Goal: Task Accomplishment & Management: Complete application form

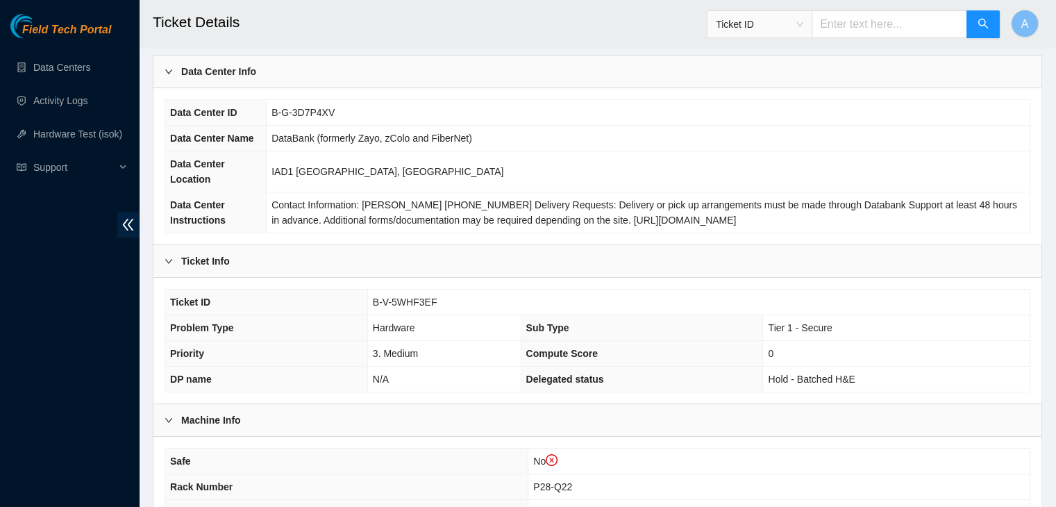
scroll to position [83, 0]
drag, startPoint x: 434, startPoint y: 300, endPoint x: 369, endPoint y: 297, distance: 64.6
click at [369, 297] on td "B-V-5WHF3EF" at bounding box center [698, 302] width 662 height 26
copy span "B-V-5WHF3EF"
click at [369, 297] on td "B-V-5WHF3EF" at bounding box center [698, 302] width 662 height 26
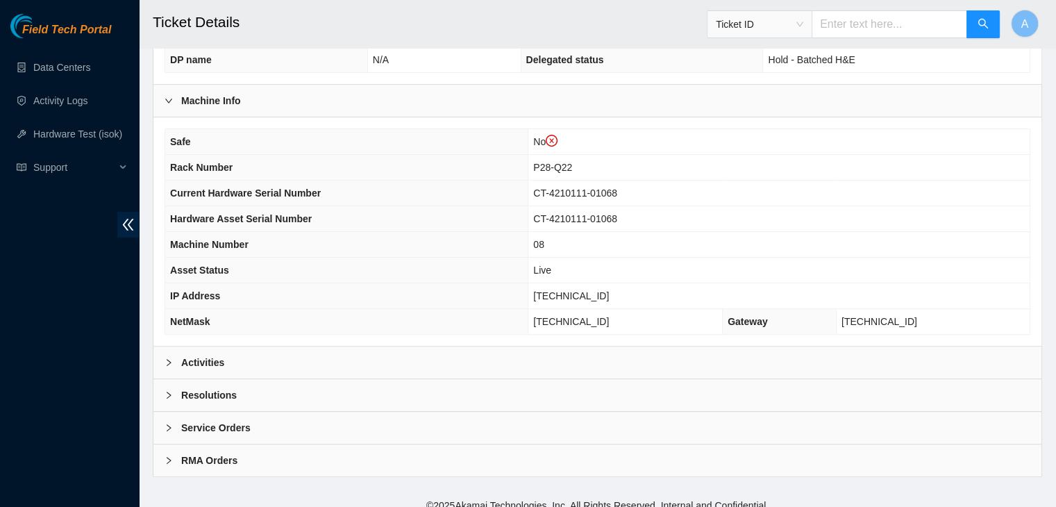
scroll to position [250, 0]
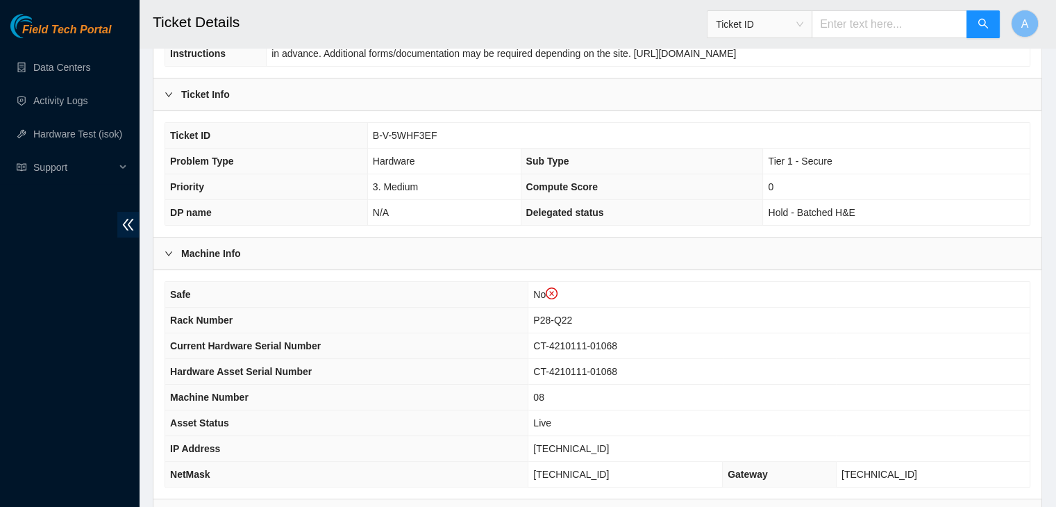
click at [405, 237] on div "Machine Info" at bounding box center [597, 253] width 888 height 32
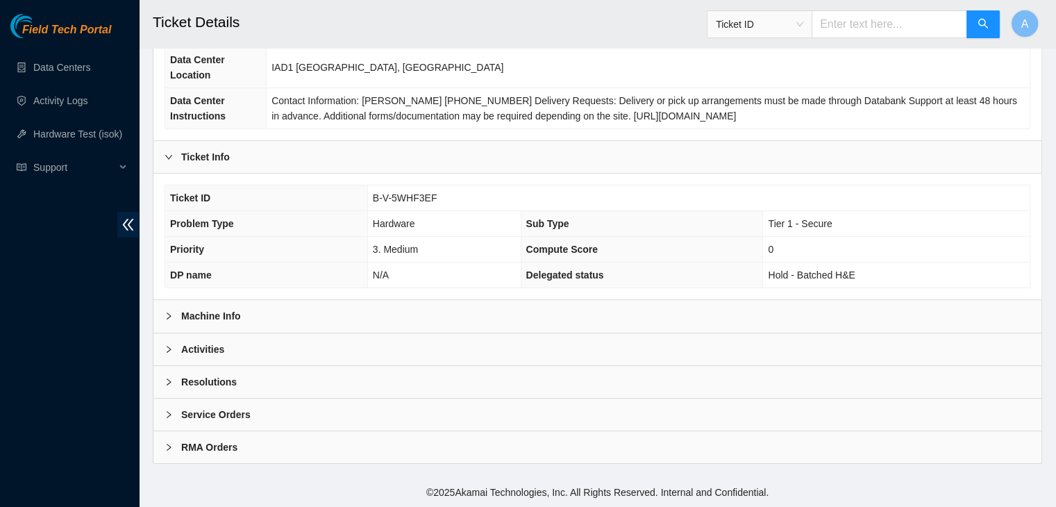
scroll to position [184, 0]
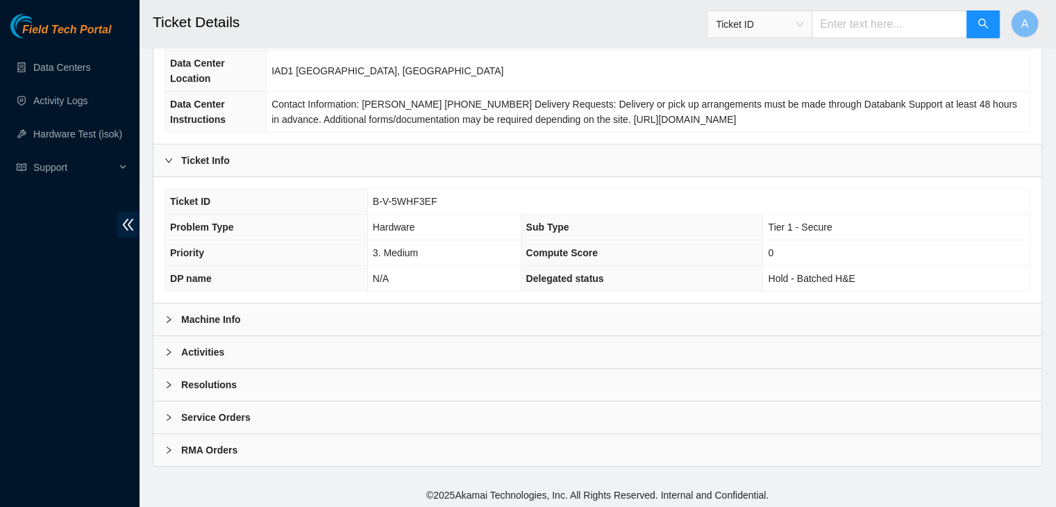
click at [396, 298] on div "Ticket ID B-V-5WHF3EF Problem Type Hardware Sub Type Tier 1 - Secure Priority 3…" at bounding box center [597, 240] width 888 height 126
click at [396, 303] on div "Machine Info" at bounding box center [597, 319] width 888 height 32
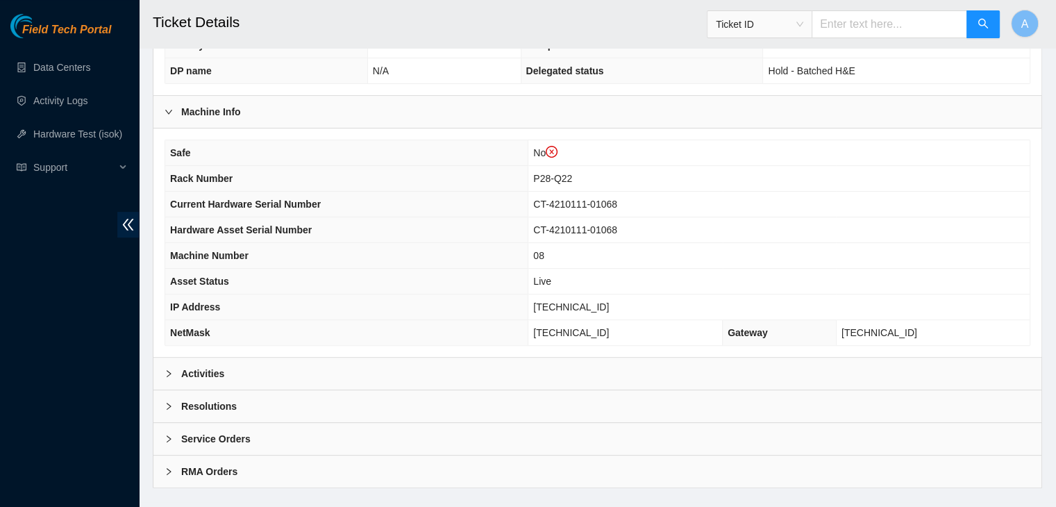
scroll to position [411, 0]
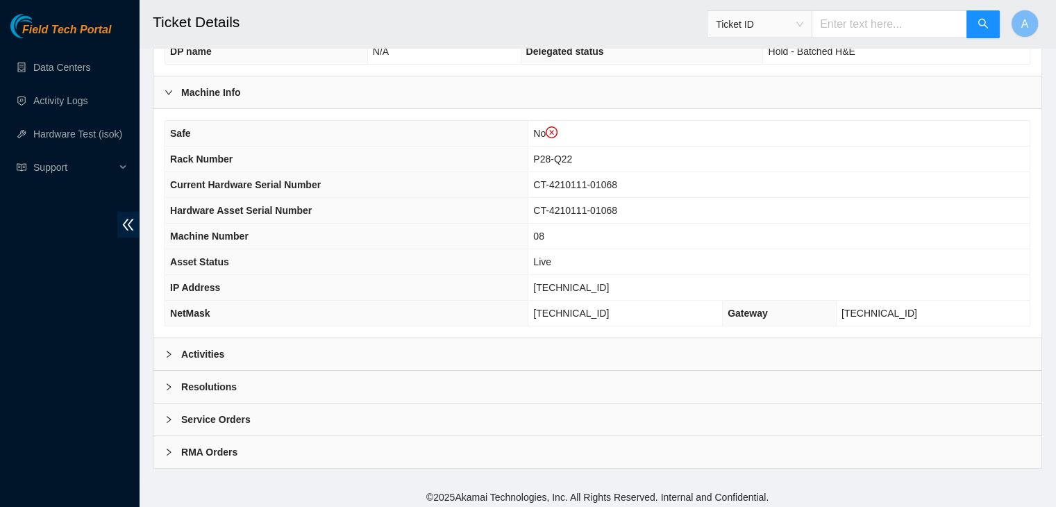
click at [105, 365] on div "Field Tech Portal Data Centers Activity Logs Hardware Test (isok) Support" at bounding box center [69, 260] width 139 height 493
click at [192, 346] on b "Activities" at bounding box center [202, 353] width 43 height 15
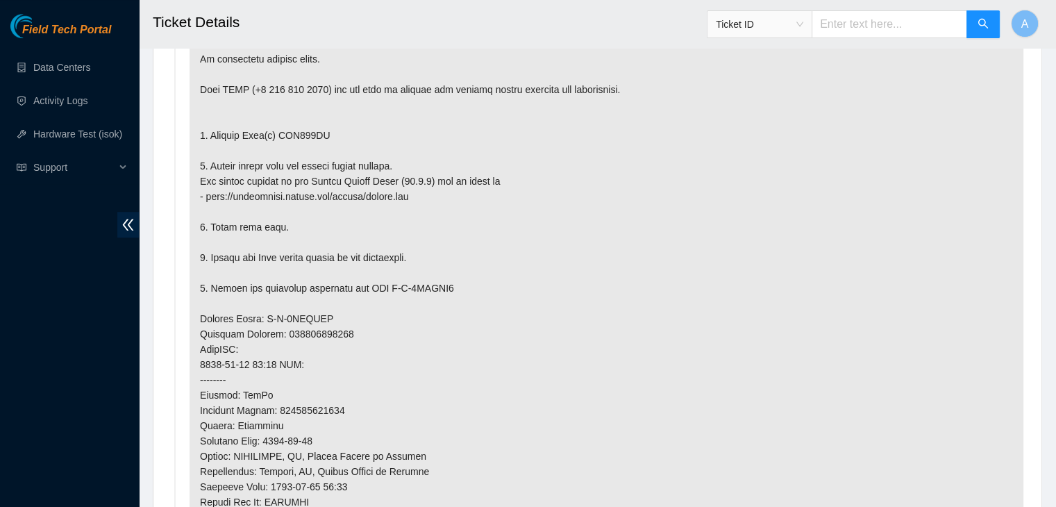
scroll to position [811, 0]
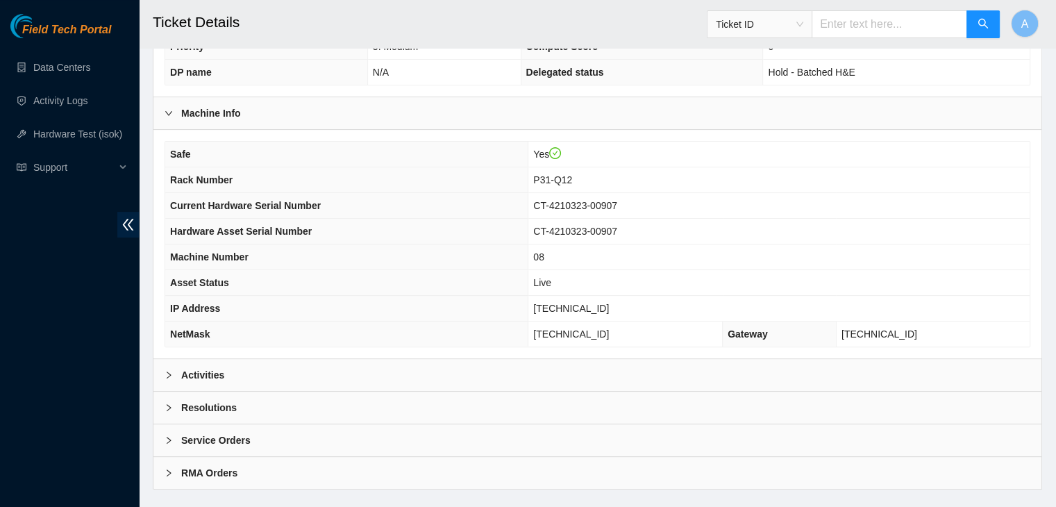
scroll to position [366, 0]
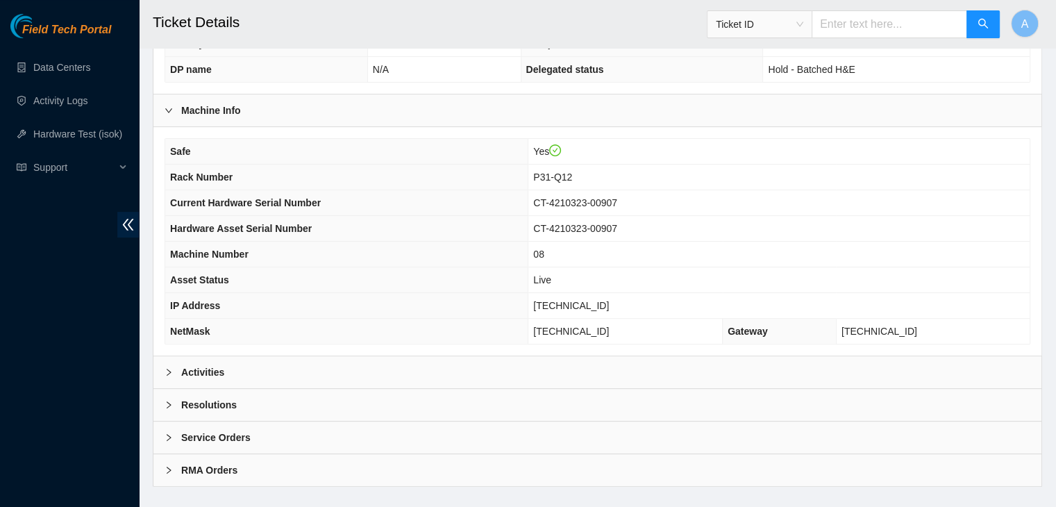
click at [342, 380] on div "Activities" at bounding box center [597, 372] width 888 height 32
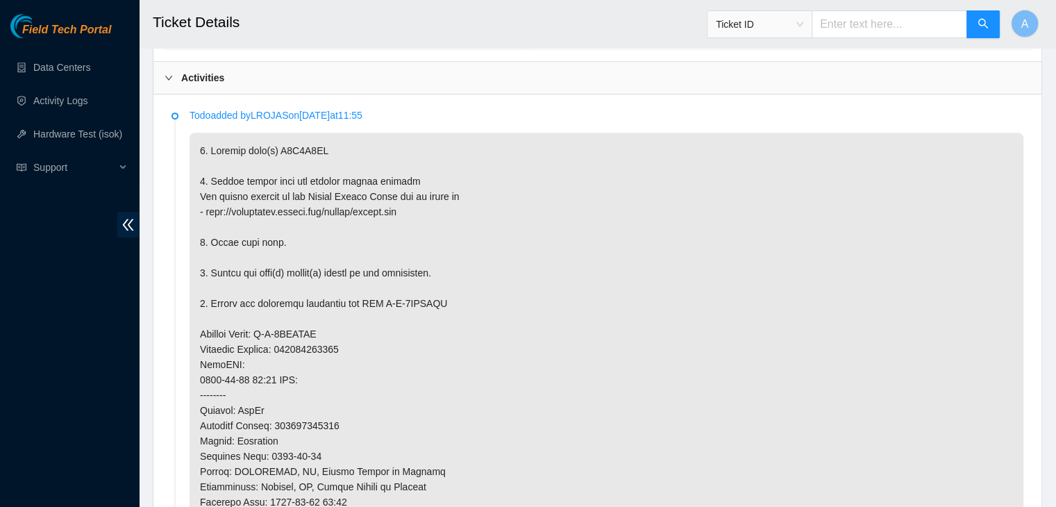
scroll to position [661, 0]
click at [741, 389] on p at bounding box center [605, 433] width 833 height 601
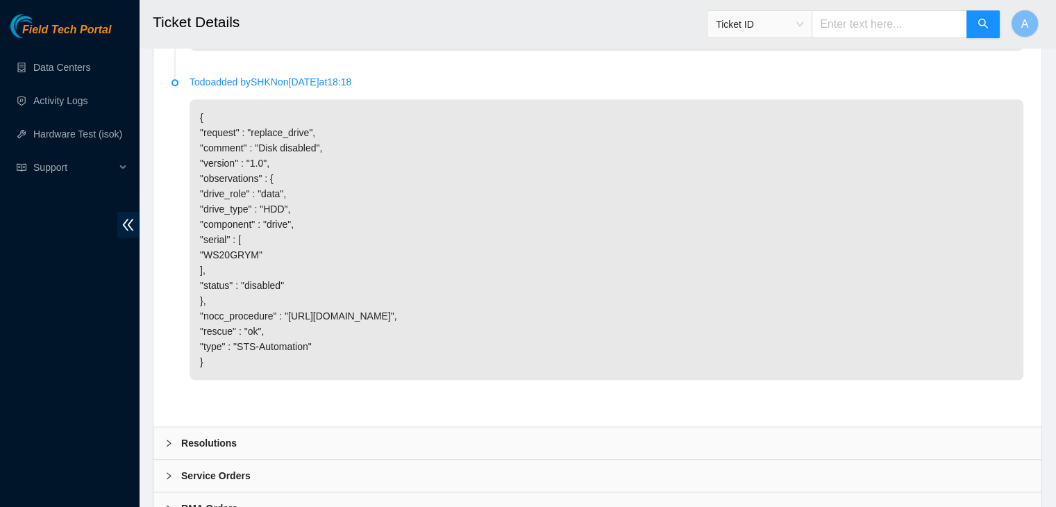
scroll to position [6566, 0]
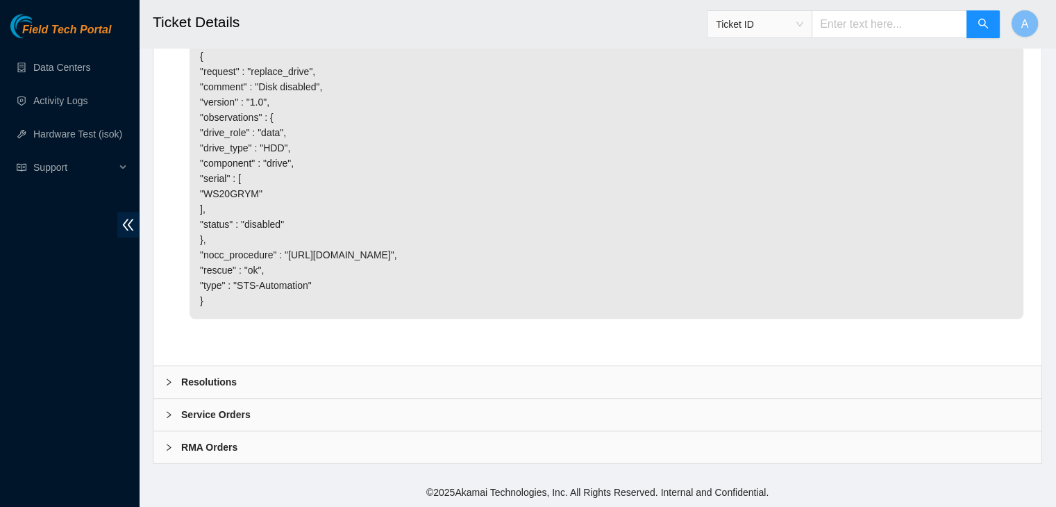
click at [287, 384] on div "Resolutions" at bounding box center [597, 382] width 888 height 32
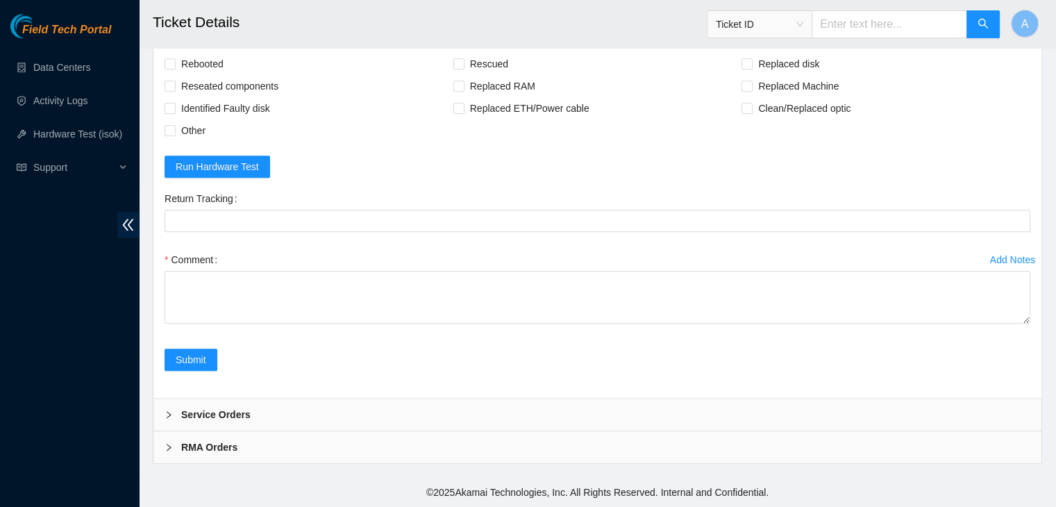
scroll to position [6785, 0]
click at [206, 74] on span "Rebooted" at bounding box center [202, 63] width 53 height 22
click at [174, 67] on input "Rebooted" at bounding box center [169, 63] width 10 height 10
checkbox input "true"
click at [216, 96] on span "Reseated components" at bounding box center [230, 85] width 108 height 22
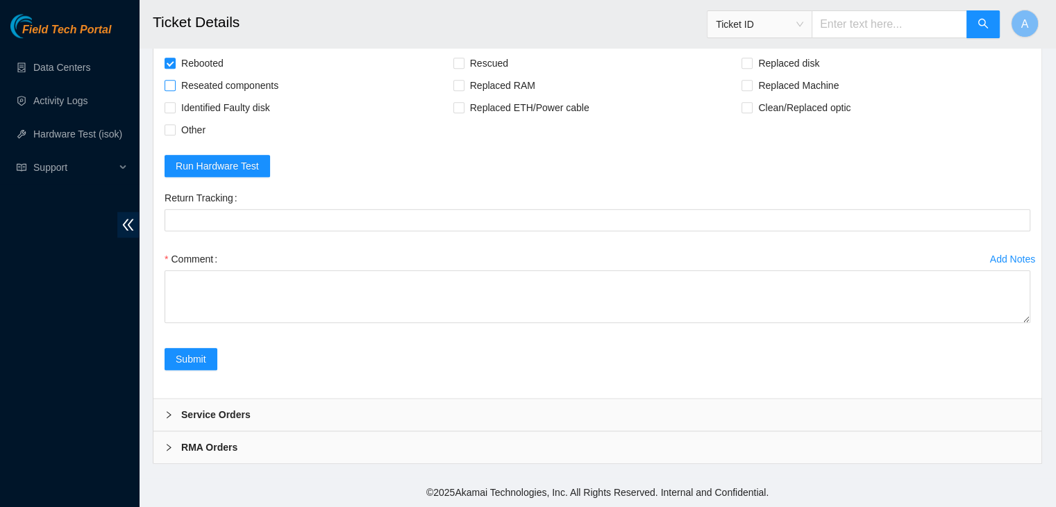
click at [174, 90] on input "Reseated components" at bounding box center [169, 85] width 10 height 10
checkbox input "true"
click at [471, 74] on span "Rescued" at bounding box center [488, 63] width 49 height 22
click at [463, 67] on input "Rescued" at bounding box center [458, 63] width 10 height 10
checkbox input "true"
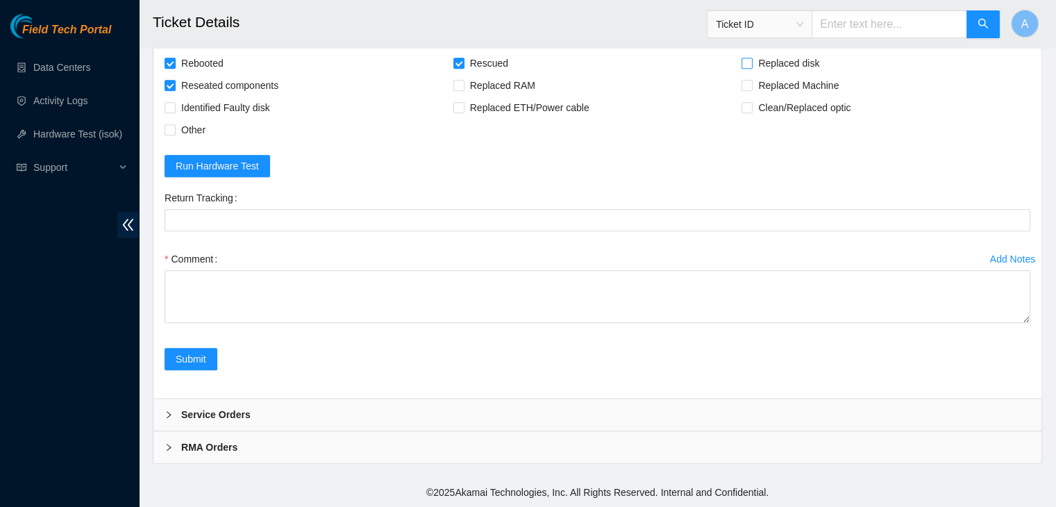
click at [745, 67] on input "Replaced disk" at bounding box center [746, 63] width 10 height 10
checkbox input "true"
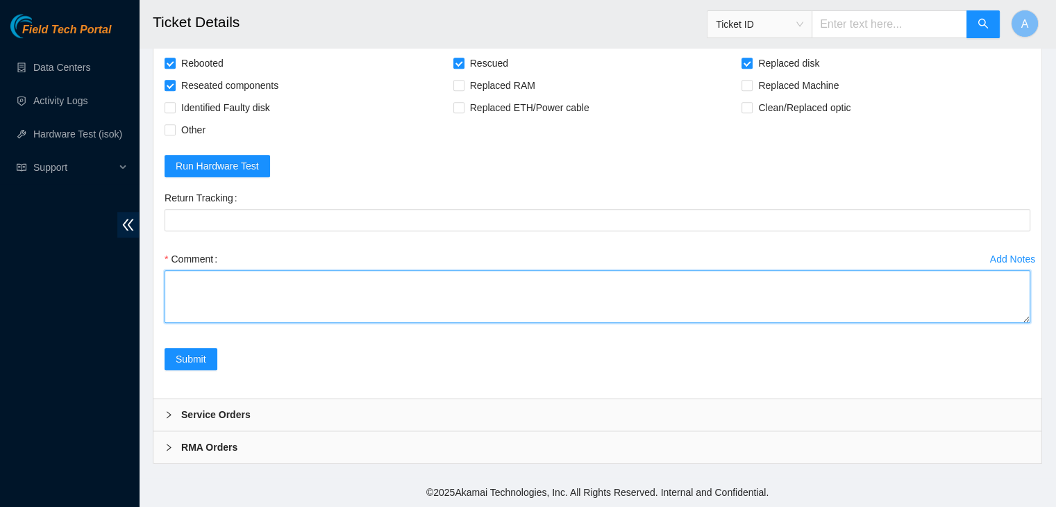
drag, startPoint x: 1024, startPoint y: 322, endPoint x: 950, endPoint y: 539, distance: 228.7
drag, startPoint x: 1027, startPoint y: 316, endPoint x: 993, endPoint y: 466, distance: 153.7
click at [1010, 323] on textarea "Comment" at bounding box center [596, 296] width 865 height 53
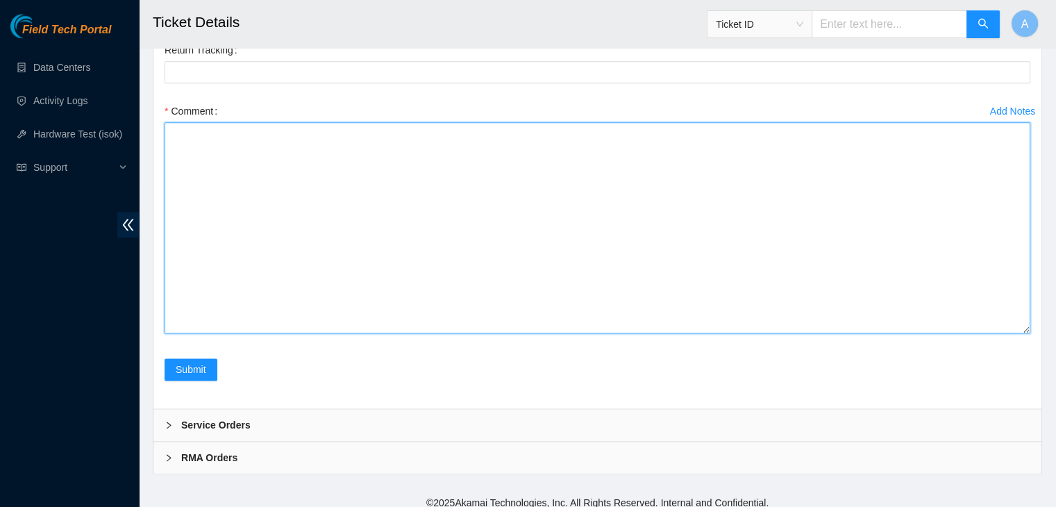
paste textarea "verified machine sn safely powered down machine removed disk sn: replaced with …"
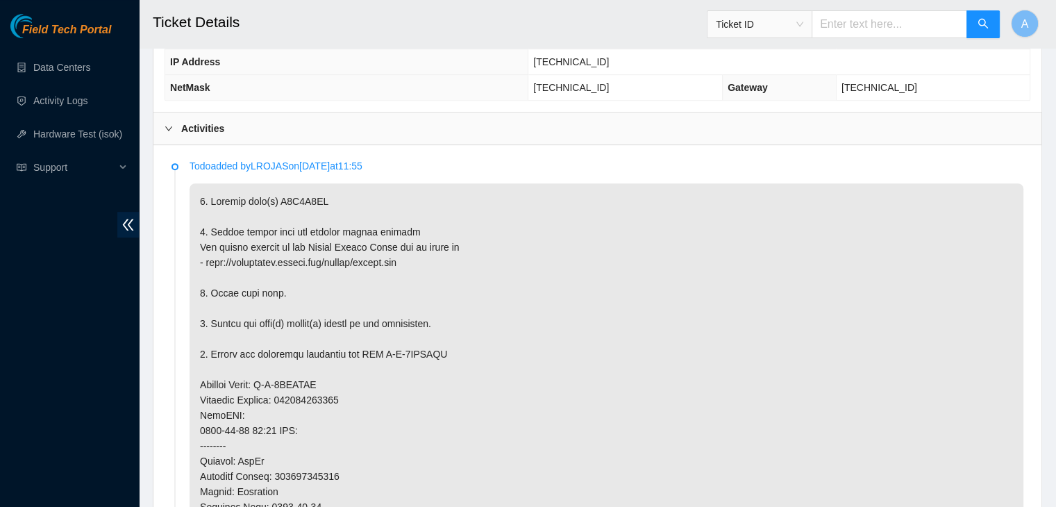
scroll to position [611, 0]
click at [314, 193] on p at bounding box center [605, 483] width 833 height 601
copy p "Z1Z7M0LG"
click at [314, 193] on p at bounding box center [605, 483] width 833 height 601
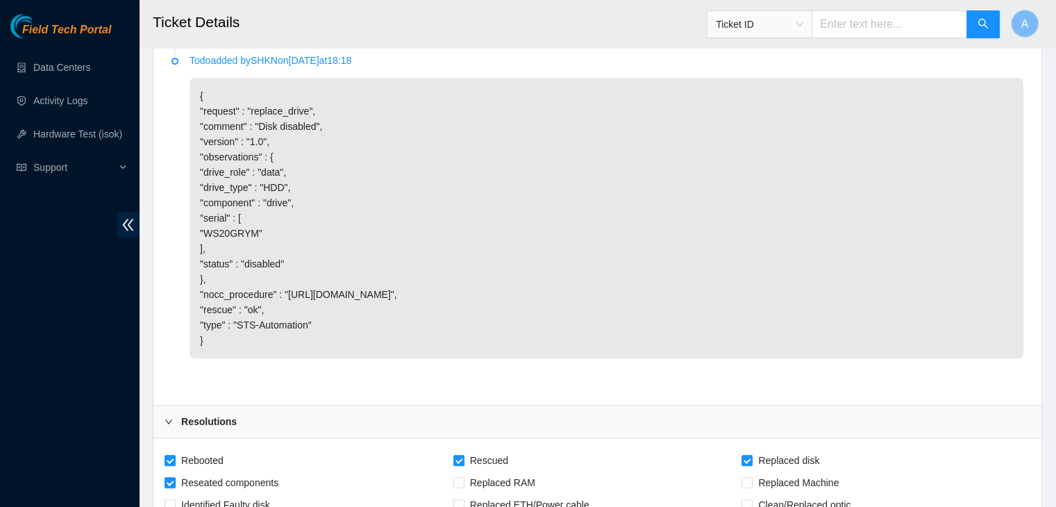
scroll to position [7081, 0]
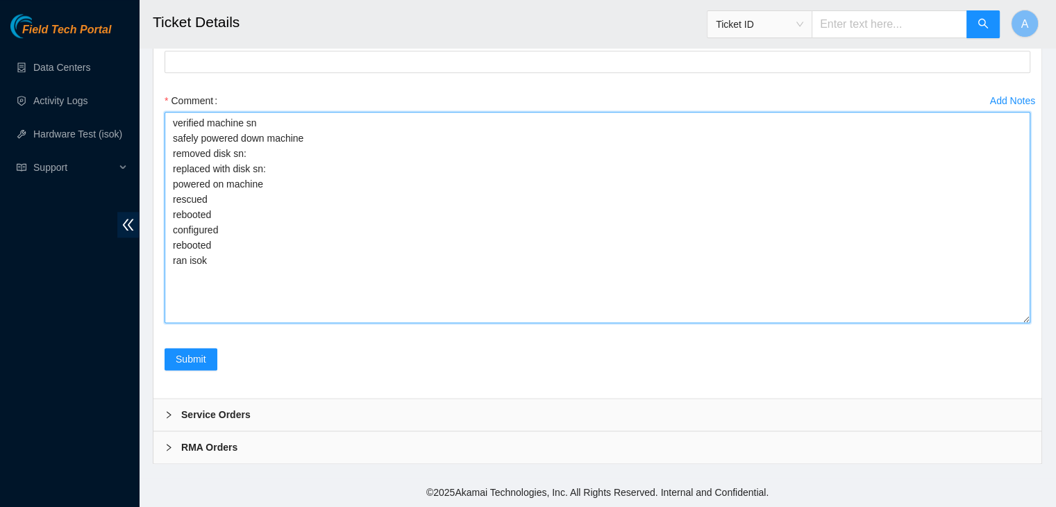
click at [683, 230] on textarea "verified machine sn safely powered down machine removed disk sn: replaced with …" at bounding box center [596, 217] width 865 height 211
paste textarea "Z1Z7M0LG"
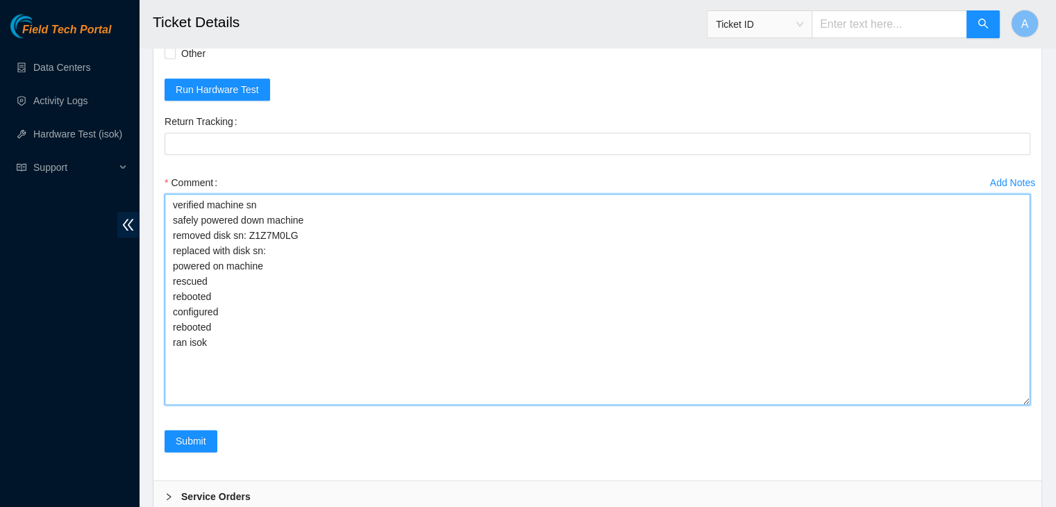
scroll to position [6849, 0]
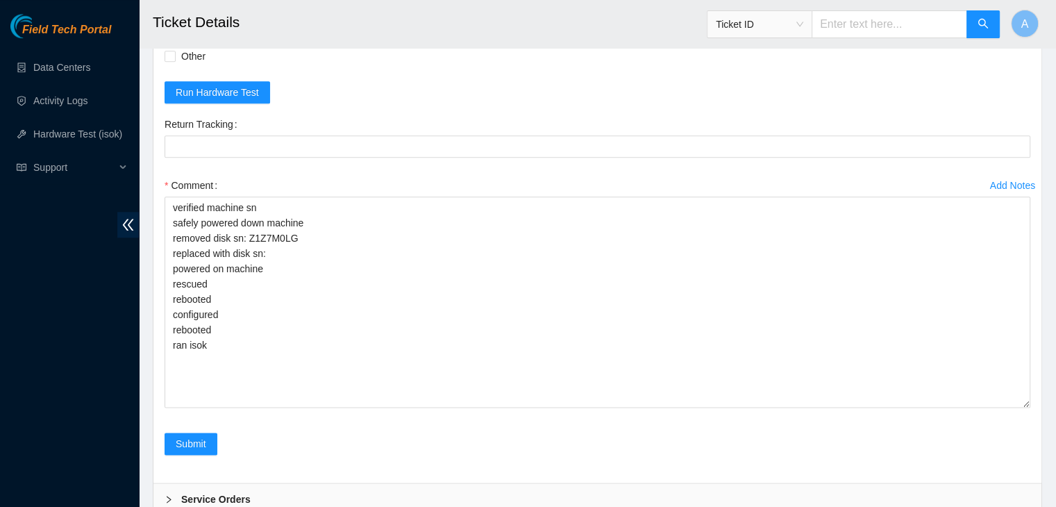
click at [691, 232] on form "Rebooted Rescued Replaced disk Reseated components Replaced RAM Replaced Machin…" at bounding box center [596, 224] width 865 height 493
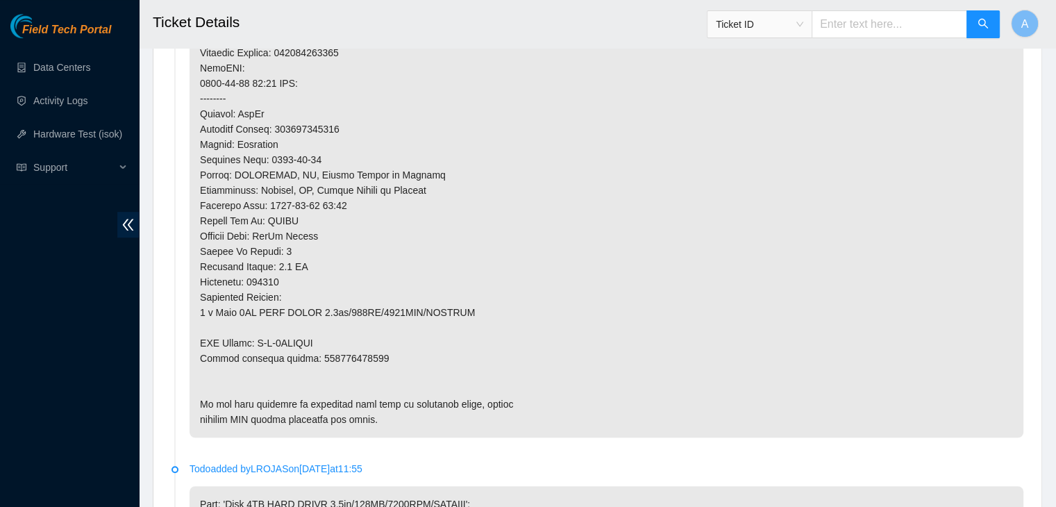
scroll to position [998, 0]
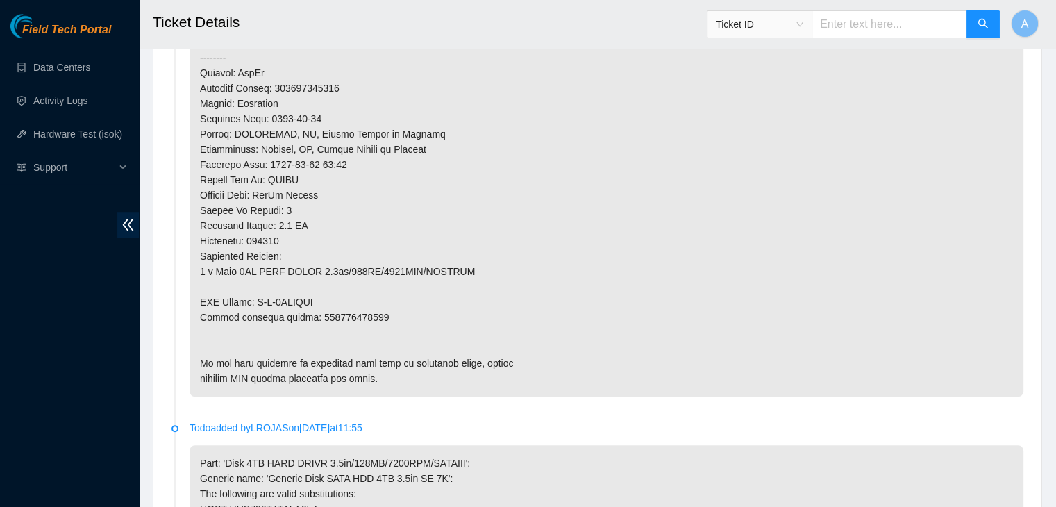
click at [361, 314] on p at bounding box center [605, 95] width 833 height 601
copy p "463470059715"
click at [361, 314] on p at bounding box center [605, 95] width 833 height 601
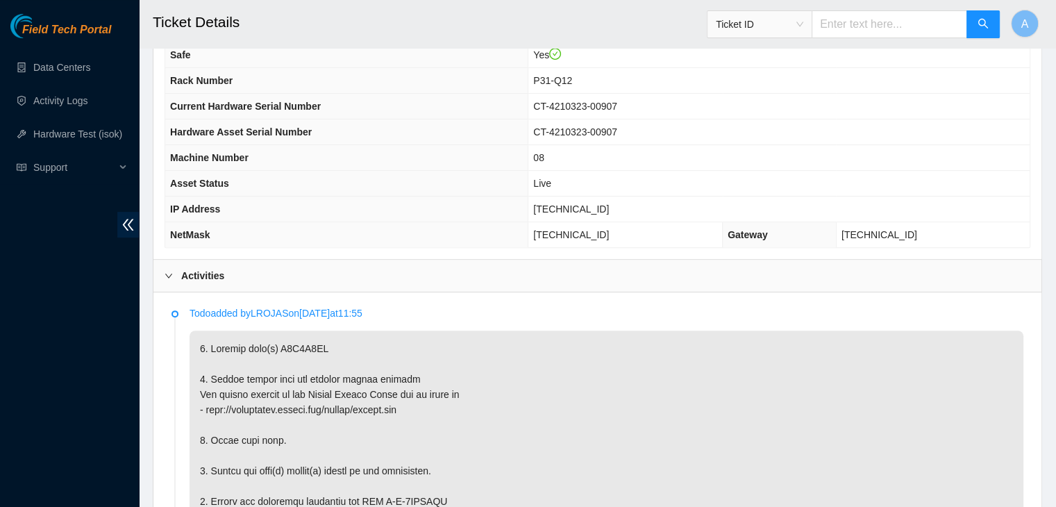
scroll to position [7081, 0]
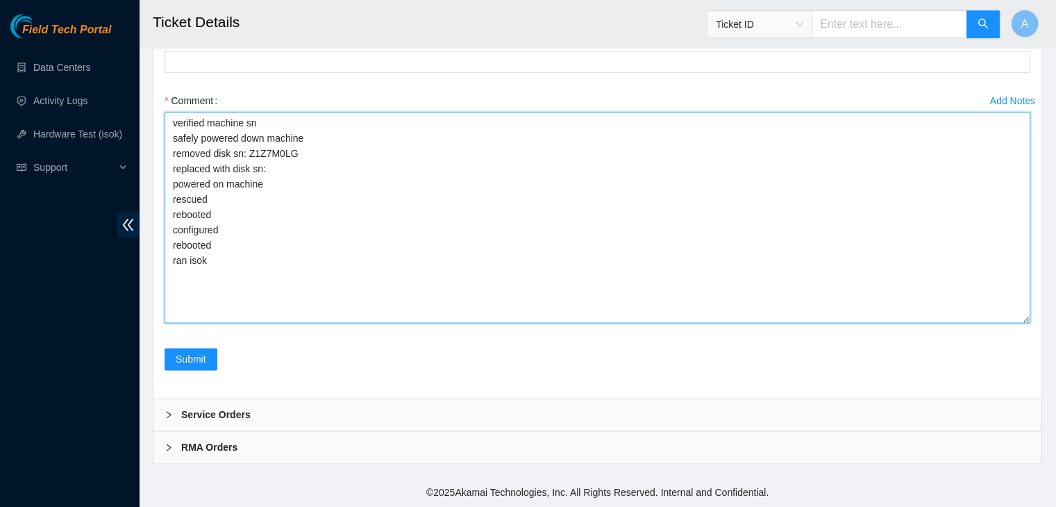
click at [396, 223] on textarea "verified machine sn safely powered down machine removed disk sn: Z1Z7M0LG repla…" at bounding box center [596, 217] width 865 height 211
click at [446, 176] on textarea "verified machine sn safely powered down machine removed disk sn: Z1Z7M0LG repla…" at bounding box center [596, 217] width 865 height 211
paste textarea "463470059715"
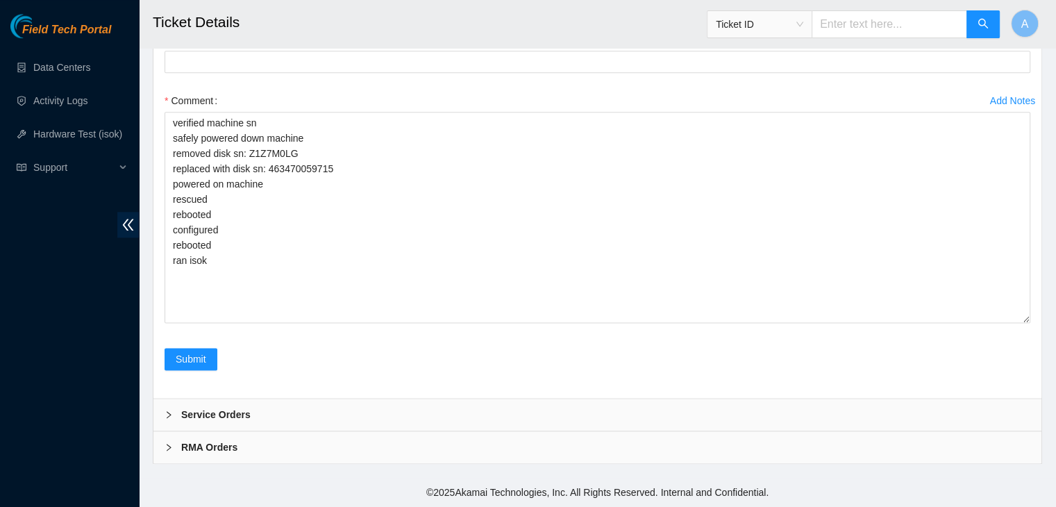
click at [86, 370] on div "Field Tech Portal Data Centers Activity Logs Hardware Test (isok) Support" at bounding box center [69, 260] width 139 height 493
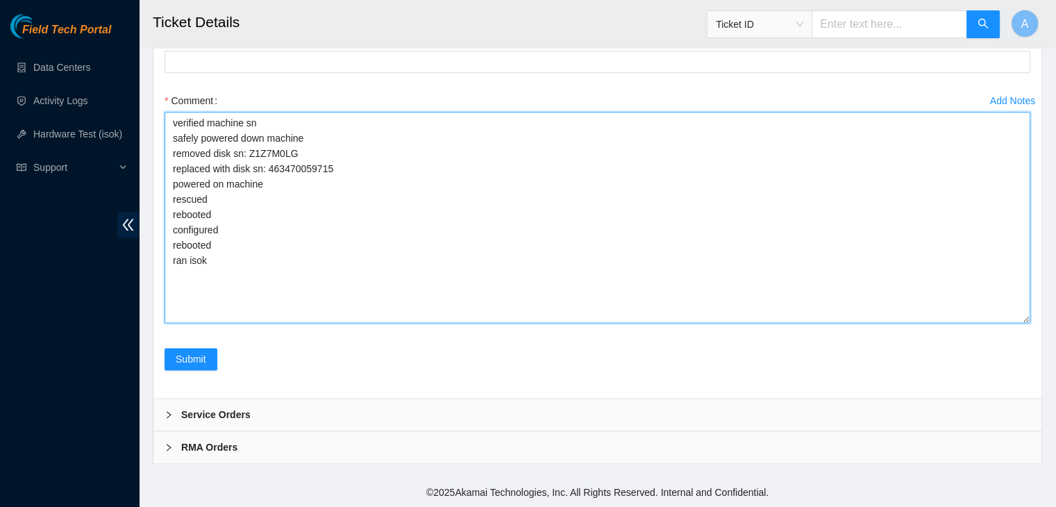
click at [373, 169] on textarea "verified machine sn safely powered down machine removed disk sn: Z1Z7M0LG repla…" at bounding box center [596, 217] width 865 height 211
click at [331, 170] on textarea "verified machine sn safely powered down machine removed disk sn: Z1Z7M0LG repla…" at bounding box center [596, 217] width 865 height 211
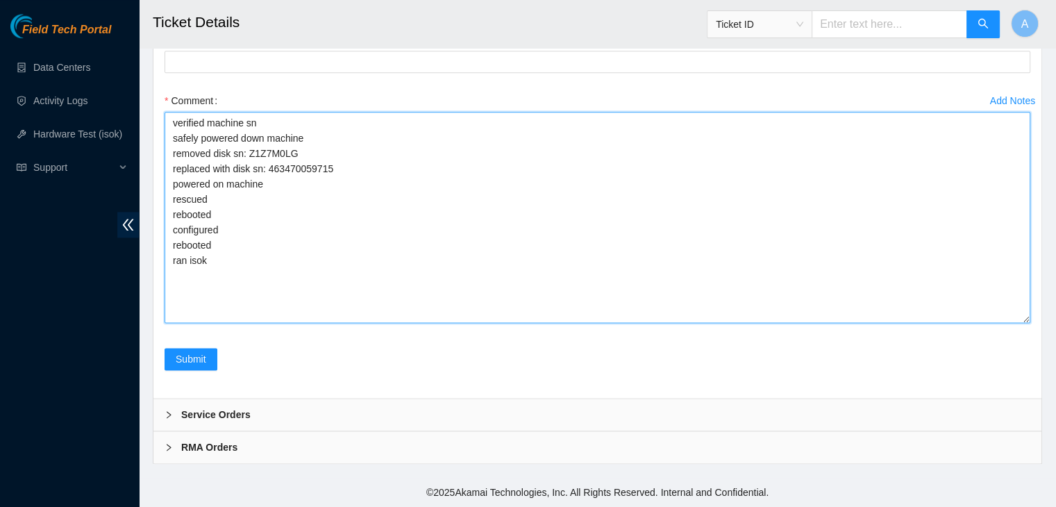
drag, startPoint x: 339, startPoint y: 168, endPoint x: 266, endPoint y: 171, distance: 72.3
click at [266, 171] on textarea "verified machine sn safely powered down machine removed disk sn: Z1Z7M0LG repla…" at bounding box center [596, 217] width 865 height 211
type textarea "verified machine sn safely powered down machine removed disk sn: Z1Z7M0LG repla…"
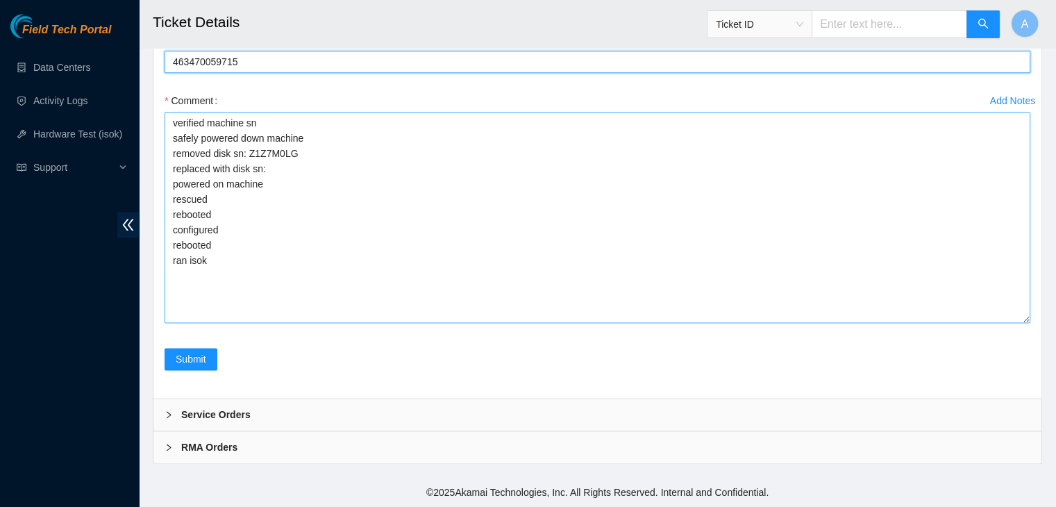
type Tracking "463470059715"
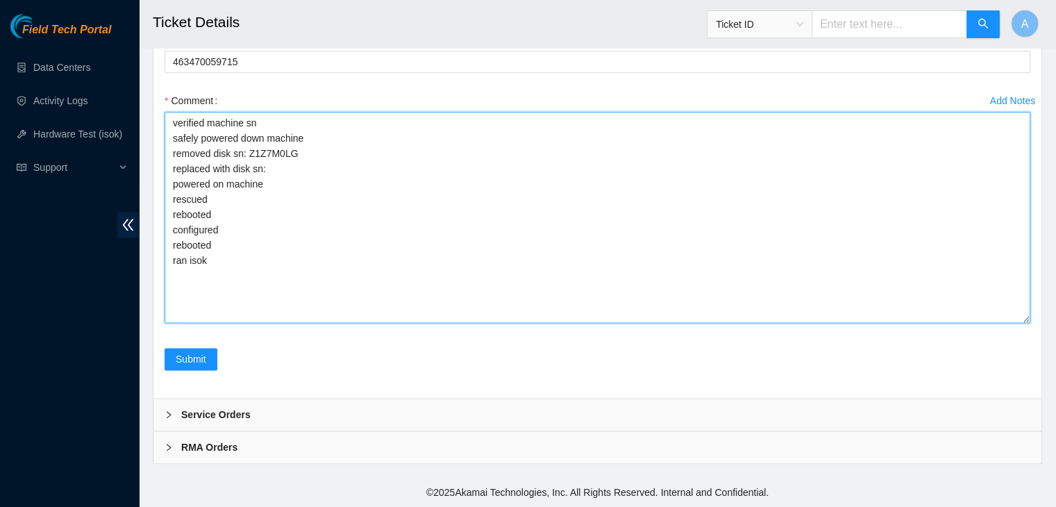
click at [300, 179] on textarea "verified machine sn safely powered down machine removed disk sn: Z1Z7M0LG repla…" at bounding box center [596, 217] width 865 height 211
paste textarea "S1Z2K5J5"
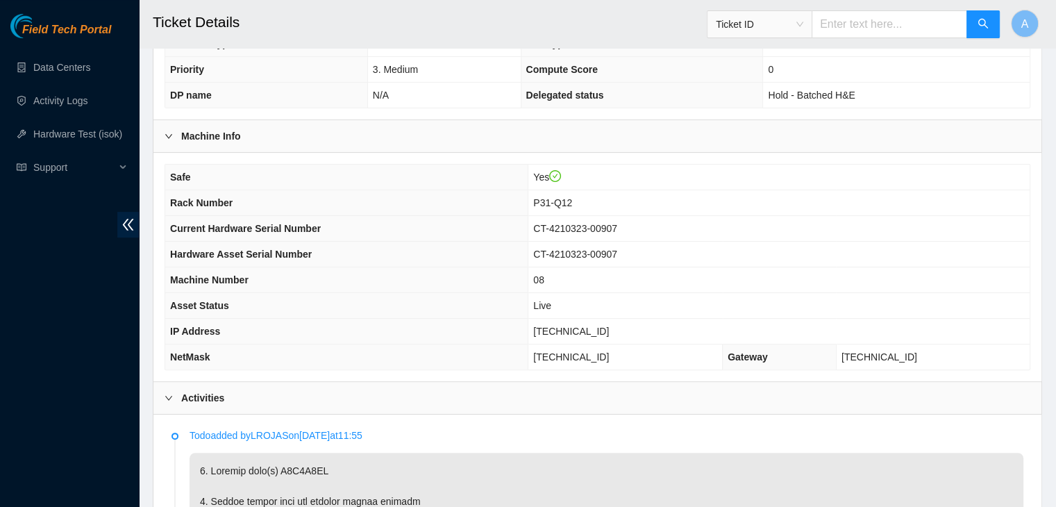
scroll to position [341, 0]
click at [604, 328] on span "[TECHNICAL_ID]" at bounding box center [571, 330] width 76 height 11
copy span "[TECHNICAL_ID]"
click at [604, 328] on span "[TECHNICAL_ID]" at bounding box center [571, 330] width 76 height 11
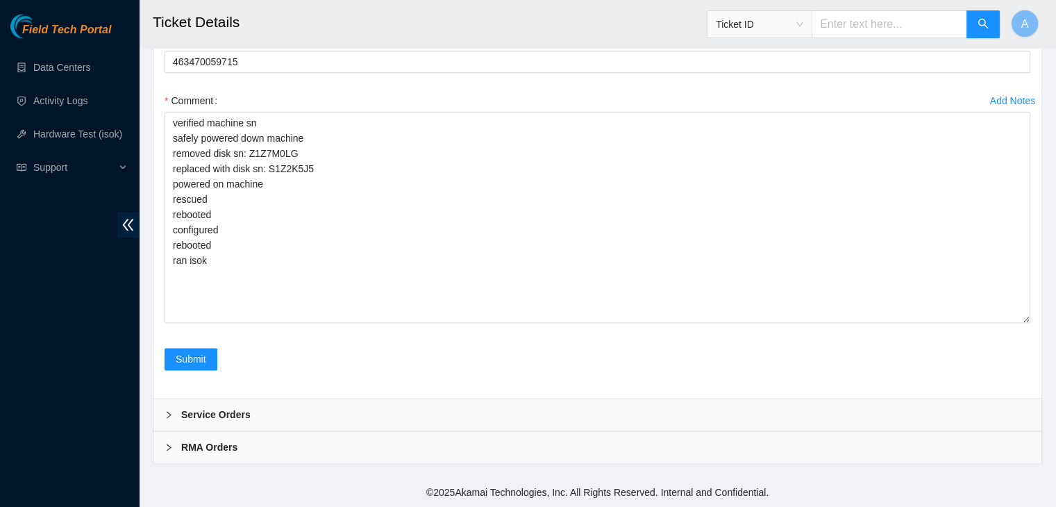
scroll to position [7081, 0]
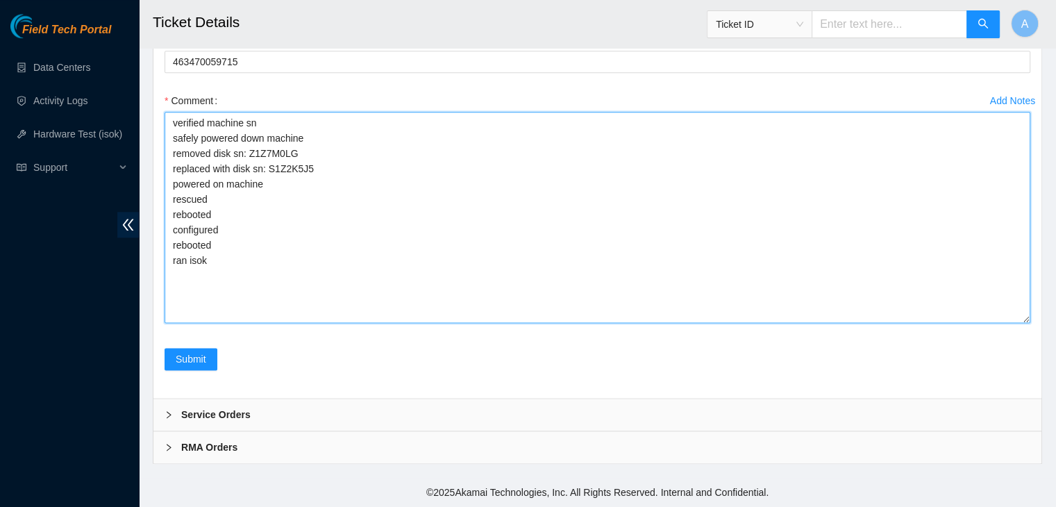
click at [359, 287] on textarea "verified machine sn safely powered down machine removed disk sn: Z1Z7M0LG repla…" at bounding box center [596, 217] width 865 height 211
paste textarea "346841 06-10-2025 02:06:44 23.205.69.38 COMPLETE Result Detail Message Ticket I…"
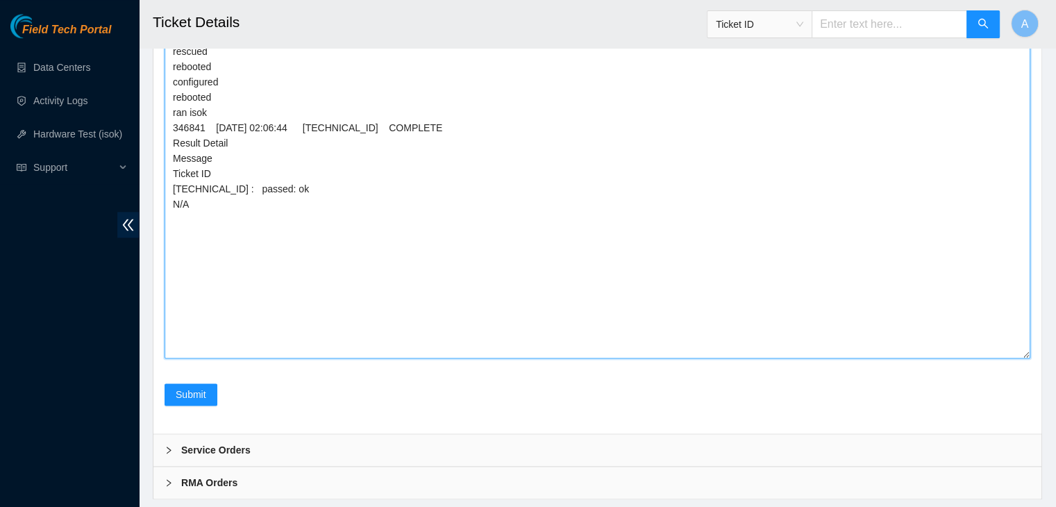
scroll to position [0, 0]
drag, startPoint x: 1022, startPoint y: 314, endPoint x: 978, endPoint y: 531, distance: 220.9
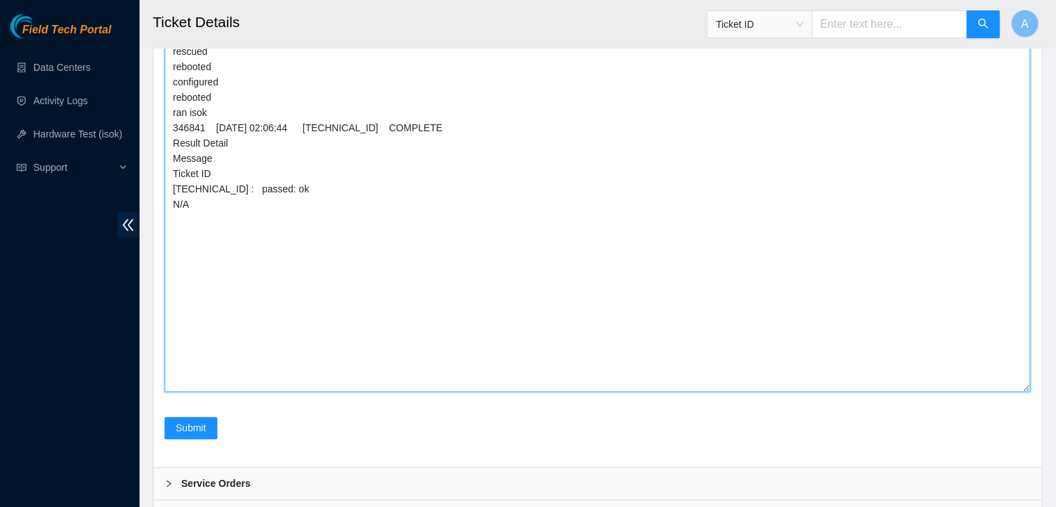
type textarea "verified machine sn safely powered down machine removed disk sn: Z1Z7M0LG repla…"
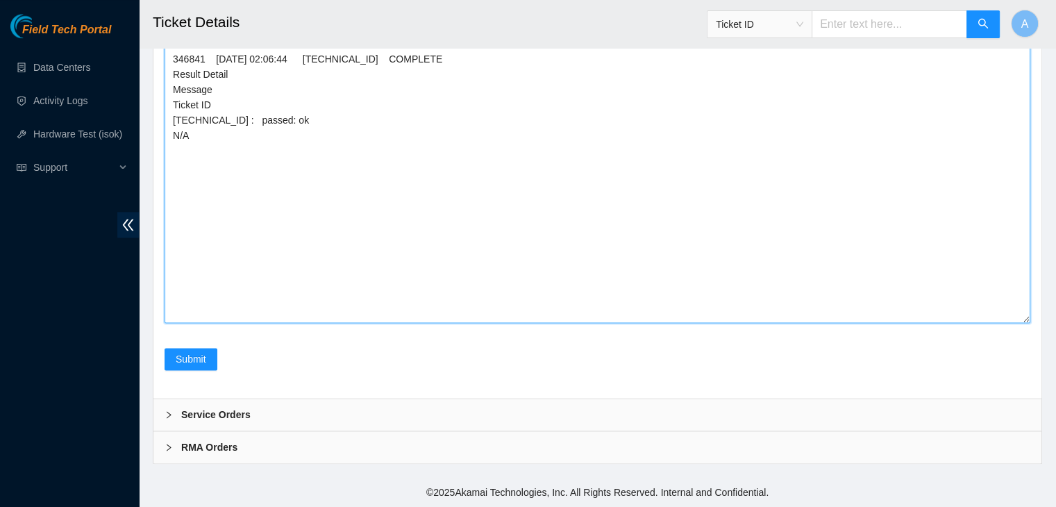
scroll to position [7298, 0]
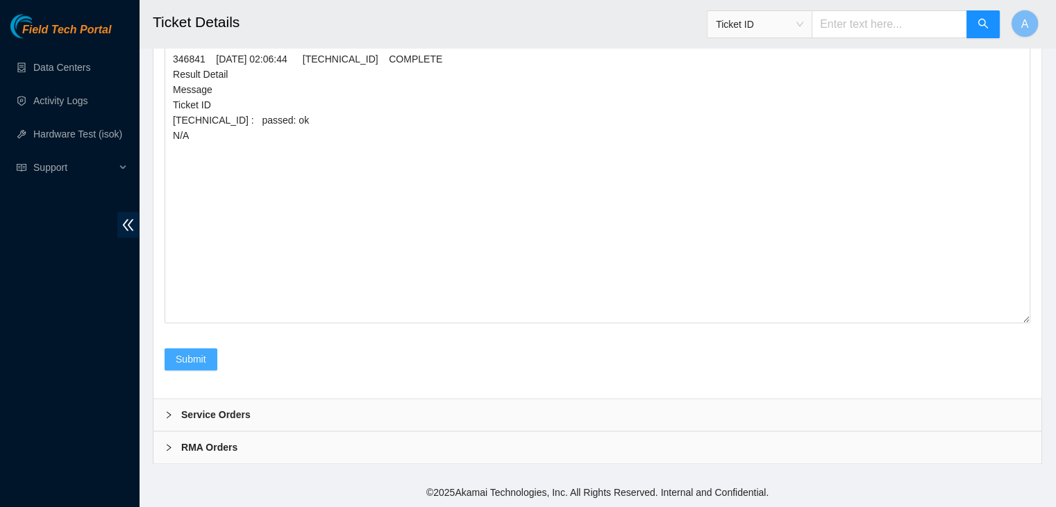
click at [185, 356] on span "Submit" at bounding box center [191, 358] width 31 height 15
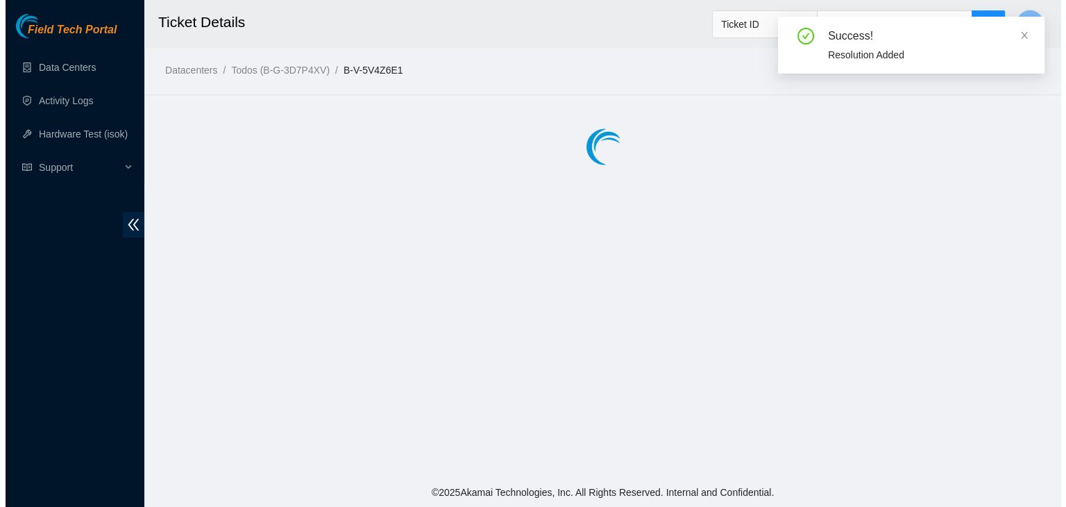
scroll to position [0, 0]
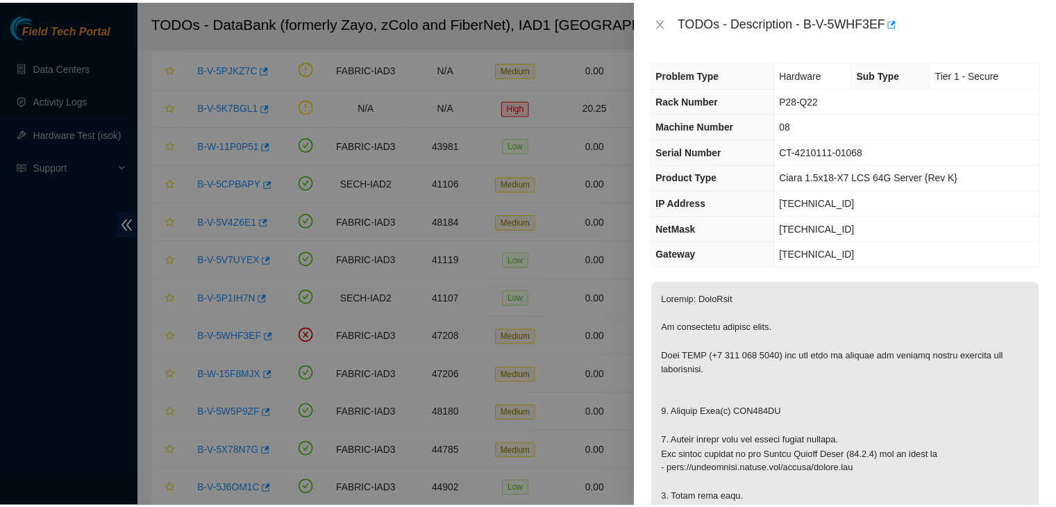
scroll to position [137, 0]
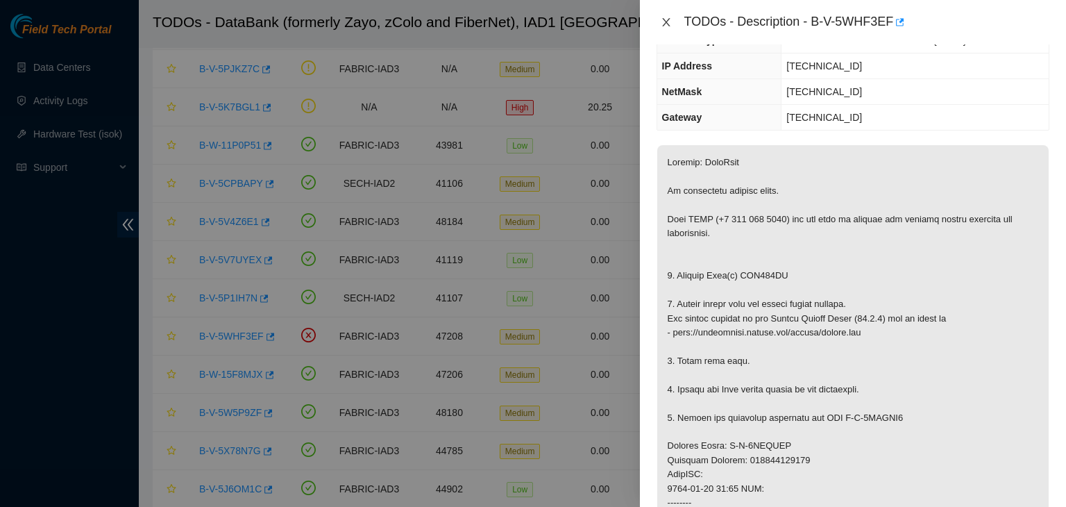
click at [663, 24] on icon "close" at bounding box center [666, 22] width 11 height 11
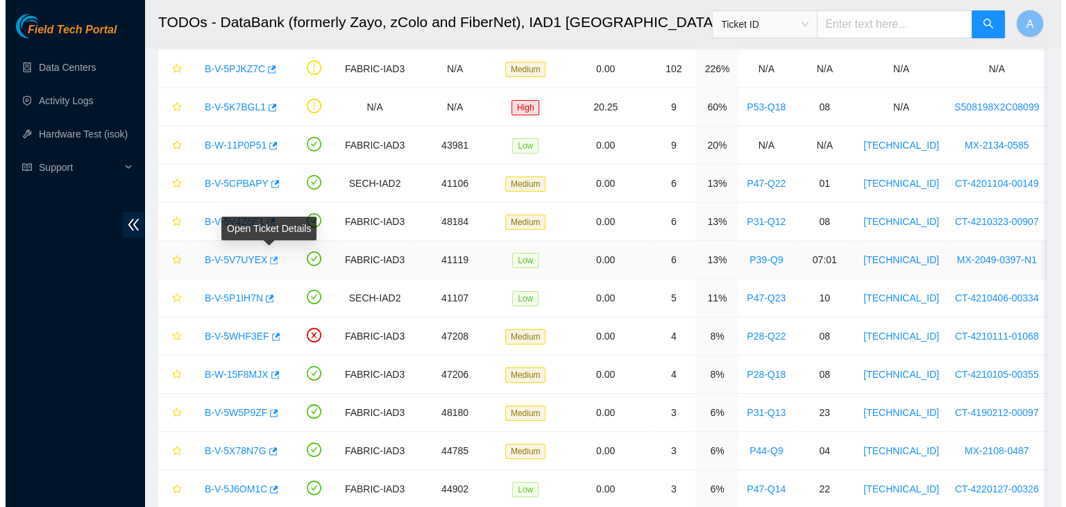
scroll to position [266, 0]
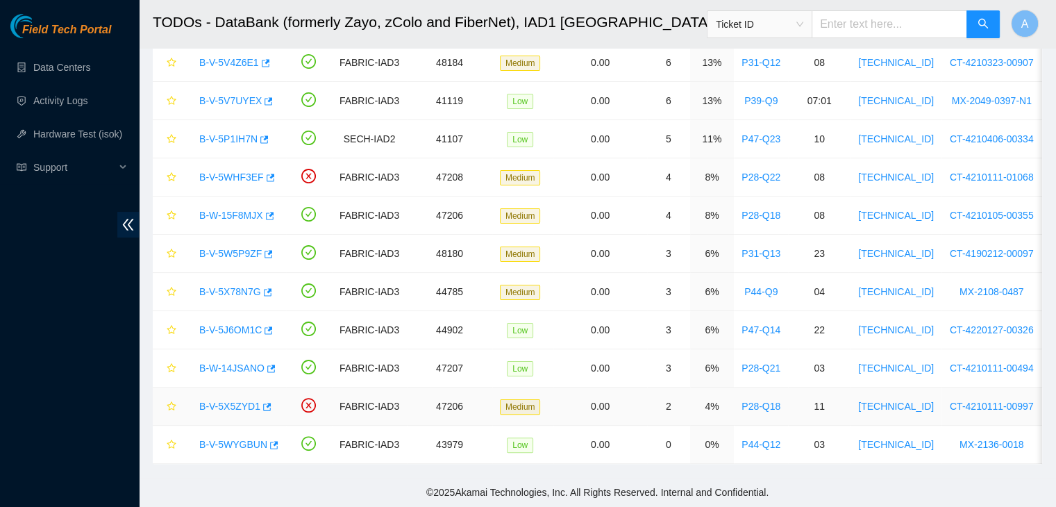
click at [232, 400] on link "B-V-5X5ZYD1" at bounding box center [229, 405] width 61 height 11
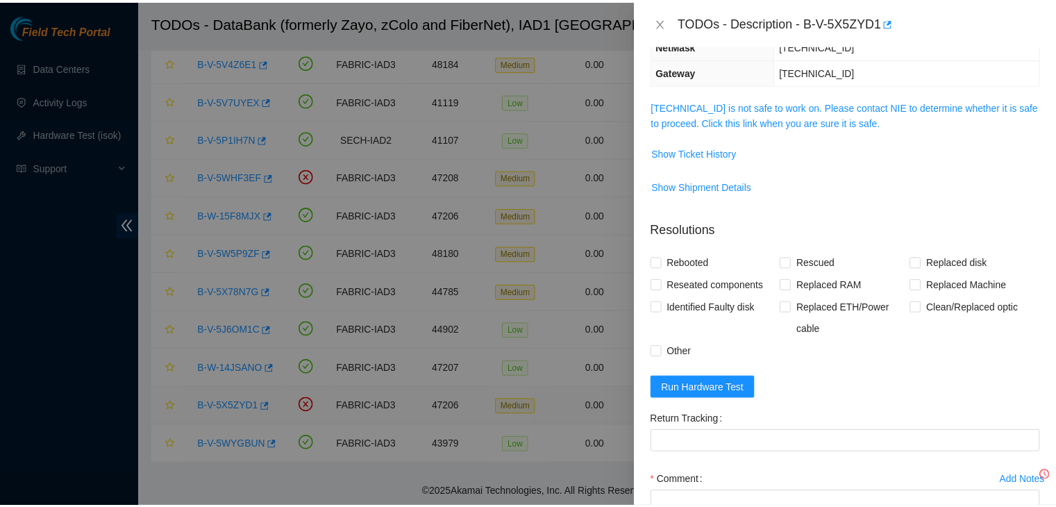
scroll to position [137, 0]
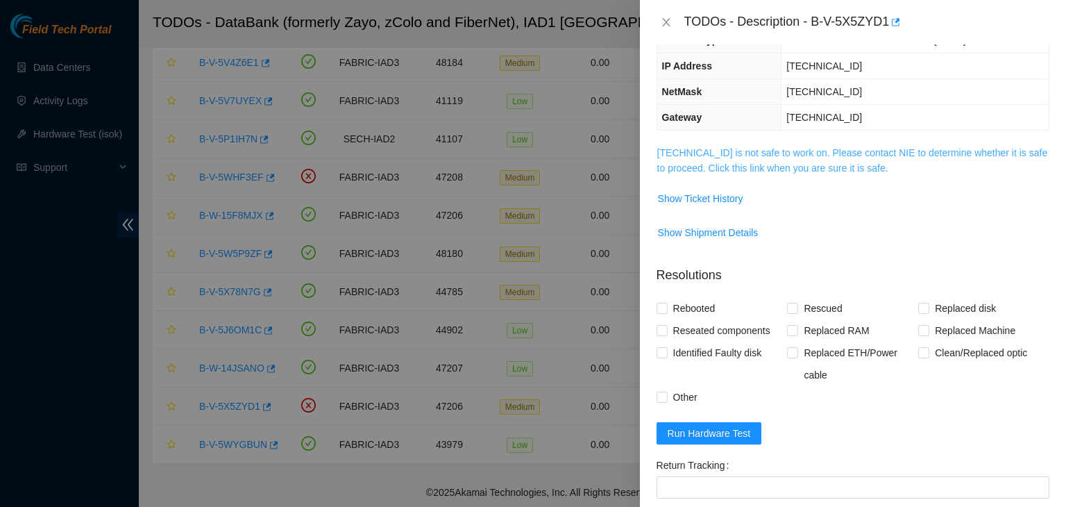
click at [775, 167] on link "23.73.205.78 is not safe to work on. Please contact NIE to determine whether it…" at bounding box center [852, 160] width 391 height 26
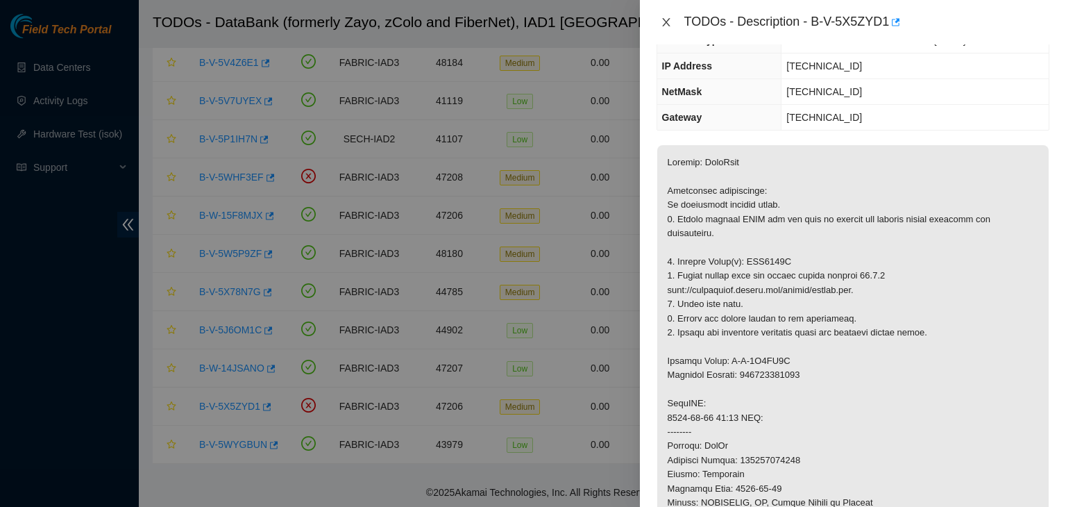
click at [664, 23] on icon "close" at bounding box center [666, 22] width 11 height 11
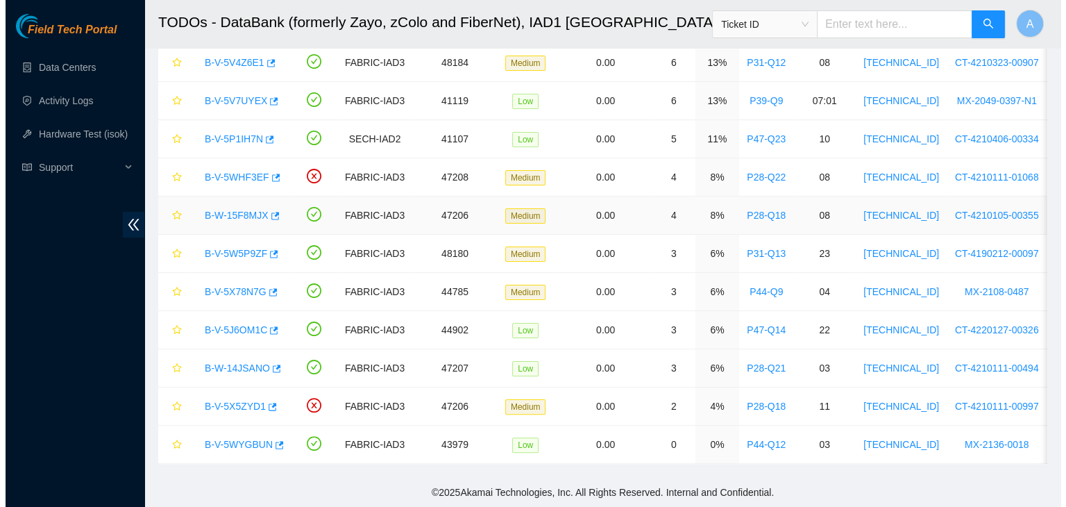
scroll to position [225, 0]
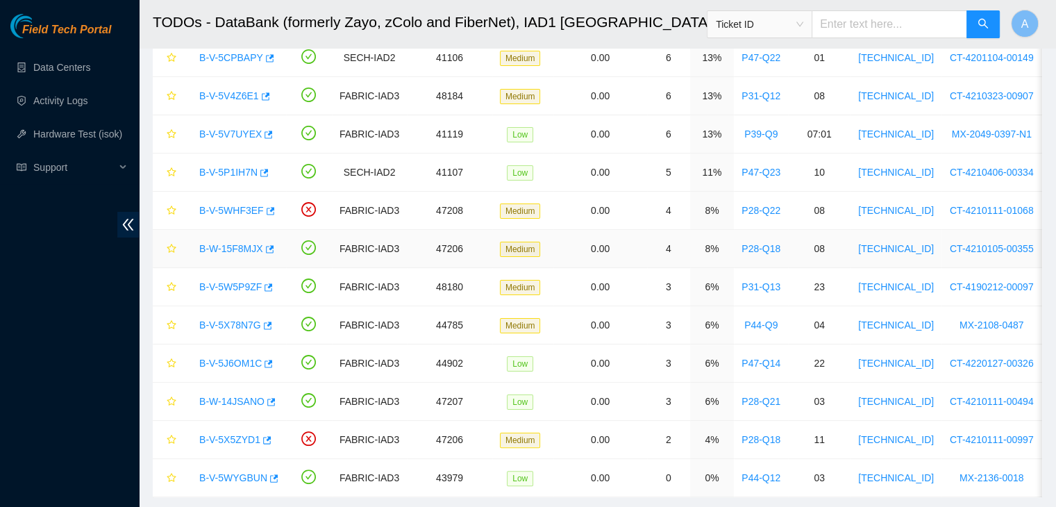
click at [236, 250] on link "B-W-15F8MJX" at bounding box center [231, 248] width 64 height 11
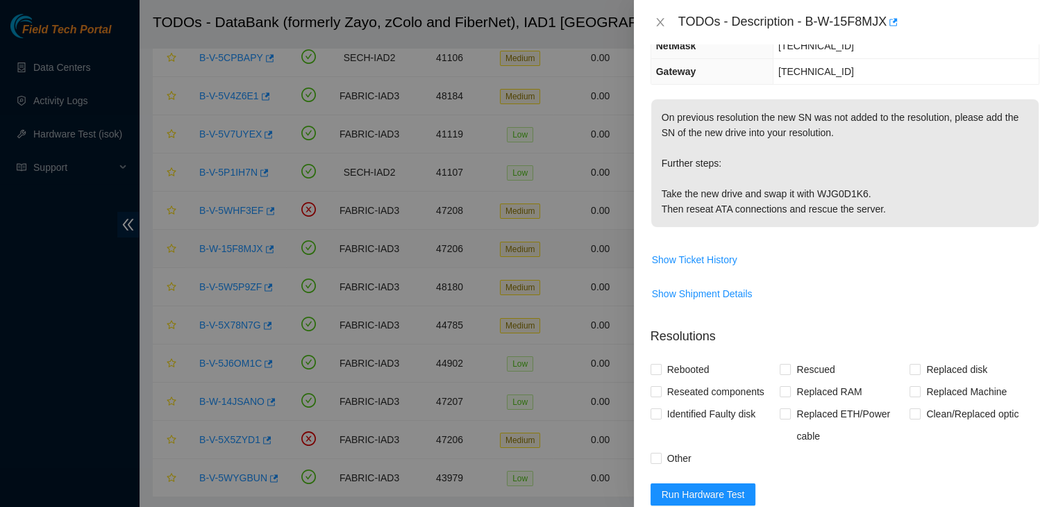
scroll to position [137, 0]
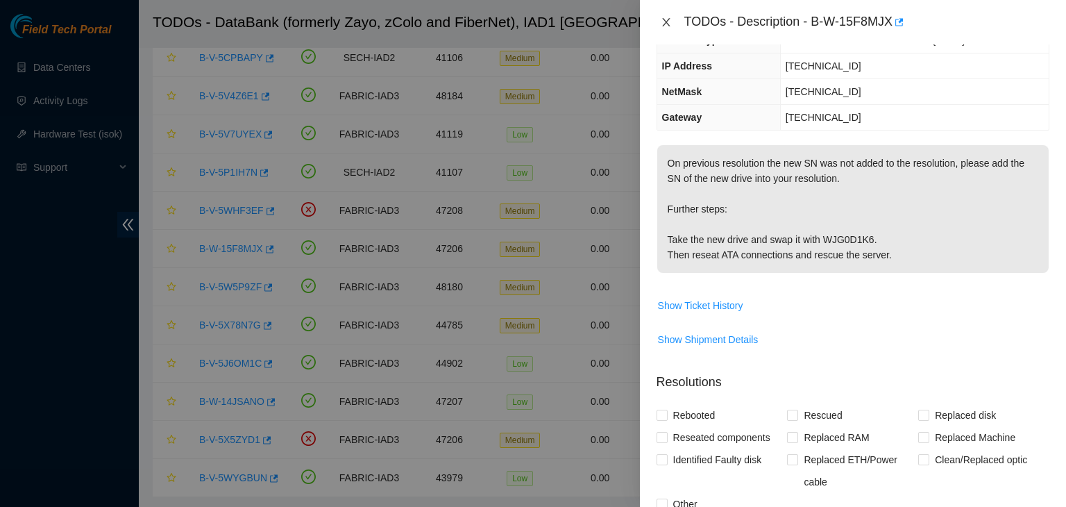
click at [663, 17] on icon "close" at bounding box center [666, 22] width 11 height 11
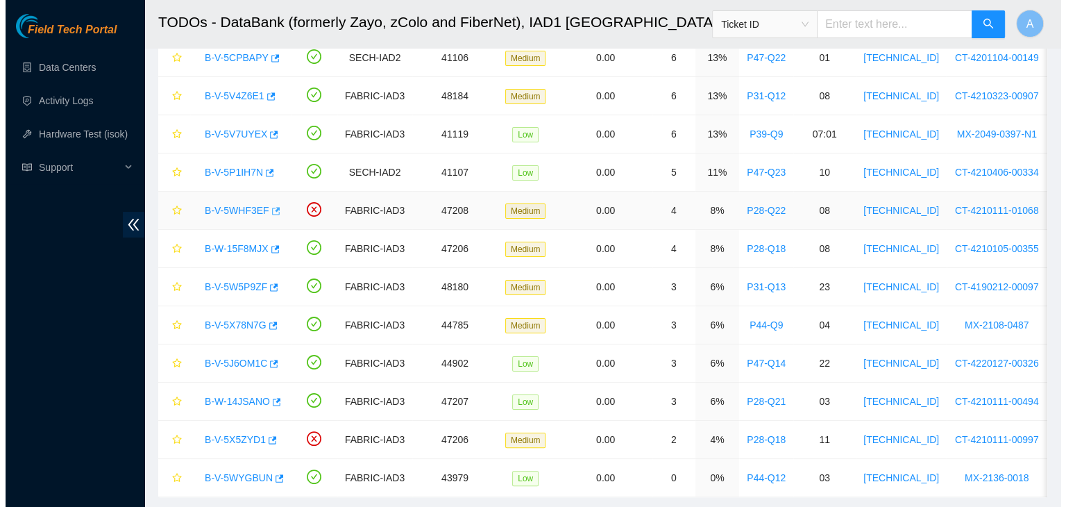
scroll to position [183, 0]
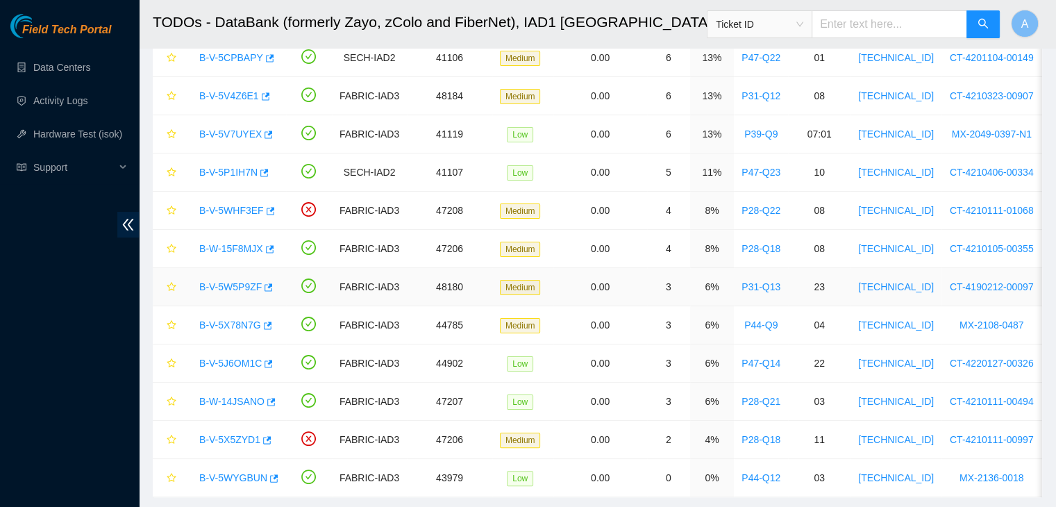
click at [238, 281] on link "B-V-5W5P9ZF" at bounding box center [230, 286] width 62 height 11
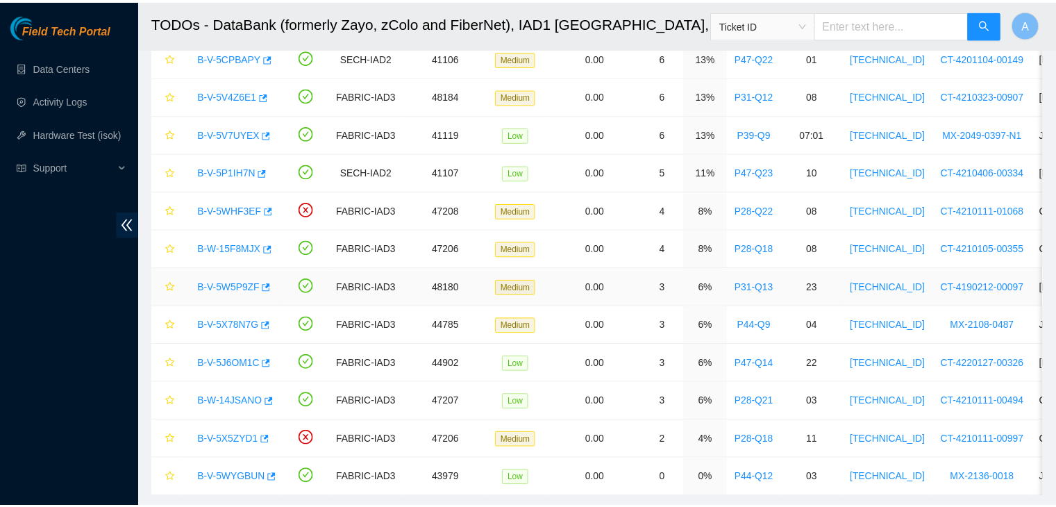
scroll to position [137, 0]
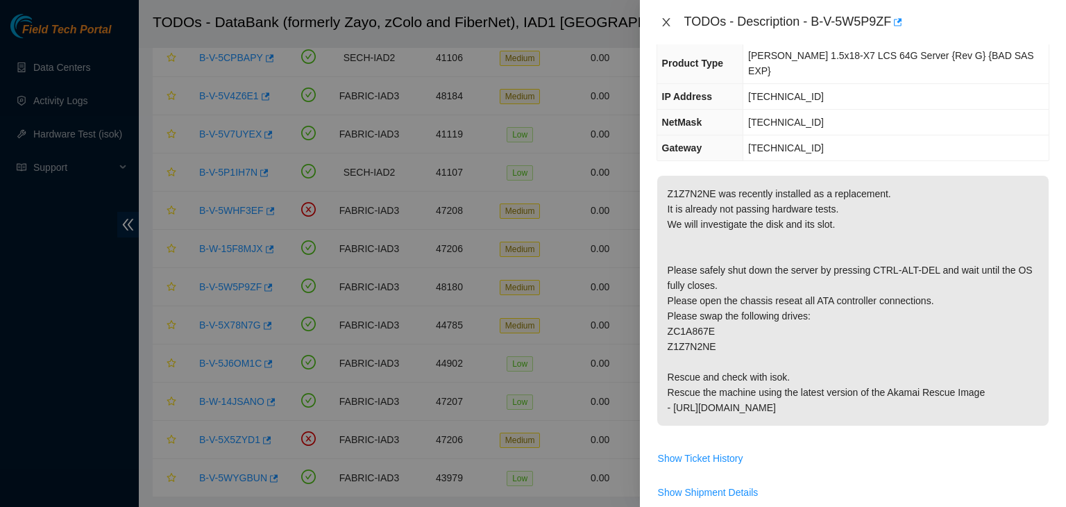
click at [669, 20] on icon "close" at bounding box center [666, 22] width 11 height 11
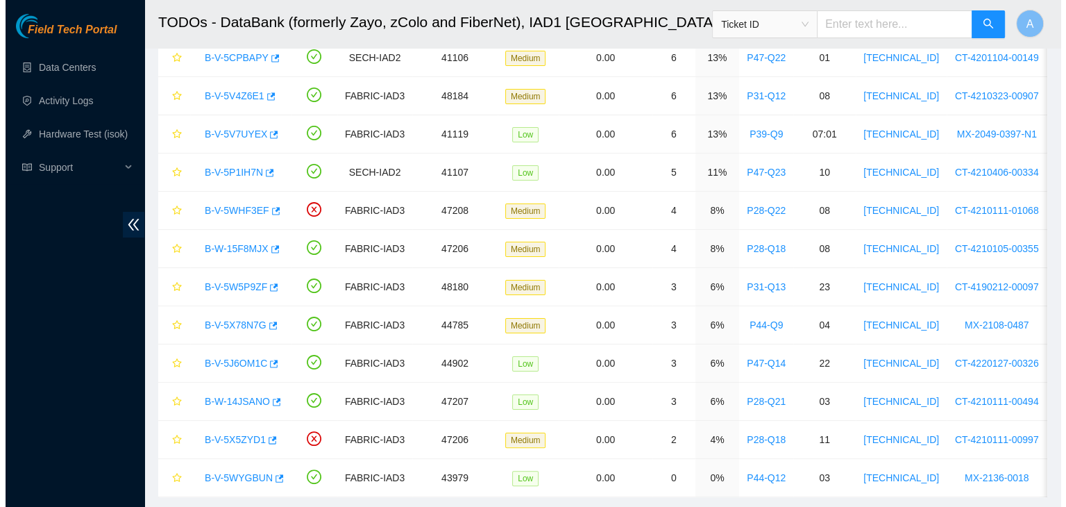
scroll to position [183, 0]
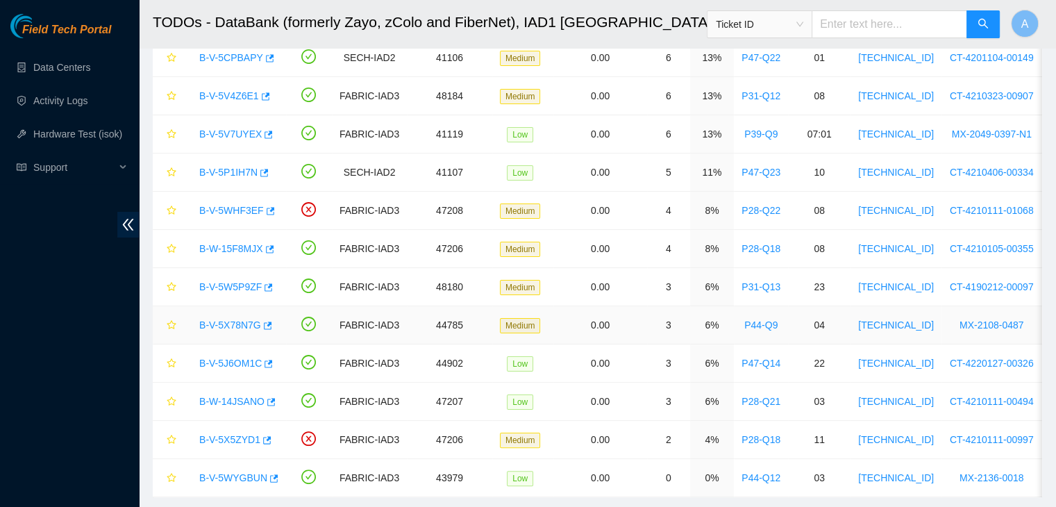
click at [247, 321] on link "B-V-5X78N7G" at bounding box center [230, 324] width 62 height 11
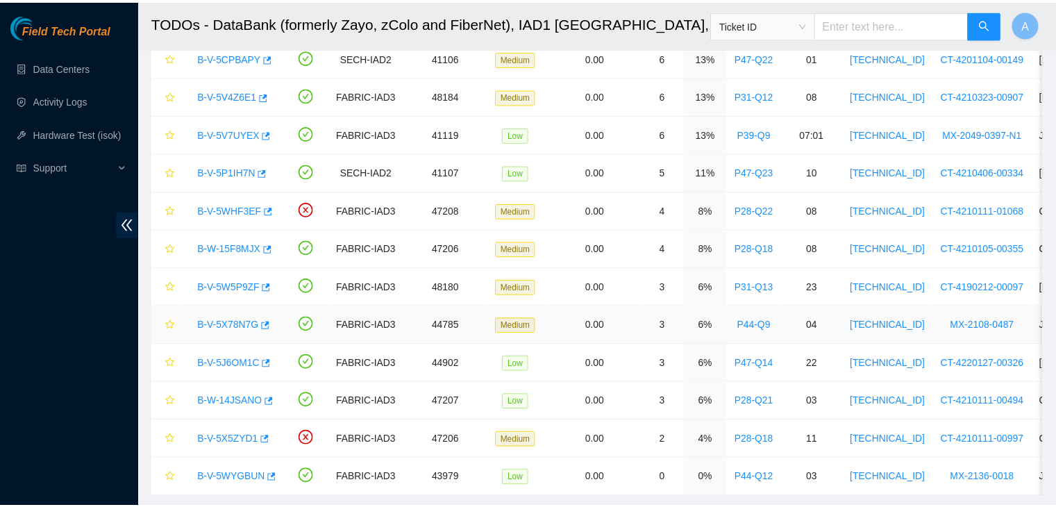
scroll to position [137, 0]
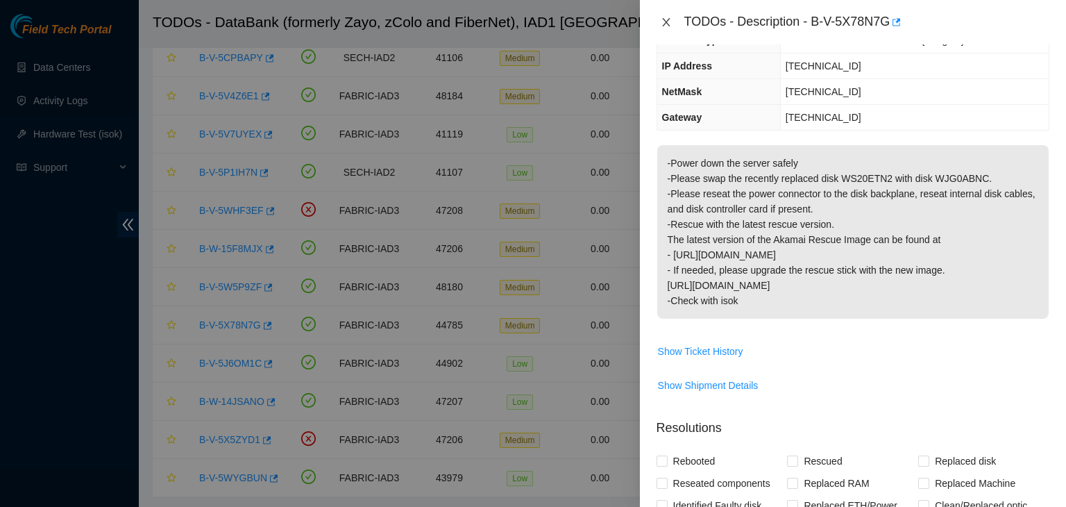
click at [670, 22] on icon "close" at bounding box center [666, 22] width 11 height 11
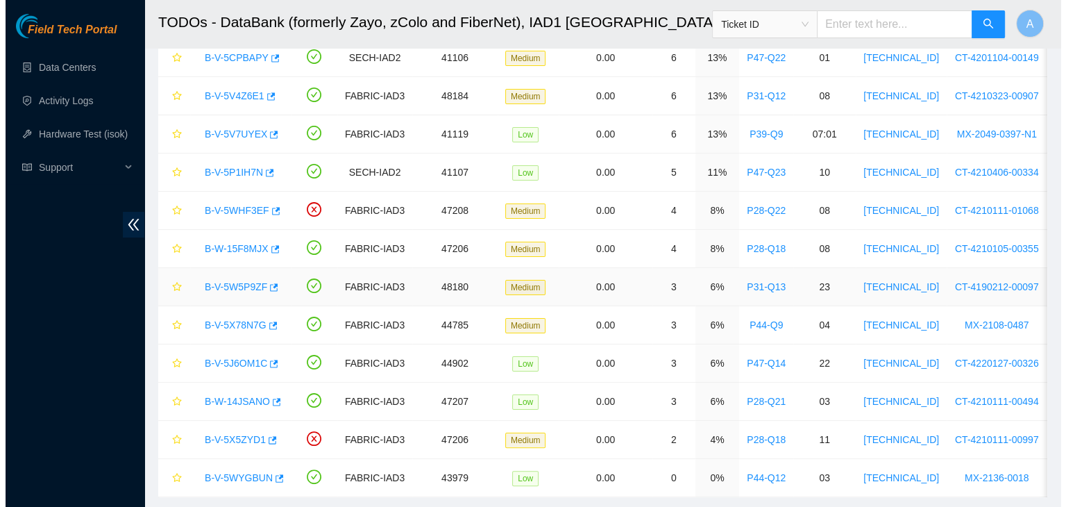
scroll to position [183, 0]
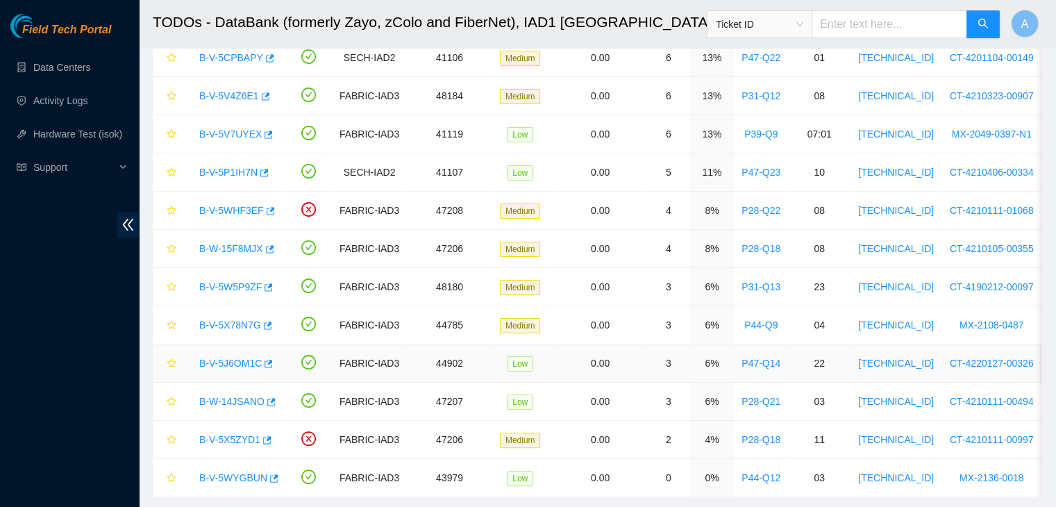
click at [232, 359] on link "B-V-5J6OM1C" at bounding box center [230, 362] width 62 height 11
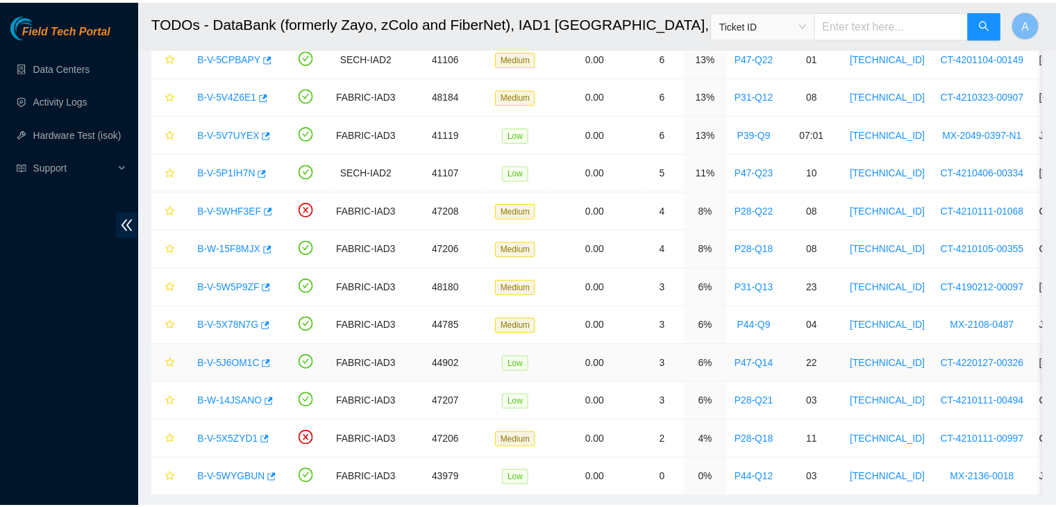
scroll to position [137, 0]
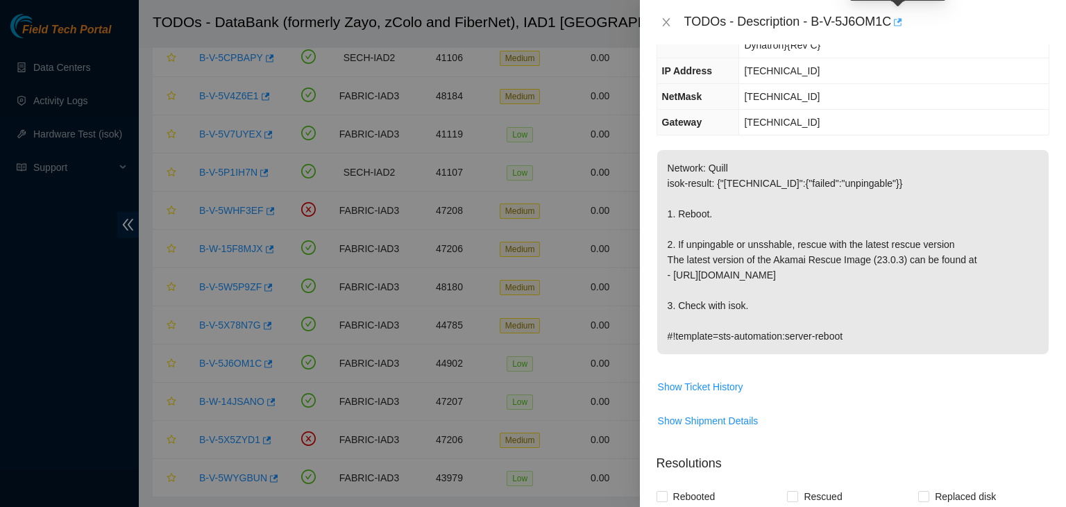
click at [902, 19] on button "button" at bounding box center [896, 22] width 11 height 22
click at [670, 16] on button "Close" at bounding box center [665, 22] width 19 height 13
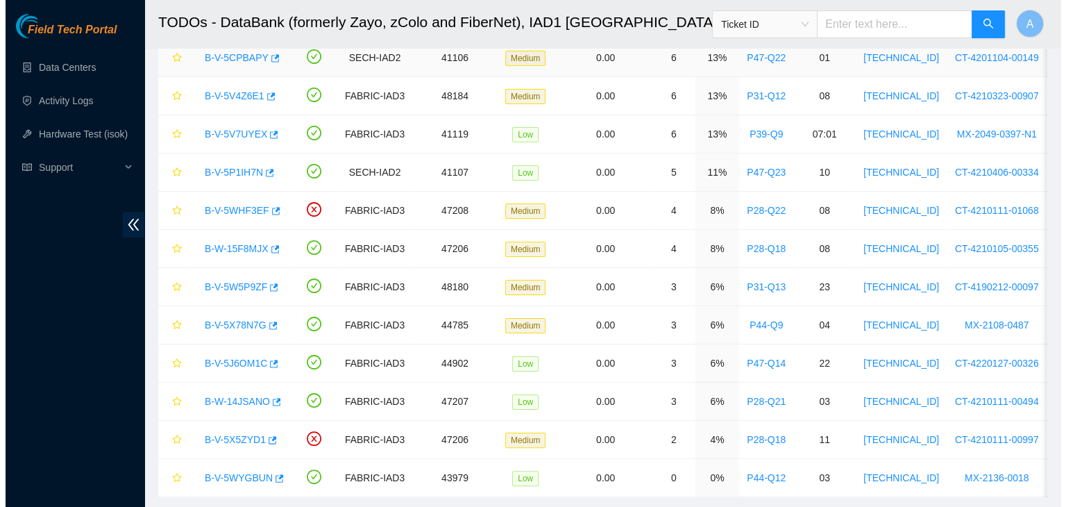
scroll to position [183, 0]
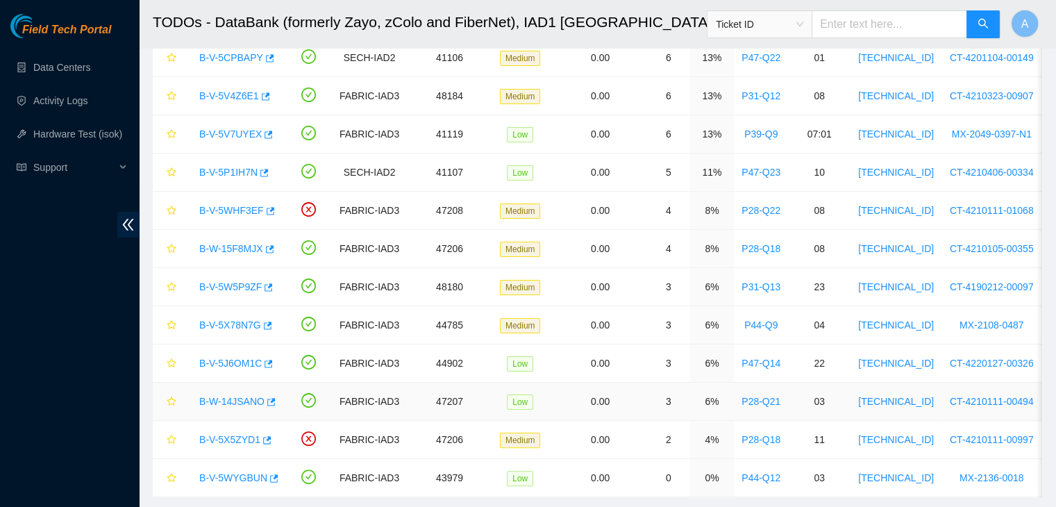
click at [233, 396] on link "B-W-14JSANO" at bounding box center [231, 401] width 65 height 11
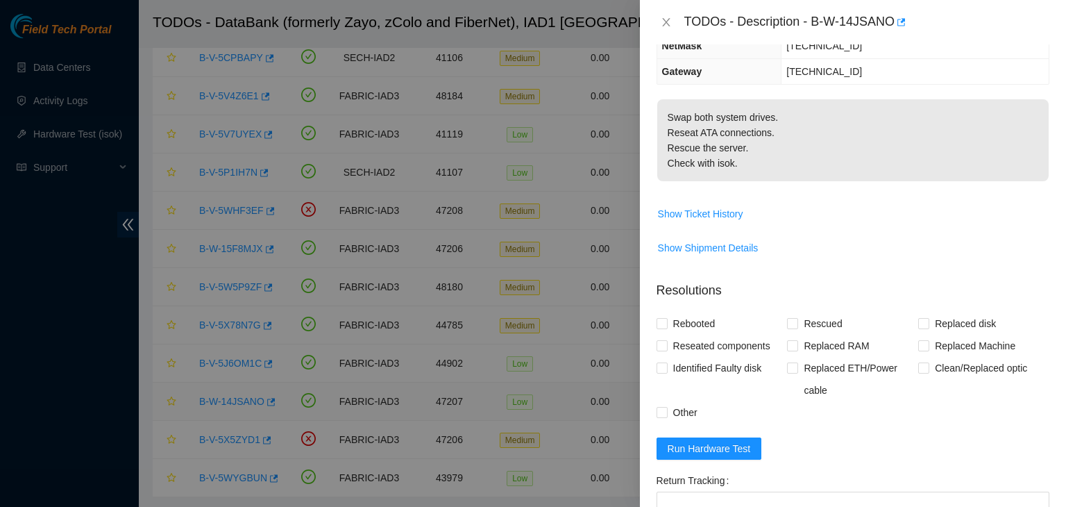
scroll to position [137, 0]
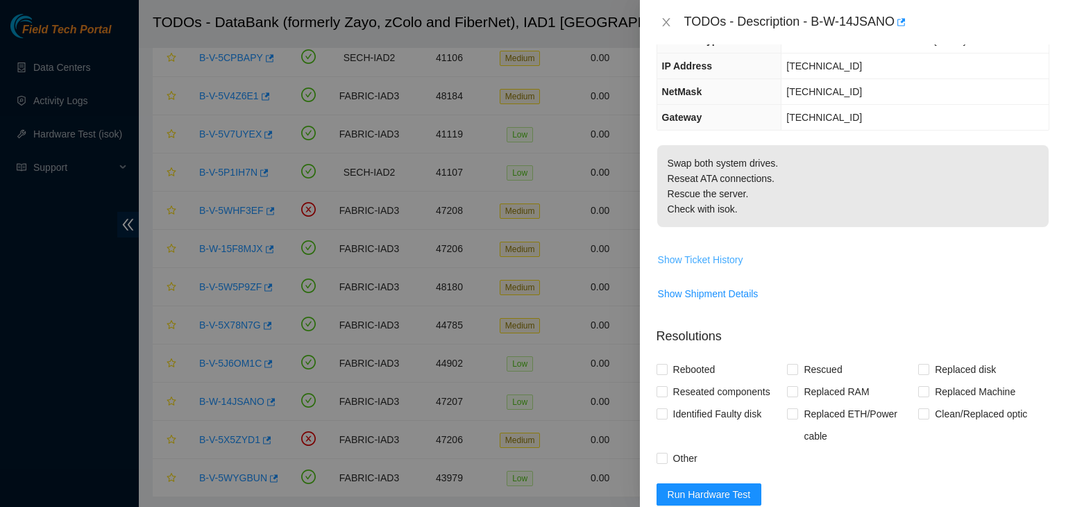
click at [680, 255] on span "Show Ticket History" at bounding box center [700, 259] width 85 height 15
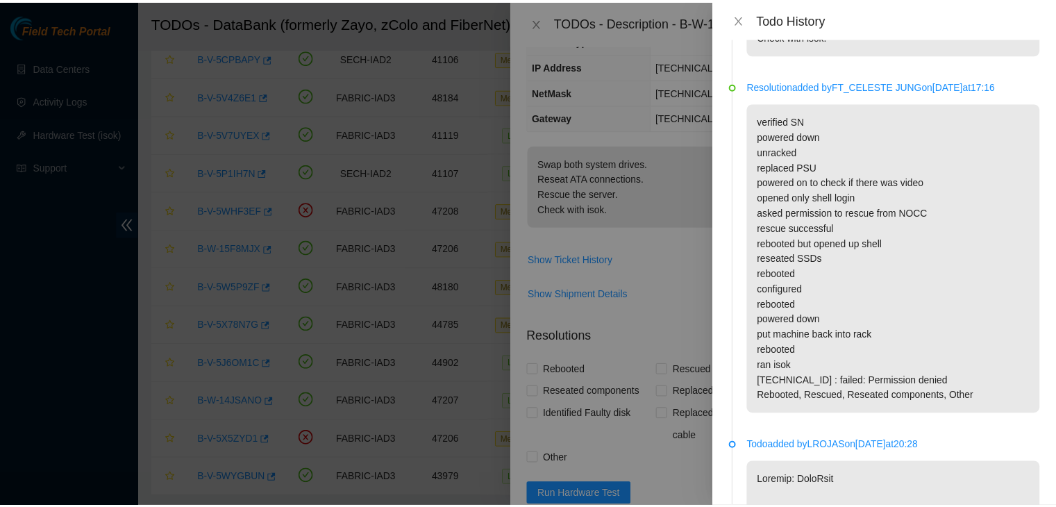
scroll to position [101, 0]
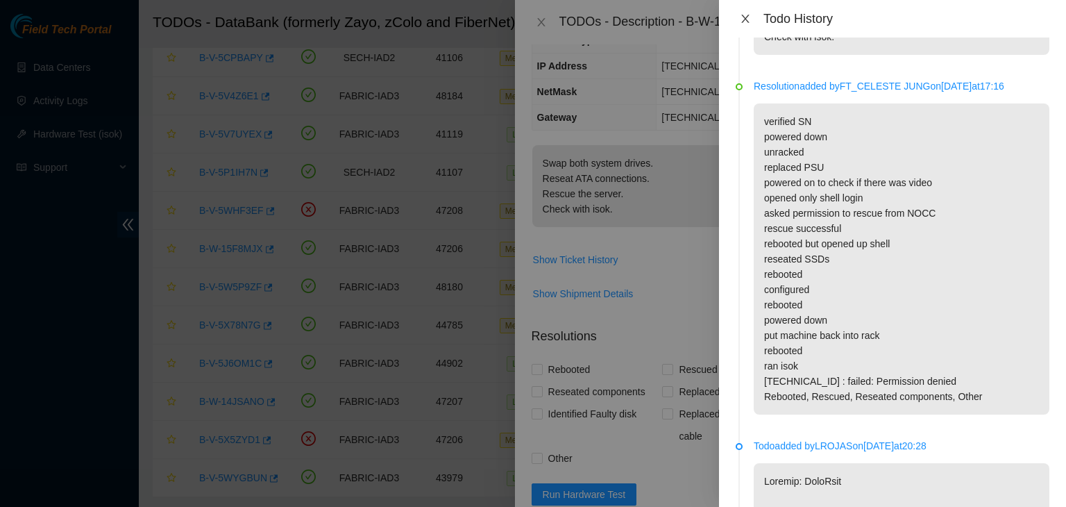
click at [744, 19] on icon "close" at bounding box center [745, 18] width 11 height 11
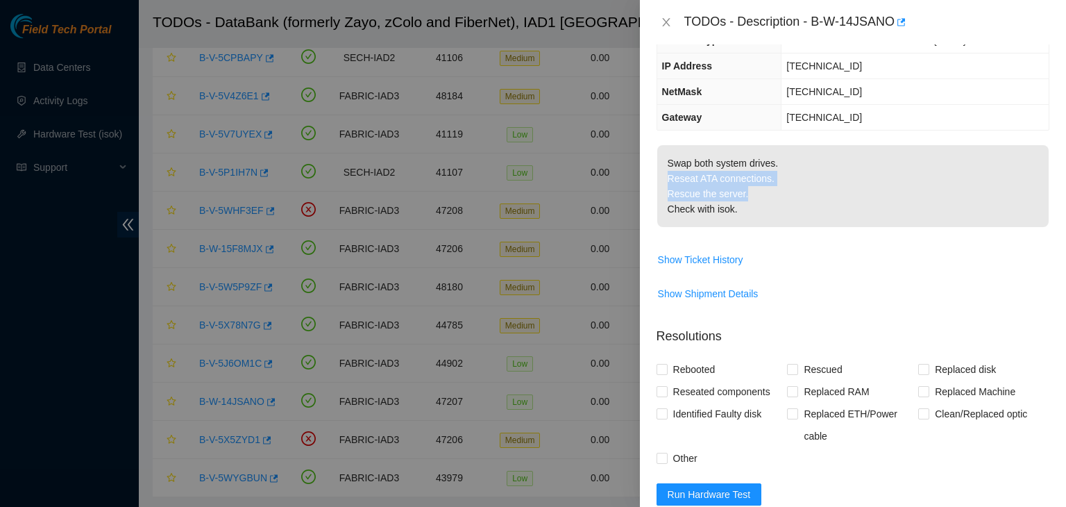
drag, startPoint x: 669, startPoint y: 181, endPoint x: 803, endPoint y: 192, distance: 134.4
click at [803, 192] on p "Swap both system drives. Reseat ATA connections. Rescue the server. Check with …" at bounding box center [852, 186] width 391 height 82
click at [670, 17] on icon "close" at bounding box center [666, 22] width 11 height 11
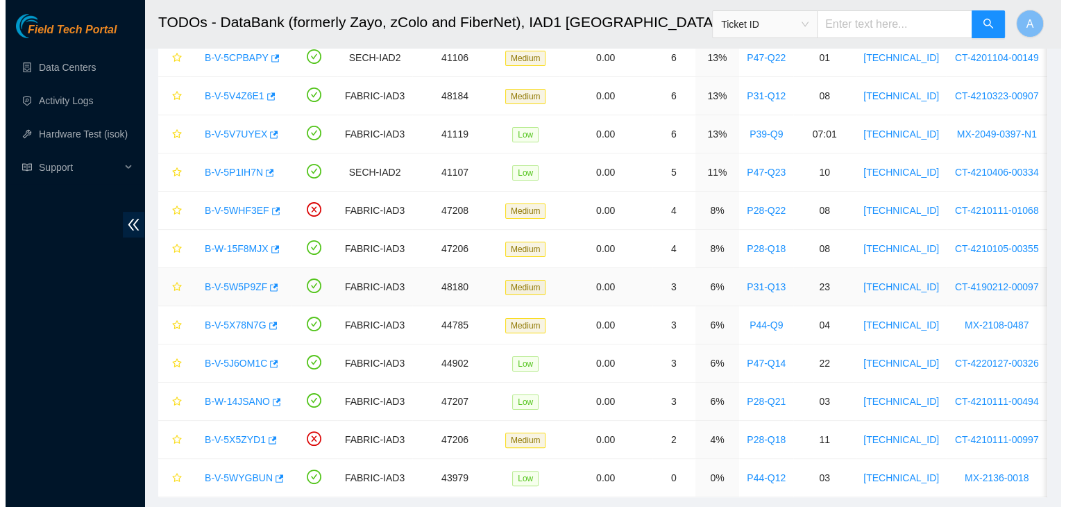
scroll to position [266, 0]
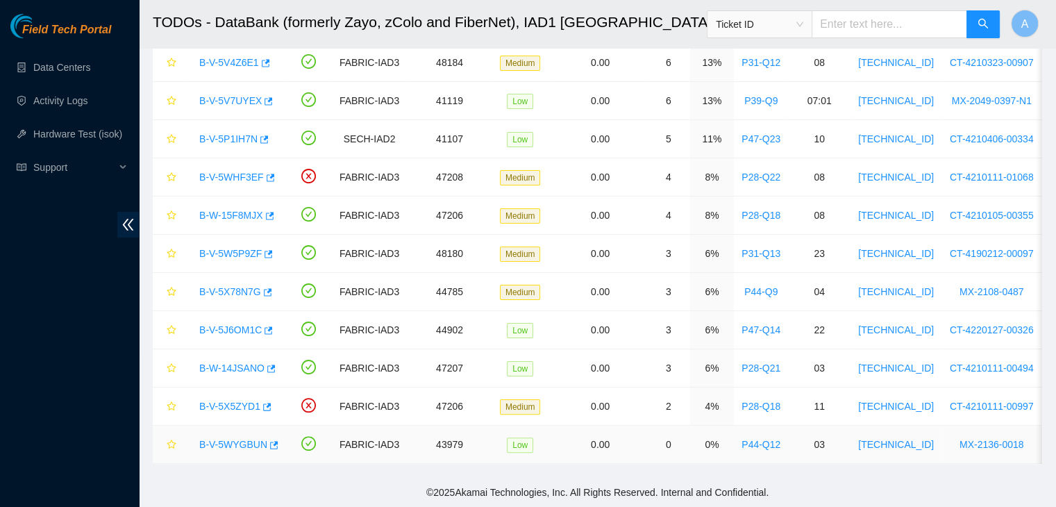
click at [240, 439] on link "B-V-5WYGBUN" at bounding box center [233, 444] width 68 height 11
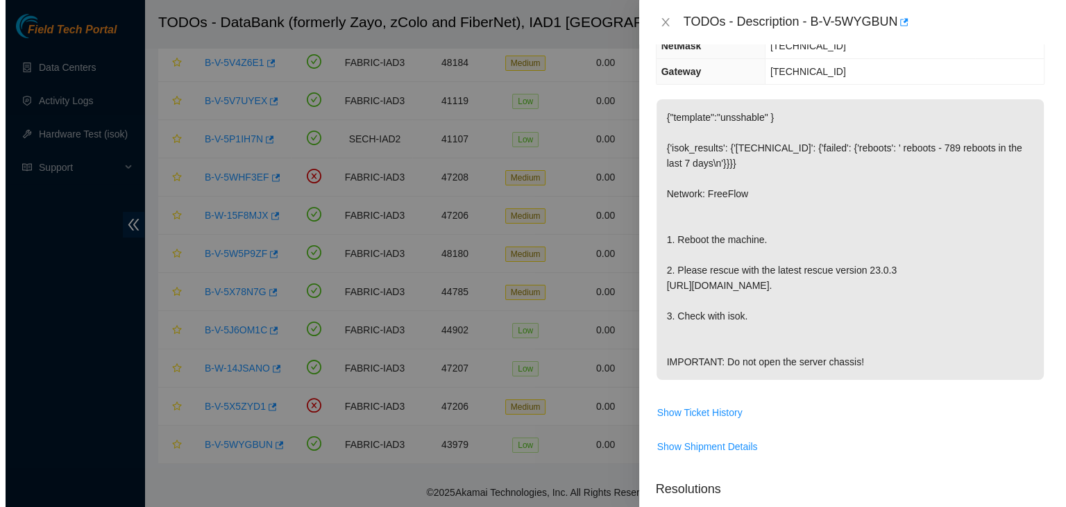
scroll to position [137, 0]
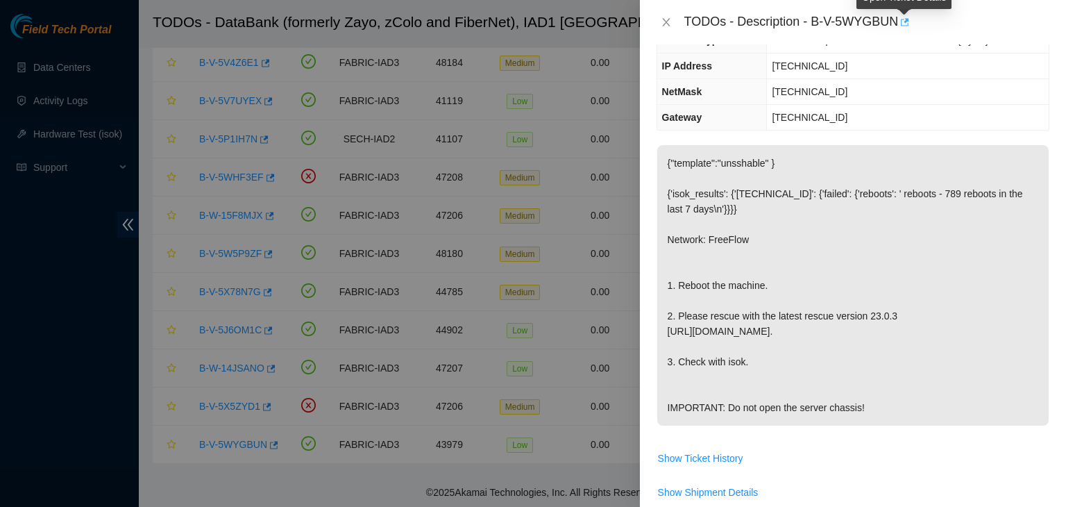
click at [905, 22] on icon "button" at bounding box center [905, 22] width 8 height 8
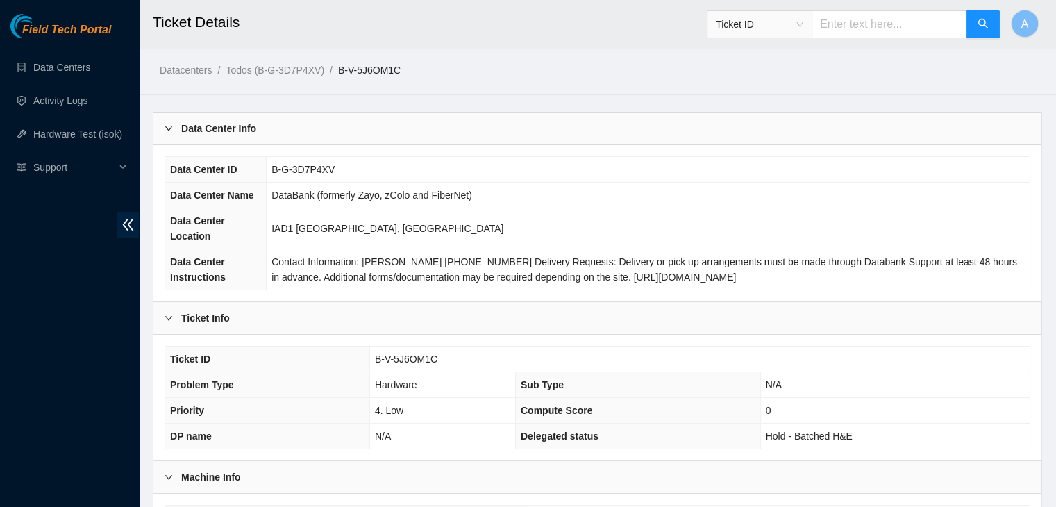
scroll to position [385, 0]
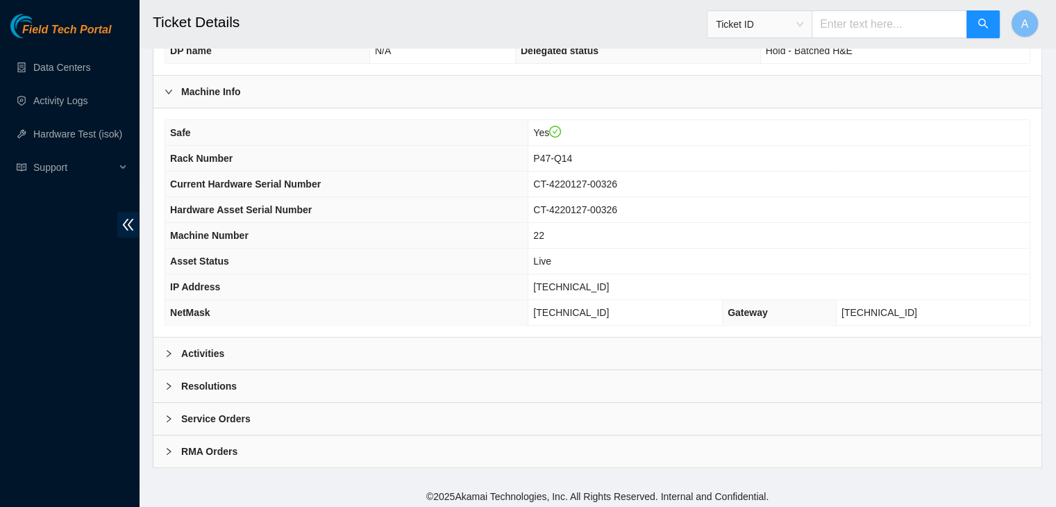
click at [475, 343] on div "Activities" at bounding box center [597, 353] width 888 height 32
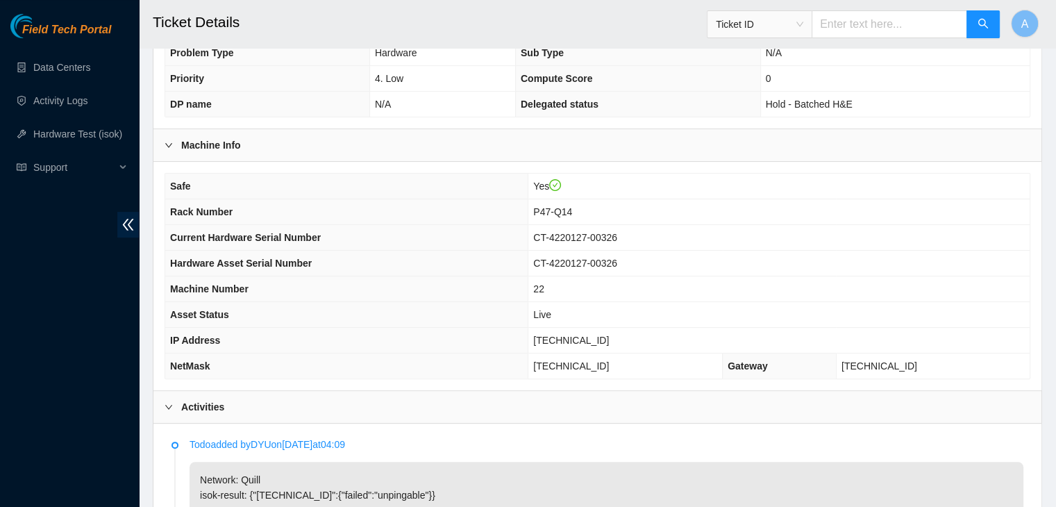
scroll to position [274, 0]
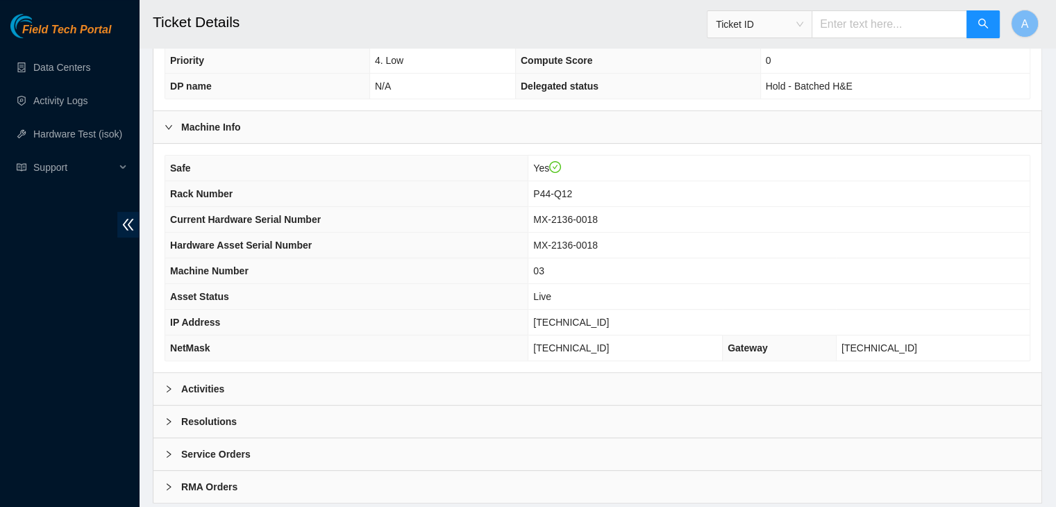
scroll to position [351, 0]
click at [467, 379] on div "Activities" at bounding box center [597, 387] width 888 height 32
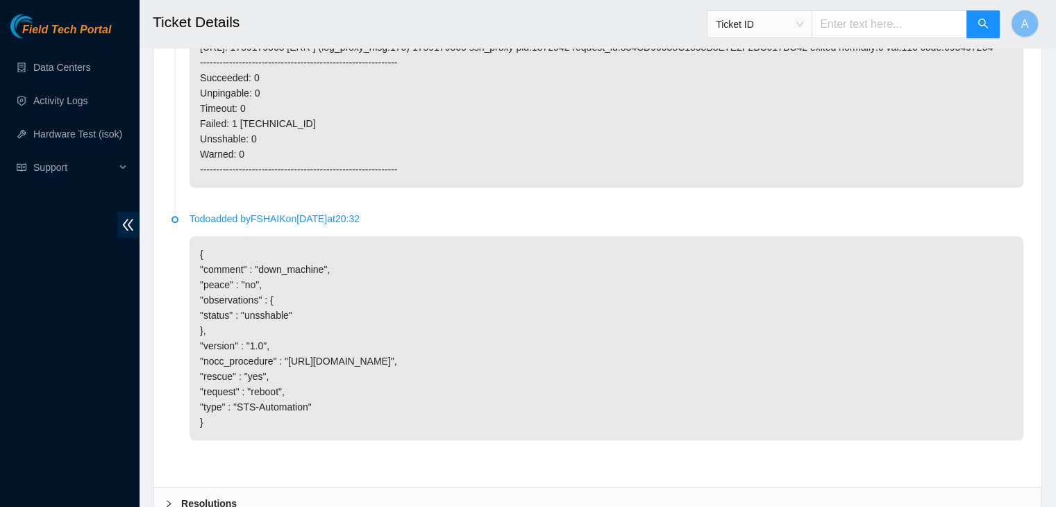
scroll to position [1509, 0]
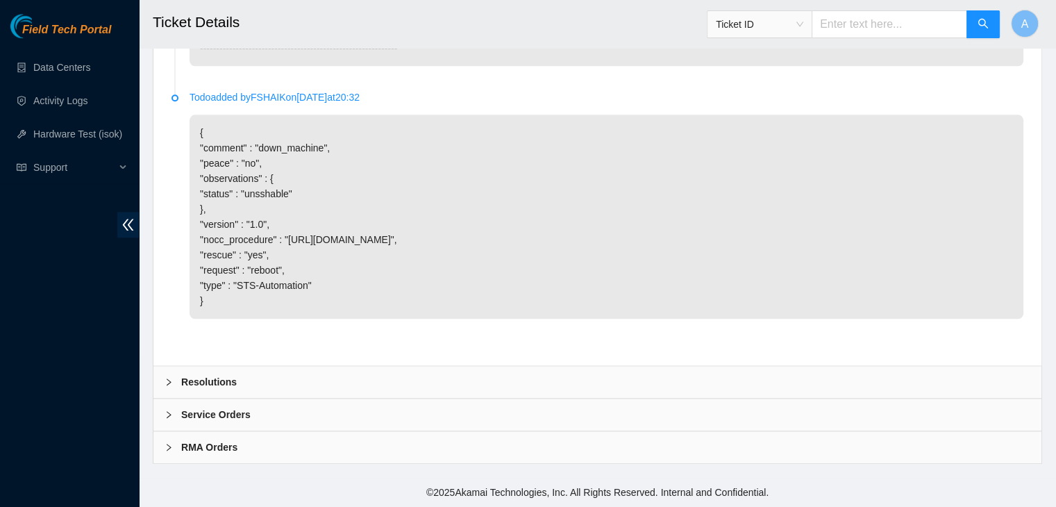
click at [576, 382] on div "Resolutions" at bounding box center [597, 382] width 888 height 32
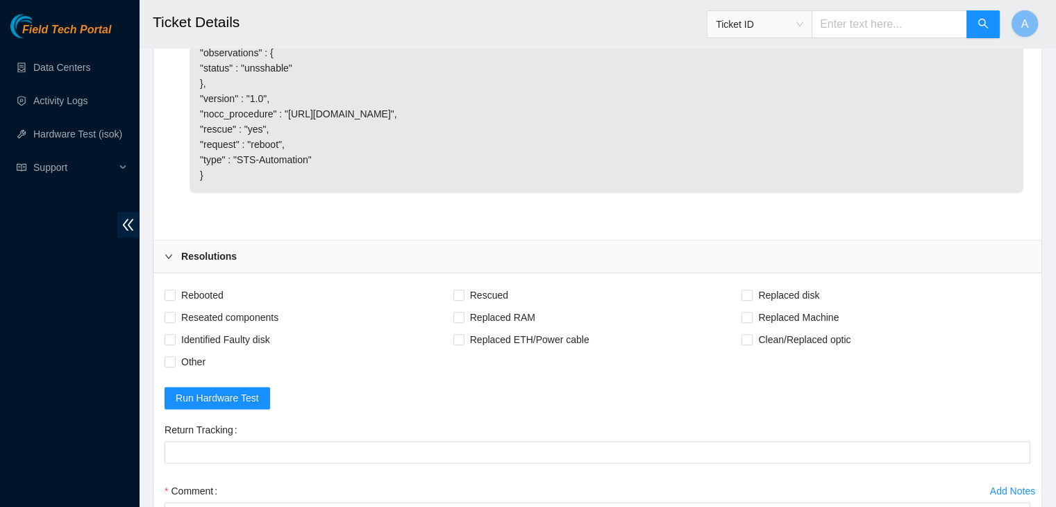
scroll to position [1609, 0]
click at [201, 305] on span "Rebooted" at bounding box center [202, 294] width 53 height 22
click at [174, 298] on input "Rebooted" at bounding box center [169, 294] width 10 height 10
checkbox input "true"
click at [218, 328] on span "Reseated components" at bounding box center [230, 316] width 108 height 22
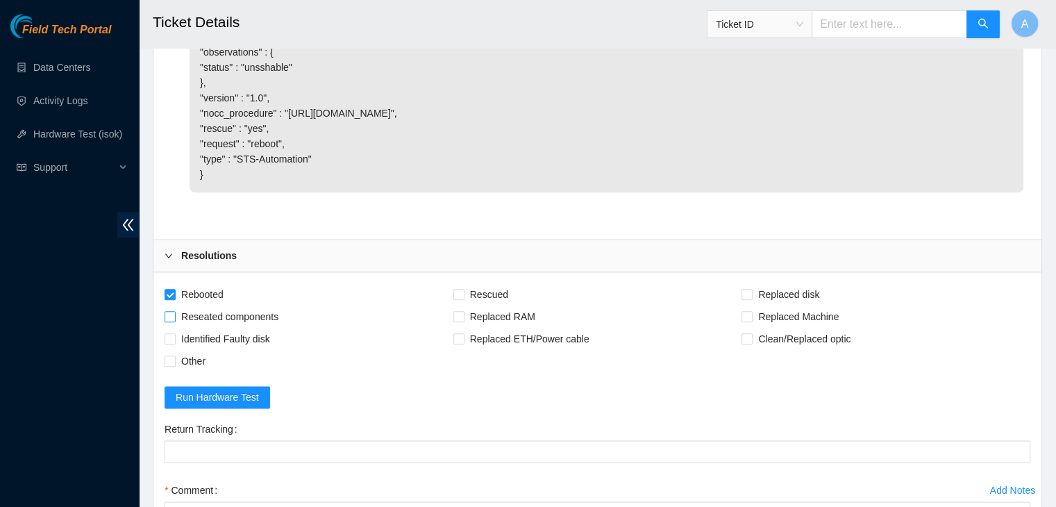
click at [174, 321] on input "Reseated components" at bounding box center [169, 316] width 10 height 10
checkbox input "true"
click at [477, 305] on span "Rescued" at bounding box center [488, 294] width 49 height 22
click at [463, 298] on input "Rescued" at bounding box center [458, 294] width 10 height 10
checkbox input "true"
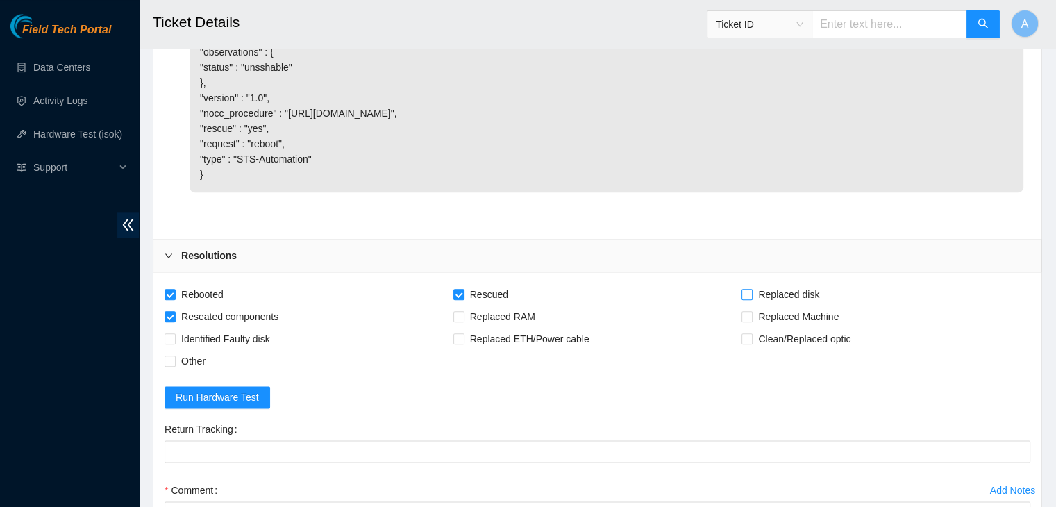
click at [741, 298] on input "Replaced disk" at bounding box center [746, 294] width 10 height 10
checkbox input "true"
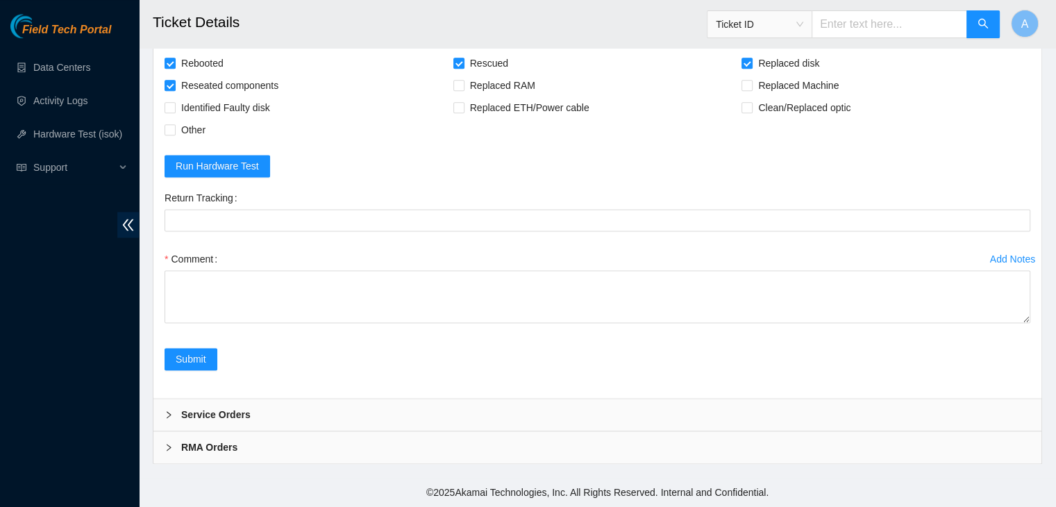
drag, startPoint x: 1026, startPoint y: 319, endPoint x: 1024, endPoint y: 531, distance: 212.4
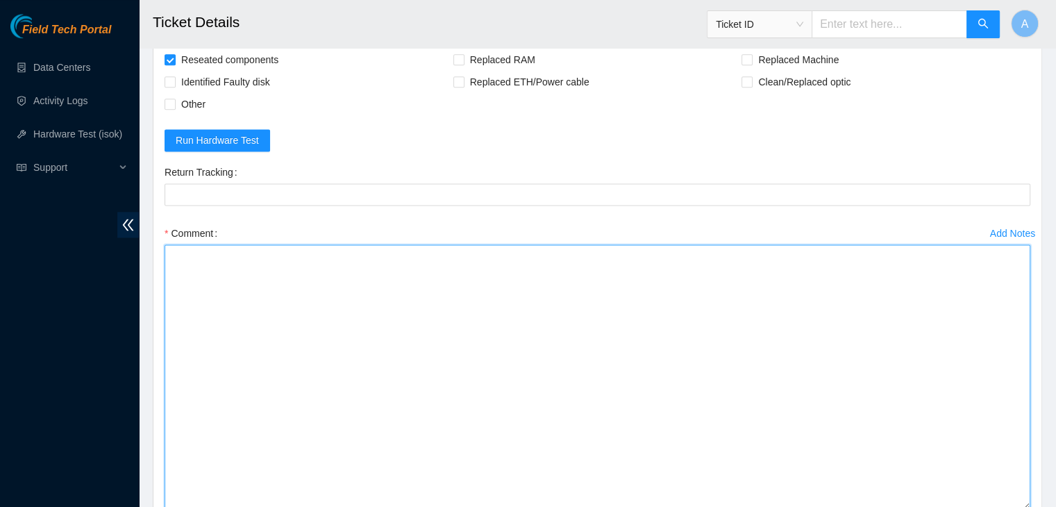
click at [909, 380] on textarea "Comment" at bounding box center [596, 376] width 865 height 265
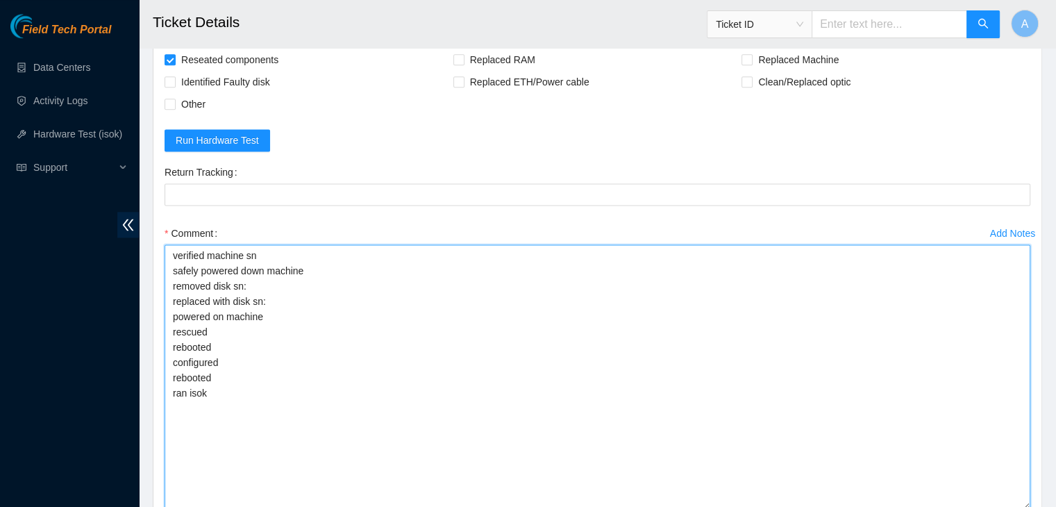
type textarea "verified machine sn safely powered down machine removed disk sn: replaced with …"
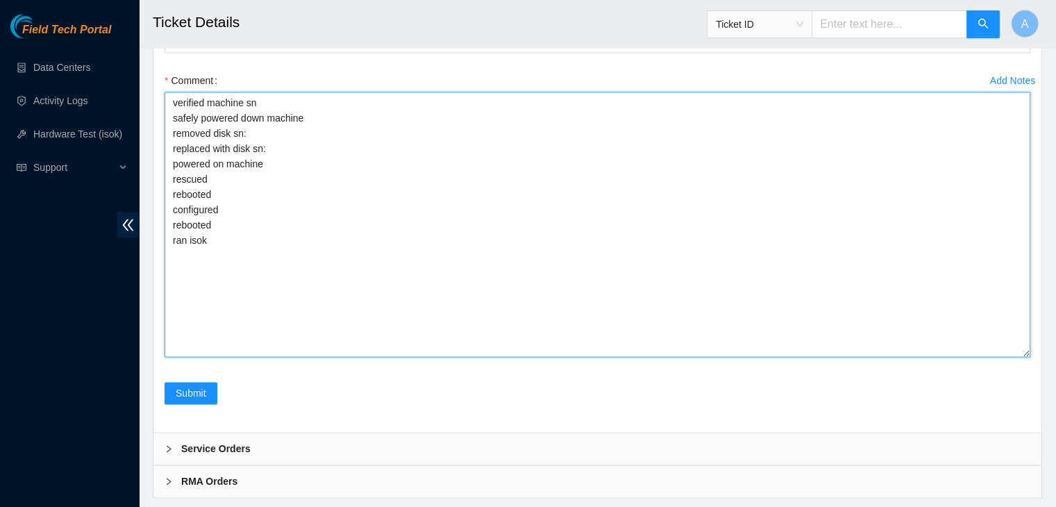
scroll to position [2018, 0]
drag, startPoint x: 244, startPoint y: 278, endPoint x: 160, endPoint y: 131, distance: 169.4
click at [160, 131] on div "Add Notes Comment verified machine sn safely powered down machine removed disk …" at bounding box center [597, 225] width 876 height 312
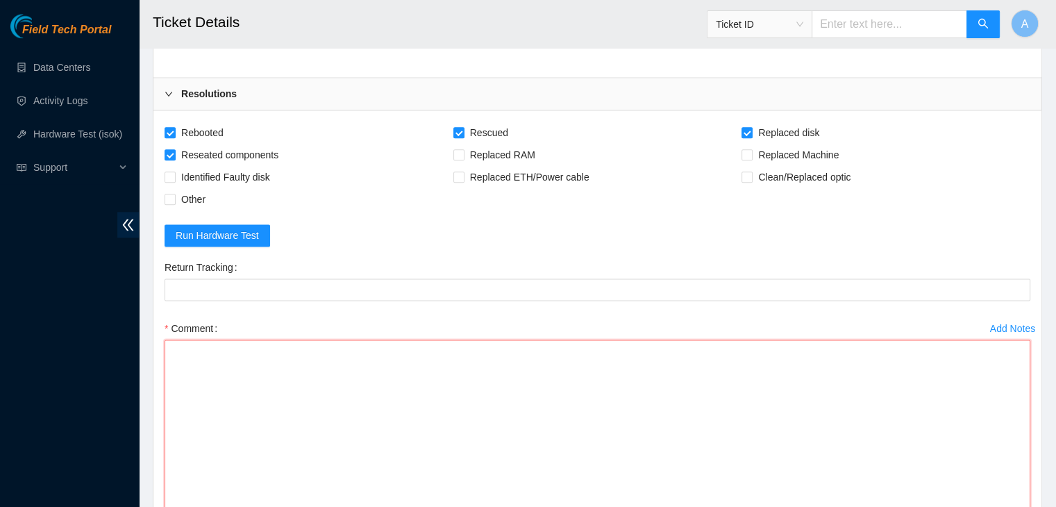
scroll to position [1765, 0]
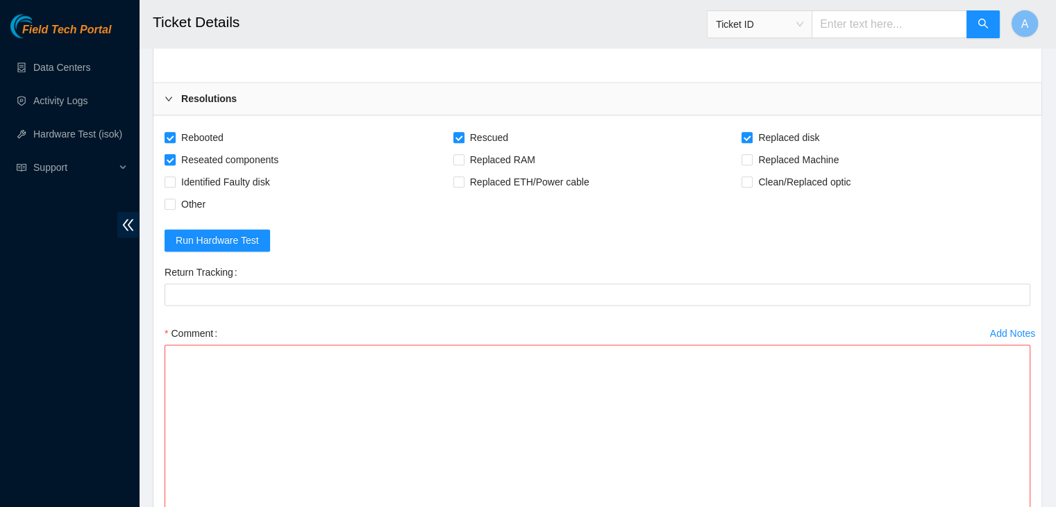
click at [252, 171] on span "Reseated components" at bounding box center [230, 160] width 108 height 22
click at [174, 164] on input "Reseated components" at bounding box center [169, 159] width 10 height 10
checkbox input "false"
click at [741, 142] on input "Replaced disk" at bounding box center [746, 137] width 10 height 10
checkbox input "false"
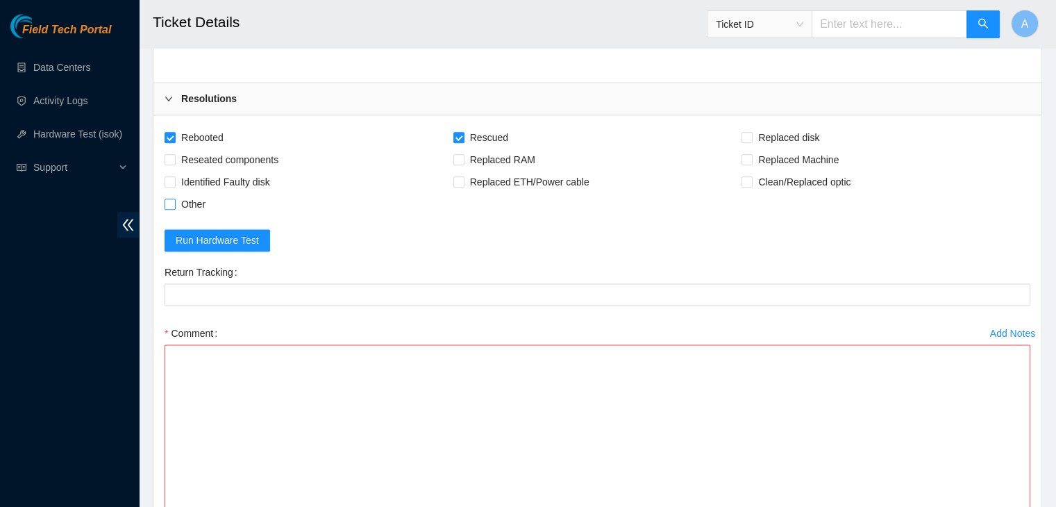
click at [198, 215] on span "Other" at bounding box center [193, 204] width 35 height 22
click at [174, 208] on input "Other" at bounding box center [169, 203] width 10 height 10
checkbox input "true"
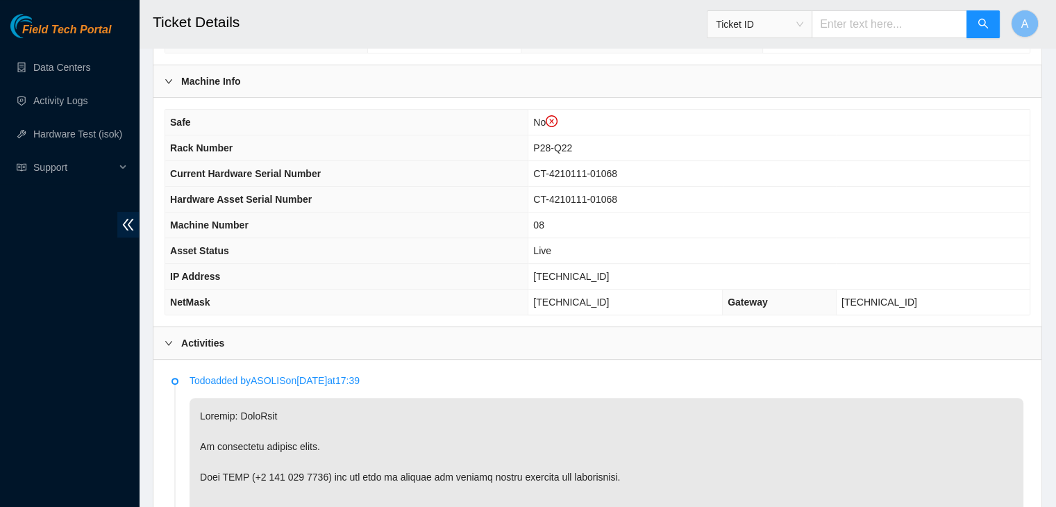
scroll to position [419, 0]
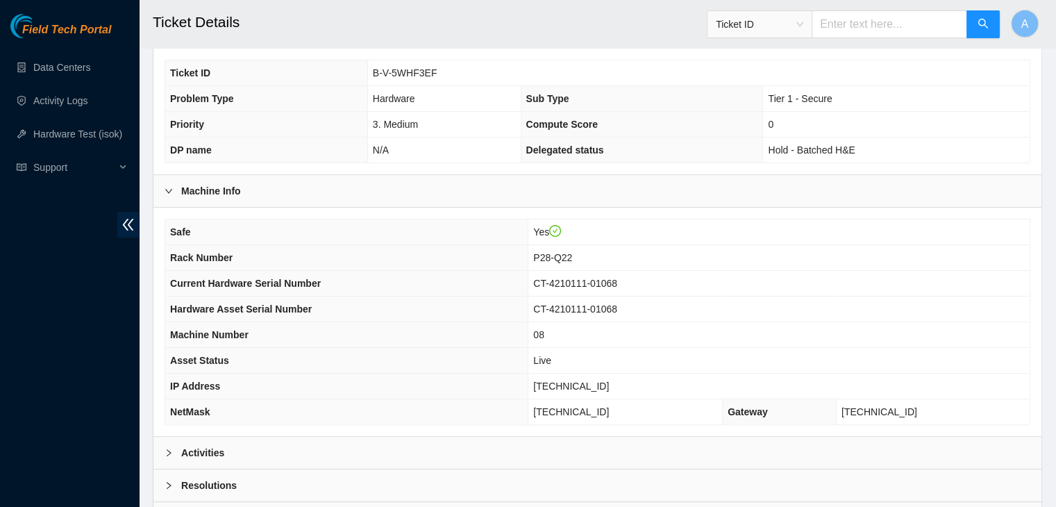
scroll to position [385, 0]
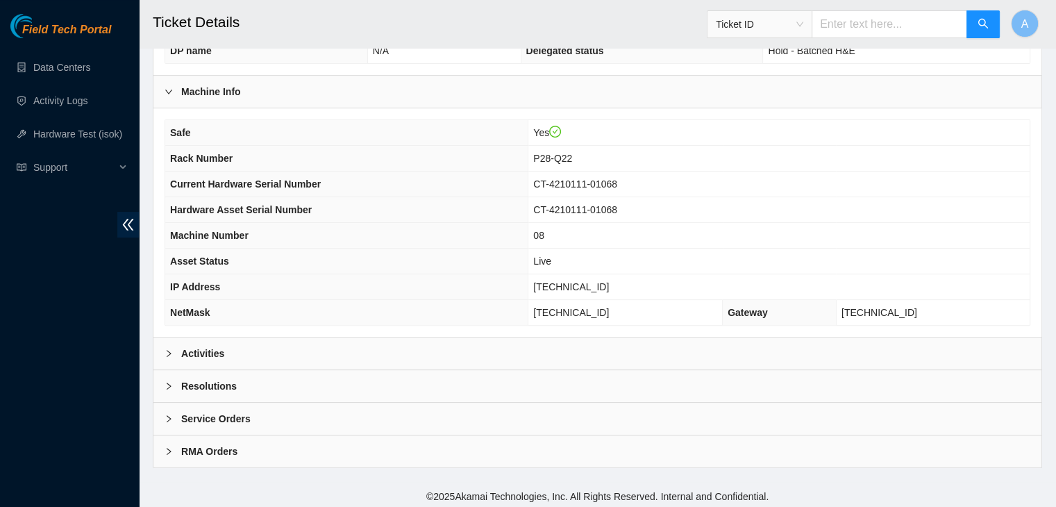
click at [483, 356] on div "Activities" at bounding box center [597, 353] width 888 height 32
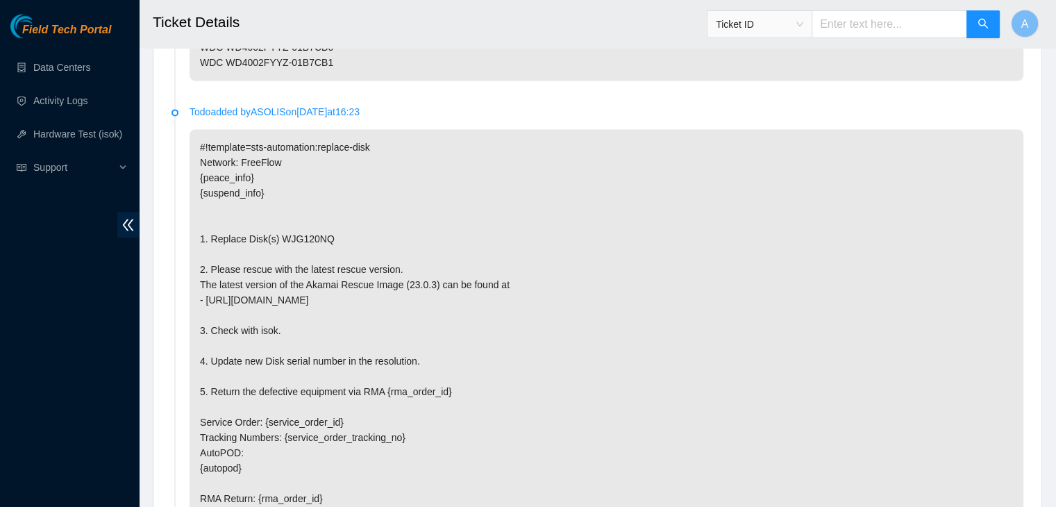
scroll to position [2486, 0]
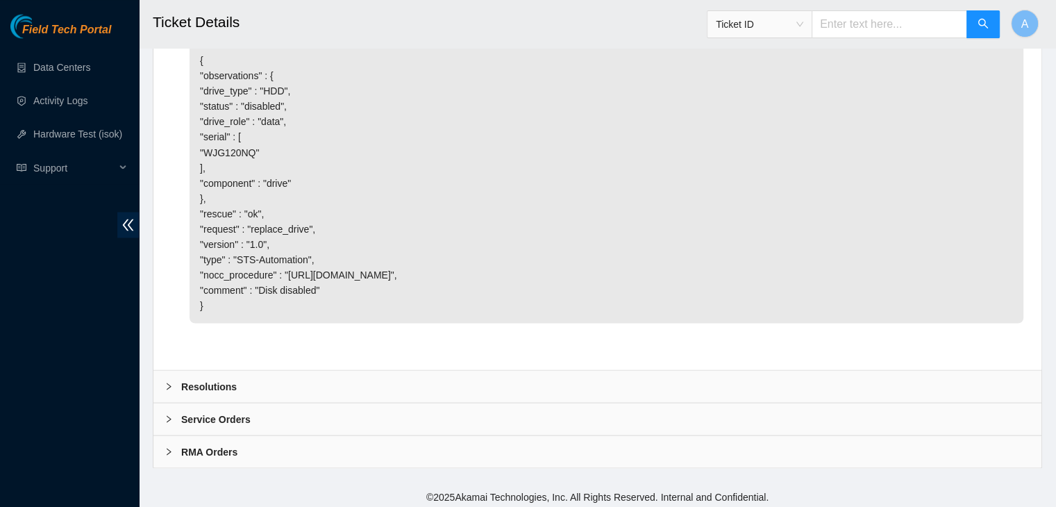
click at [616, 375] on div "Resolutions" at bounding box center [597, 386] width 888 height 32
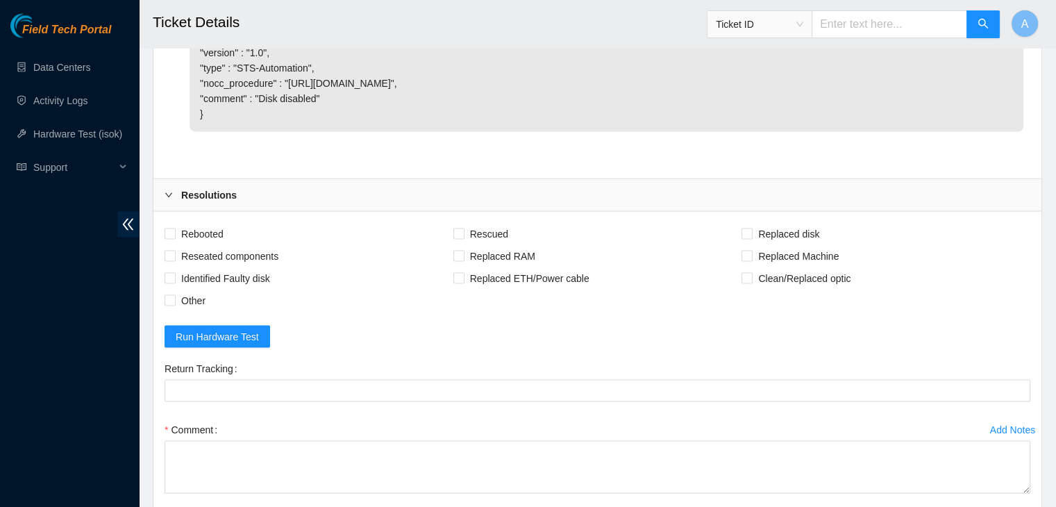
scroll to position [2677, 0]
click at [219, 223] on span "Rebooted" at bounding box center [202, 233] width 53 height 22
click at [174, 228] on input "Rebooted" at bounding box center [169, 233] width 10 height 10
checkbox input "true"
click at [236, 246] on span "Reseated components" at bounding box center [230, 255] width 108 height 22
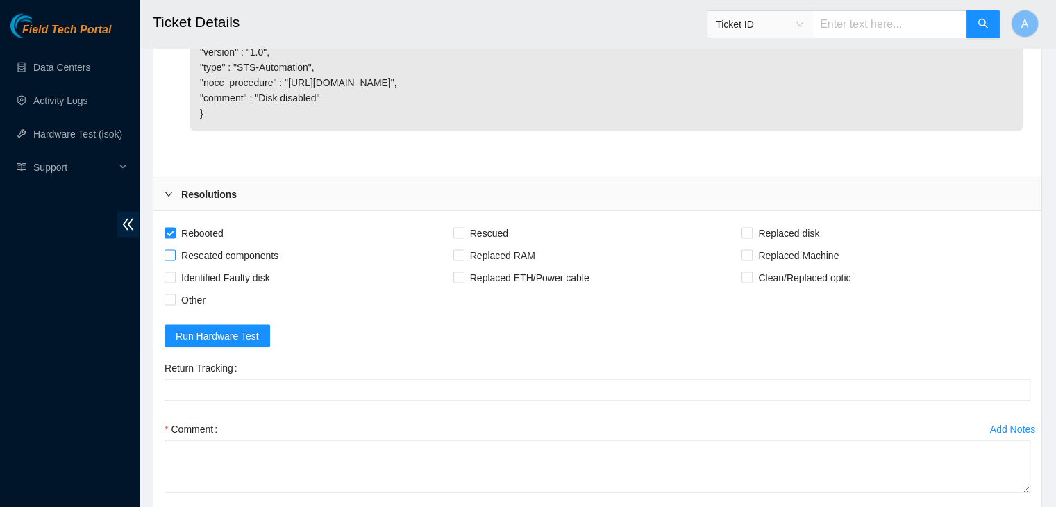
click at [174, 250] on input "Reseated components" at bounding box center [169, 255] width 10 height 10
checkbox input "true"
click at [477, 237] on span "Rescued" at bounding box center [488, 233] width 49 height 22
click at [463, 237] on input "Rescued" at bounding box center [458, 233] width 10 height 10
checkbox input "true"
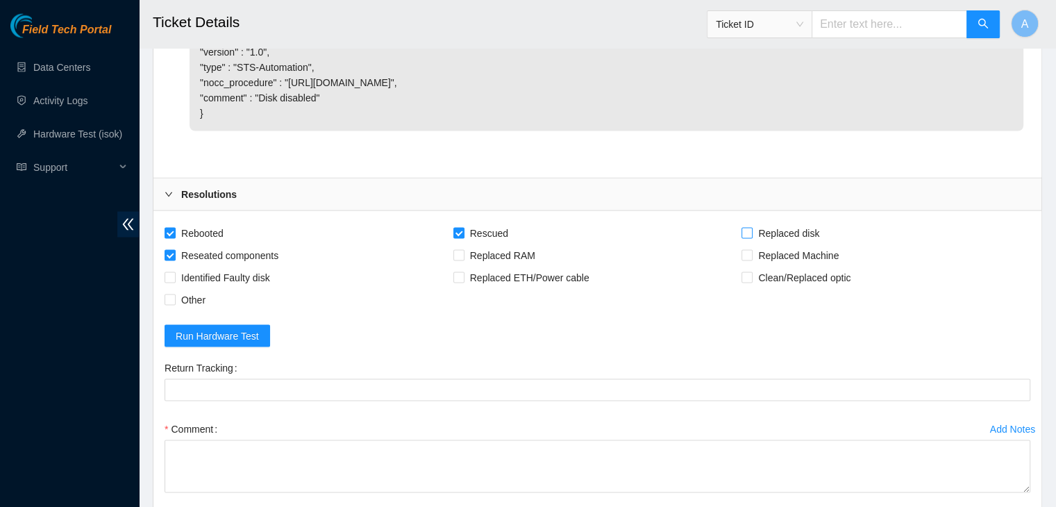
click at [753, 228] on span "Replaced disk" at bounding box center [788, 233] width 72 height 22
click at [751, 228] on input "Replaced disk" at bounding box center [746, 233] width 10 height 10
checkbox input "true"
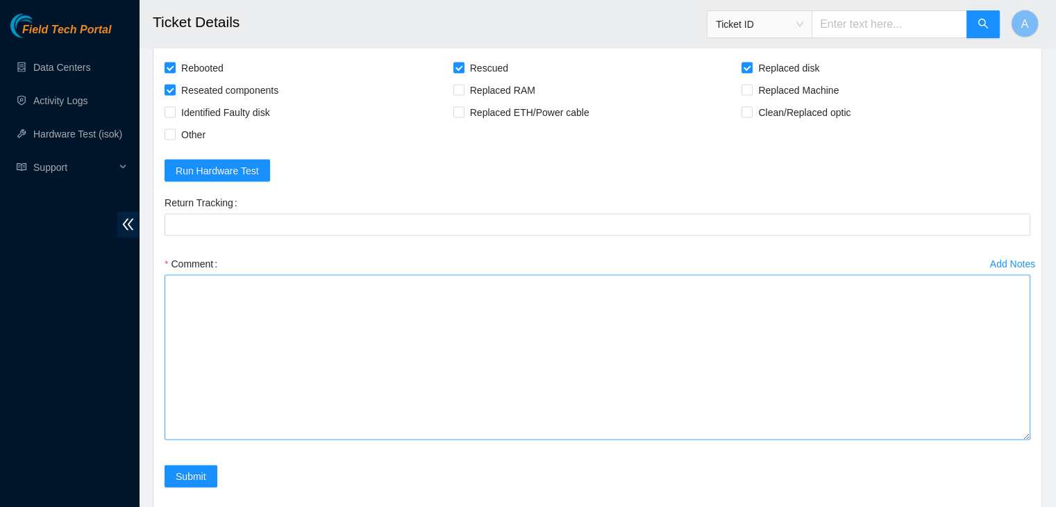
drag, startPoint x: 1027, startPoint y: 428, endPoint x: 961, endPoint y: 457, distance: 72.1
click at [1031, 465] on div "Add Notes Comment" at bounding box center [597, 359] width 876 height 212
click at [776, 341] on textarea "Comment" at bounding box center [596, 392] width 865 height 235
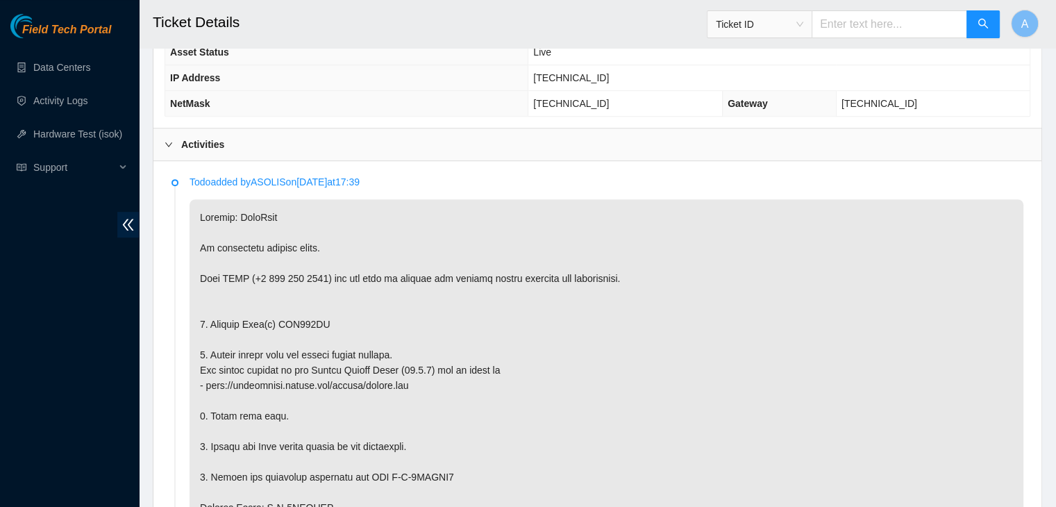
scroll to position [595, 0]
copy p "WJG120NQ"
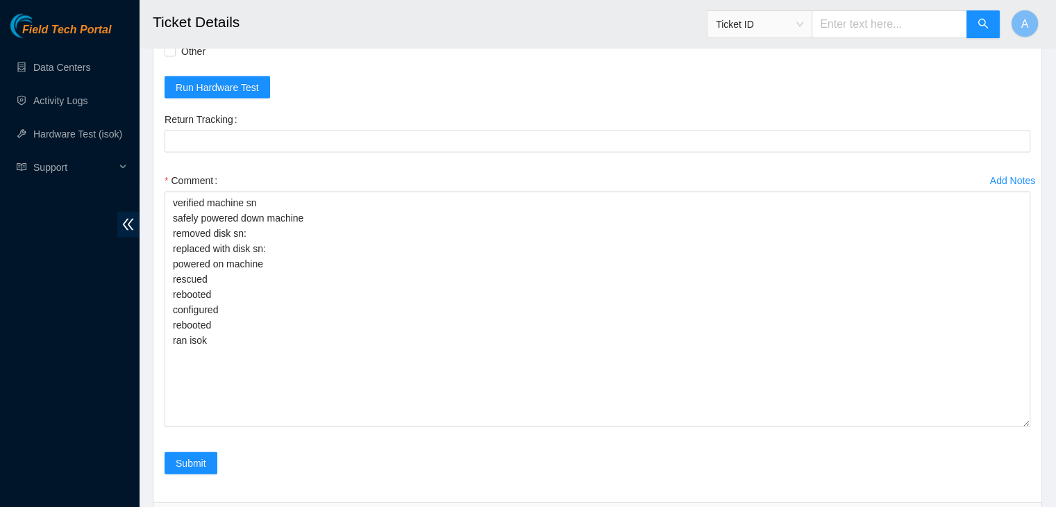
scroll to position [2899, 0]
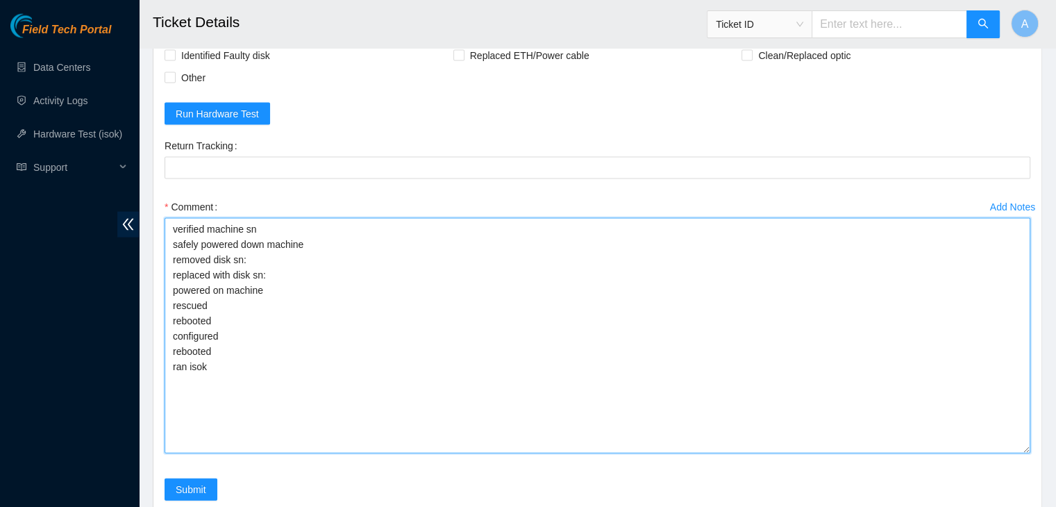
click at [357, 287] on textarea "verified machine sn safely powered down machine removed disk sn: replaced with …" at bounding box center [596, 335] width 865 height 235
click at [396, 249] on textarea "verified machine sn safely powered down machine removed disk sn: replaced with …" at bounding box center [596, 335] width 865 height 235
paste textarea "WJG120NQ"
click at [275, 292] on textarea "verified machine sn safely powered down machine removed disk sn: WJG120NQ repla…" at bounding box center [596, 335] width 865 height 235
paste textarea "S1Z0Q9MQ"
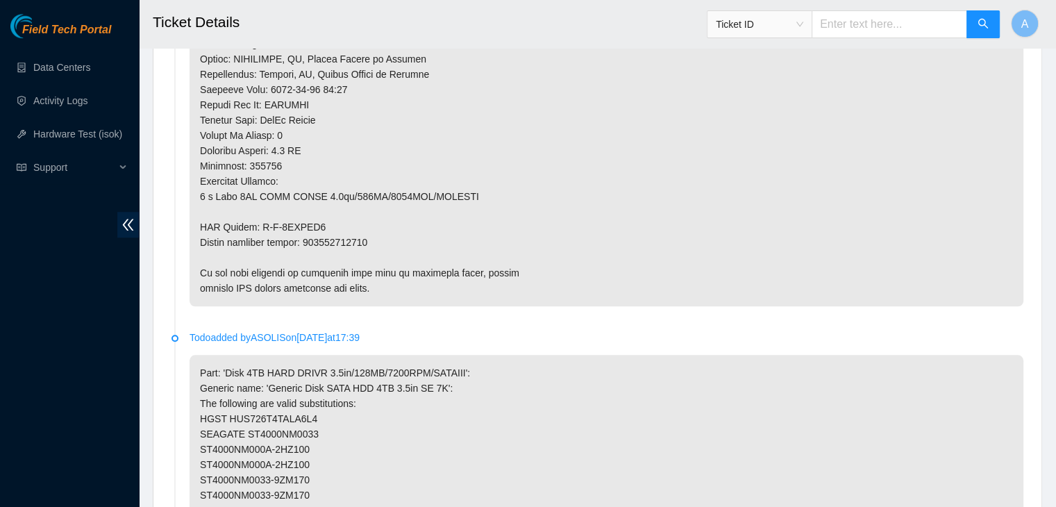
scroll to position [1182, 0]
type textarea "verified machine sn safely powered down machine removed disk sn: WJG120NQ repla…"
copy p "463470060877"
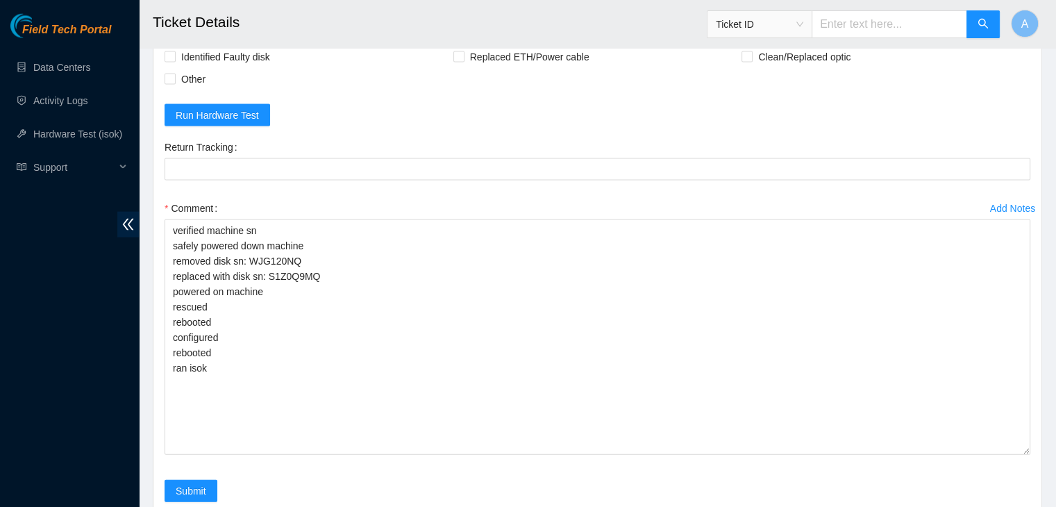
scroll to position [2912, 0]
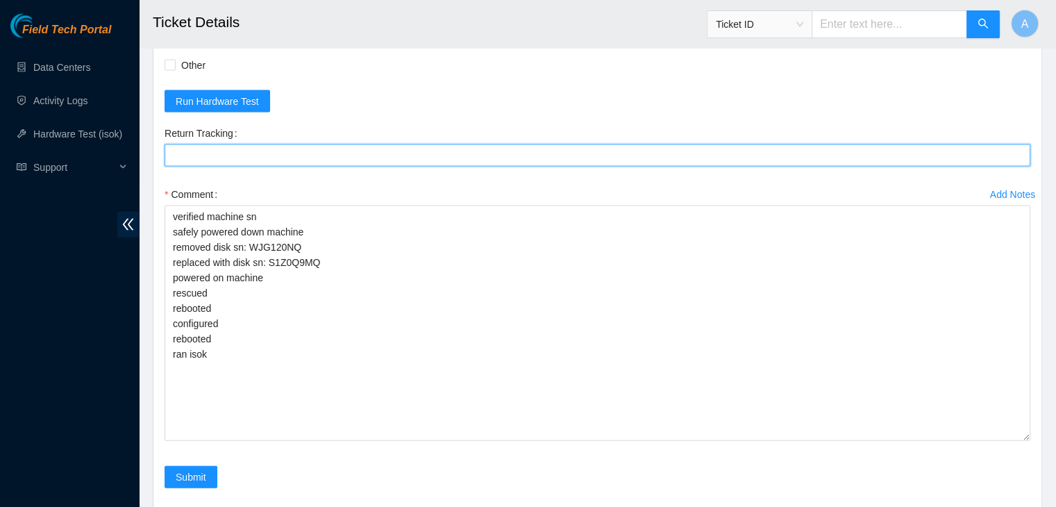
click at [424, 151] on Tracking "Return Tracking" at bounding box center [596, 155] width 865 height 22
paste Tracking "463470060877"
type Tracking "463470060877"
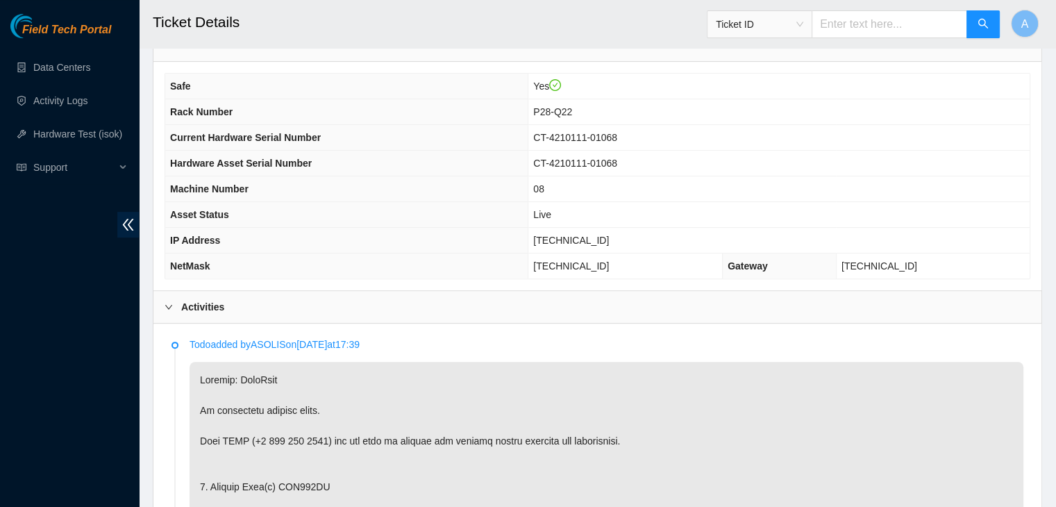
scroll to position [430, 0]
click at [582, 236] on span "[TECHNICAL_ID]" at bounding box center [571, 241] width 76 height 11
copy span "[TECHNICAL_ID]"
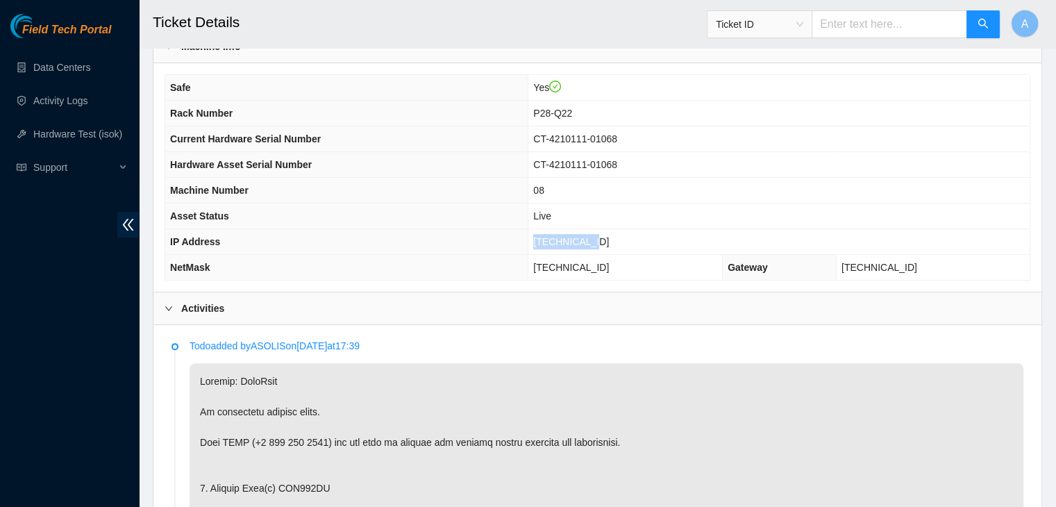
click at [582, 236] on span "[TECHNICAL_ID]" at bounding box center [571, 241] width 76 height 11
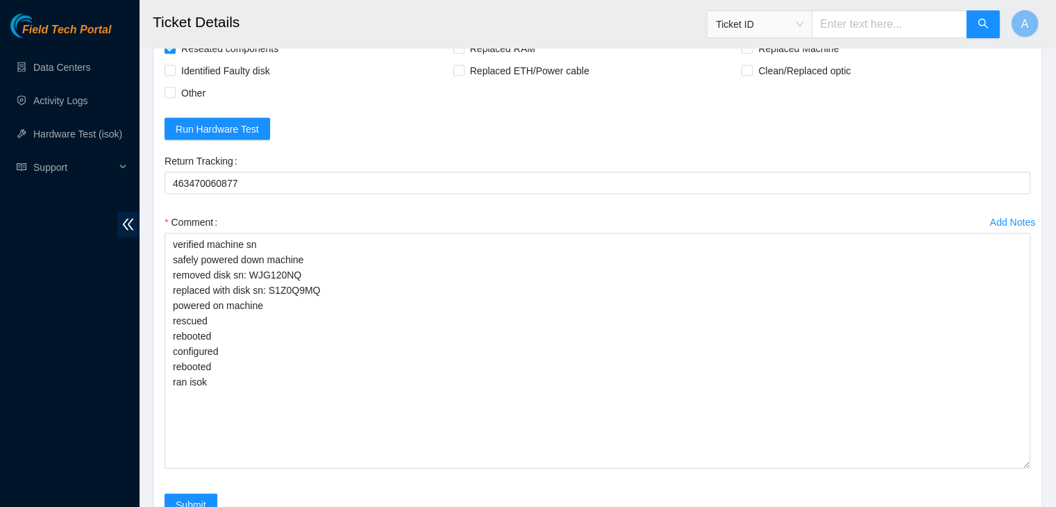
scroll to position [3026, 0]
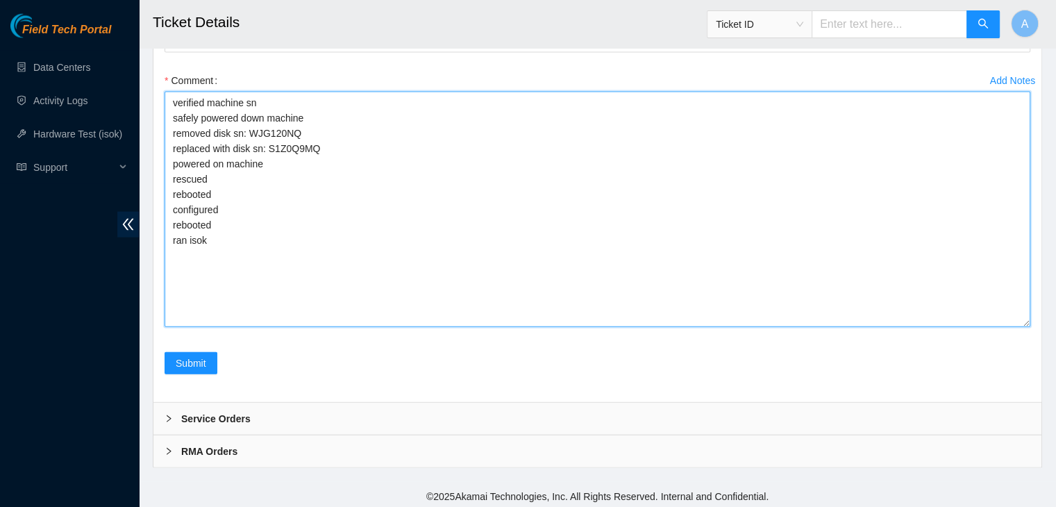
click at [397, 274] on textarea "verified machine sn safely powered down machine removed disk sn: WJG120NQ repla…" at bounding box center [596, 209] width 865 height 235
paste textarea "346864 06-10-2025 02:48:28 23.73.204.75 COMPLETE Result Detail Message Ticket I…"
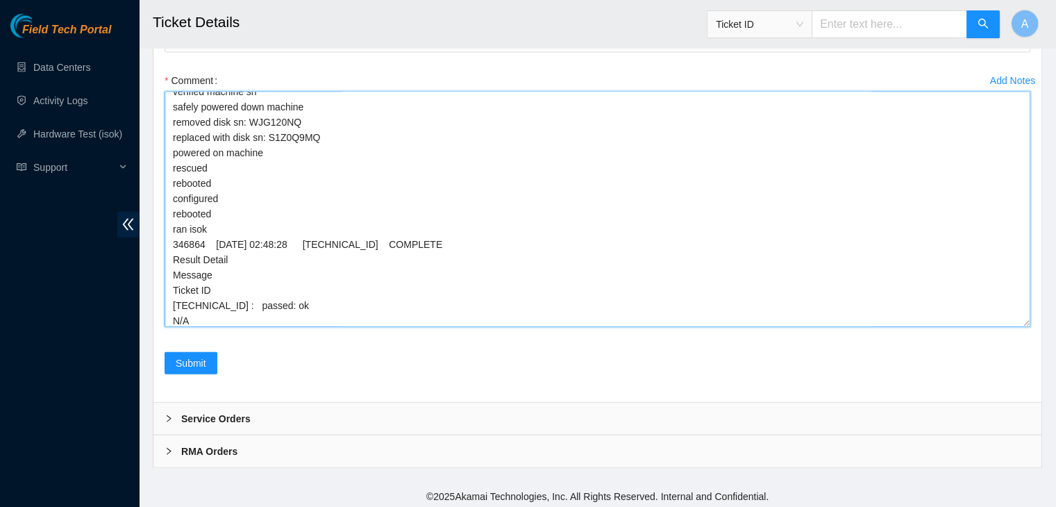
scroll to position [0, 0]
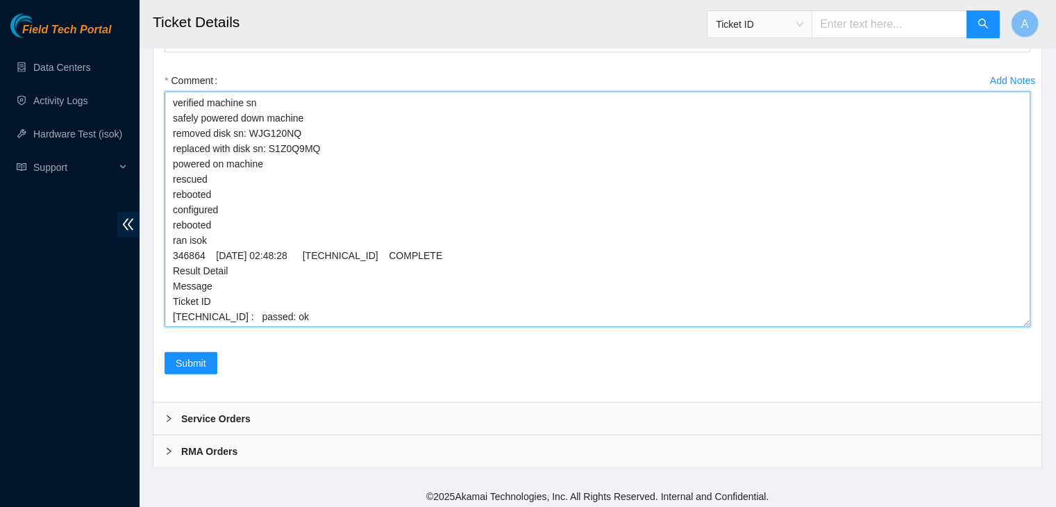
drag, startPoint x: 1024, startPoint y: 320, endPoint x: 1015, endPoint y: 473, distance: 152.9
click at [1015, 327] on textarea "verified machine sn safely powered down machine removed disk sn: WJG120NQ repla…" at bounding box center [596, 209] width 865 height 235
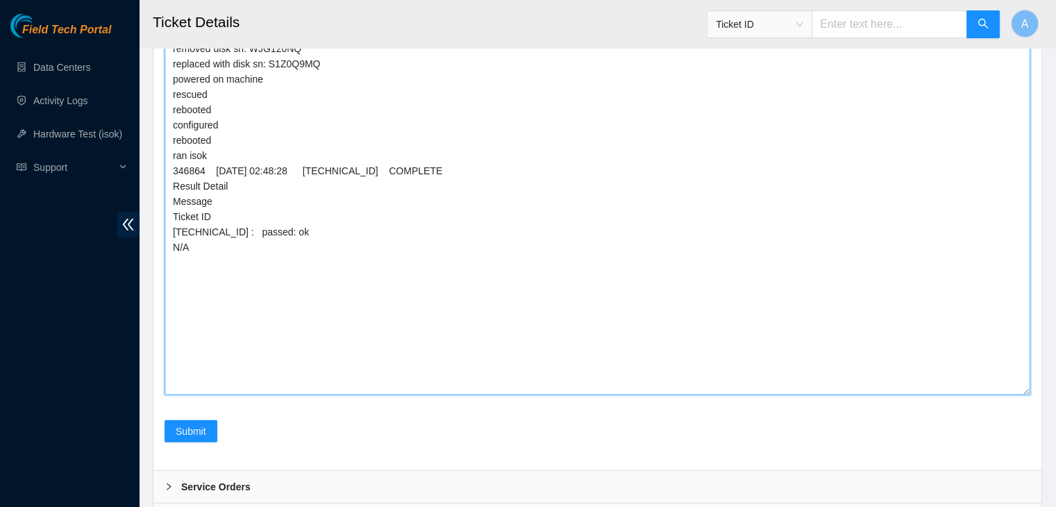
scroll to position [3111, 0]
type textarea "verified machine sn safely powered down machine removed disk sn: WJG120NQ repla…"
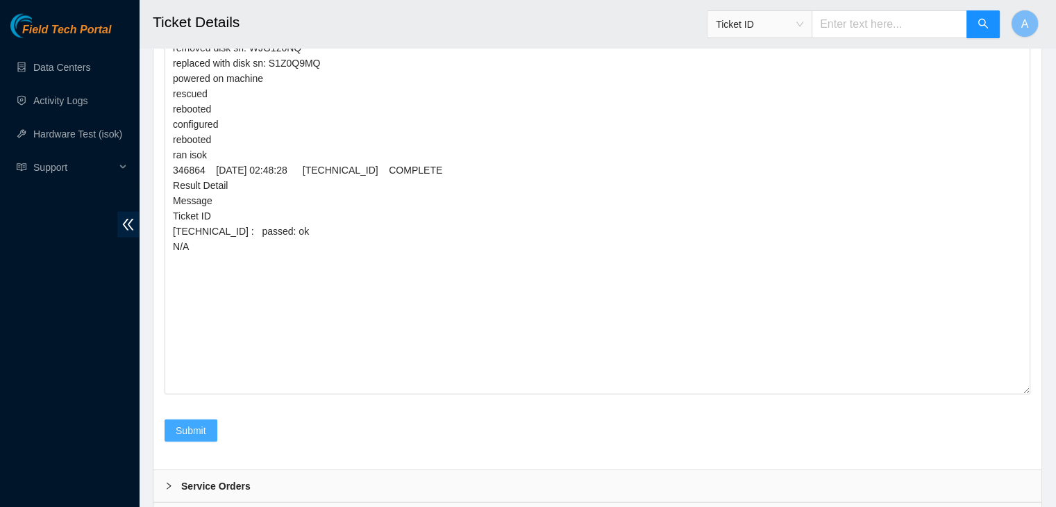
click at [188, 423] on span "Submit" at bounding box center [191, 430] width 31 height 15
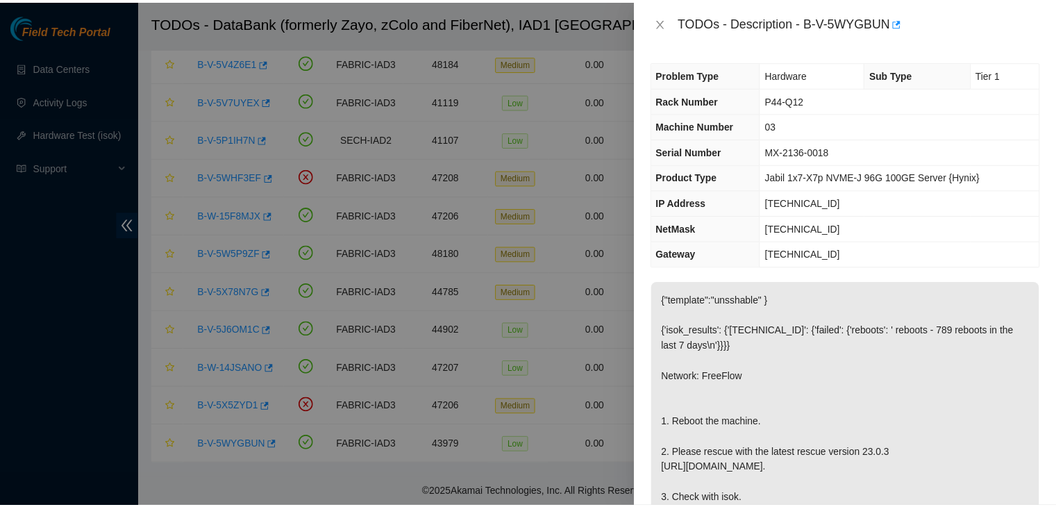
scroll to position [137, 0]
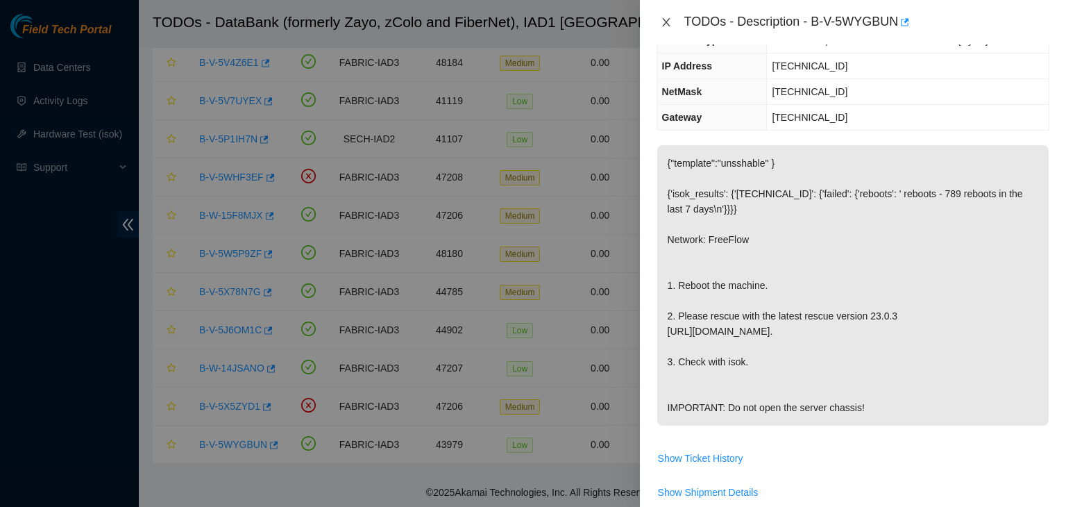
click at [669, 22] on icon "close" at bounding box center [666, 22] width 11 height 11
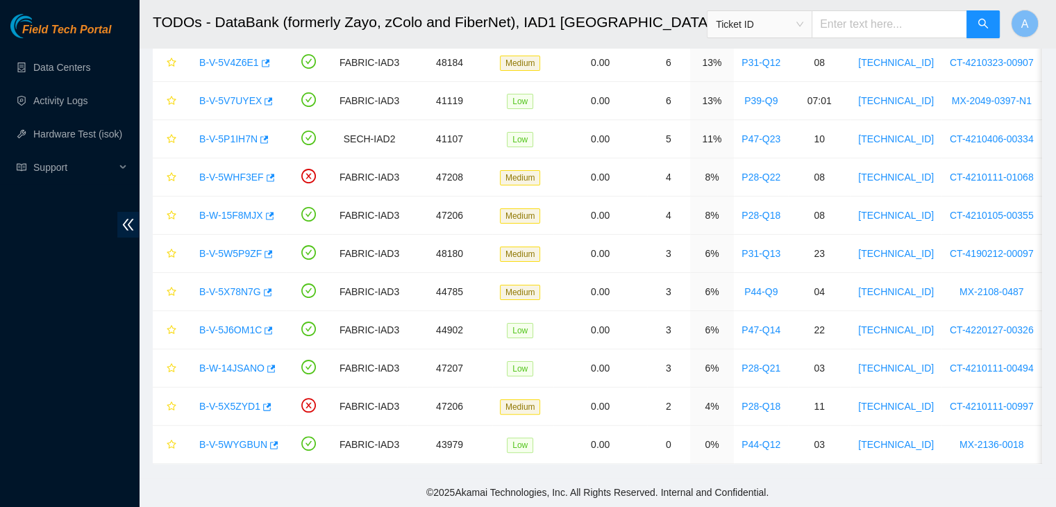
scroll to position [183, 0]
click at [55, 134] on link "Hardware Test (isok)" at bounding box center [77, 133] width 89 height 11
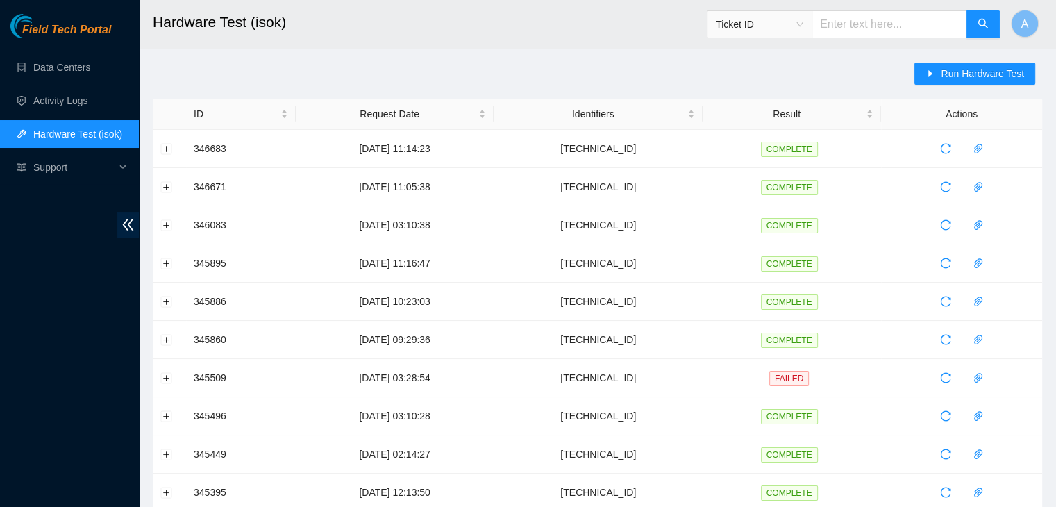
click at [933, 62] on main "Hardware Test (isok) Ticket ID A Run Hardware Test ID Request Date Identifiers …" at bounding box center [597, 475] width 917 height 951
click at [935, 70] on icon "caret-right" at bounding box center [930, 74] width 10 height 10
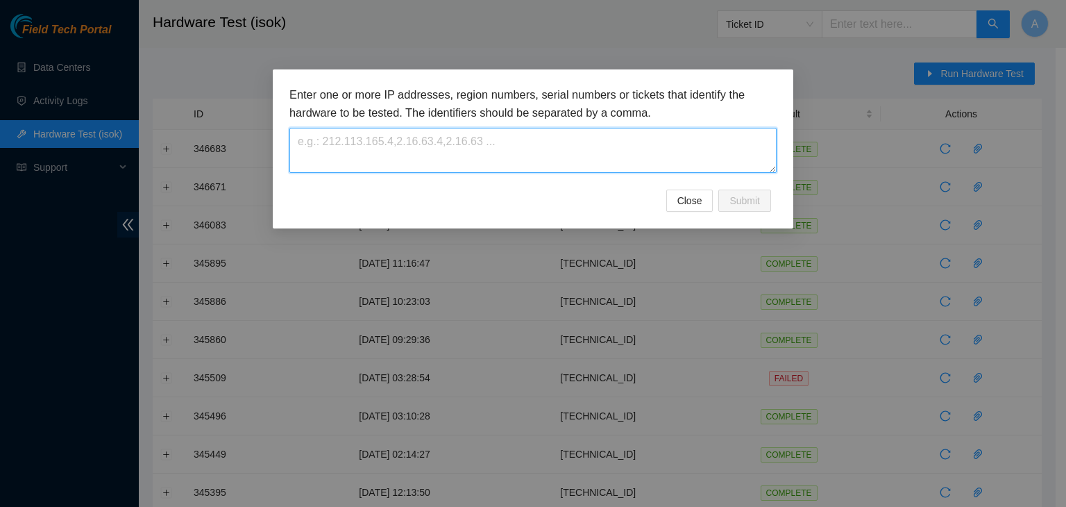
click at [688, 168] on textarea at bounding box center [532, 150] width 487 height 45
paste textarea "[TECHNICAL_ID]"
type textarea "[TECHNICAL_ID]"
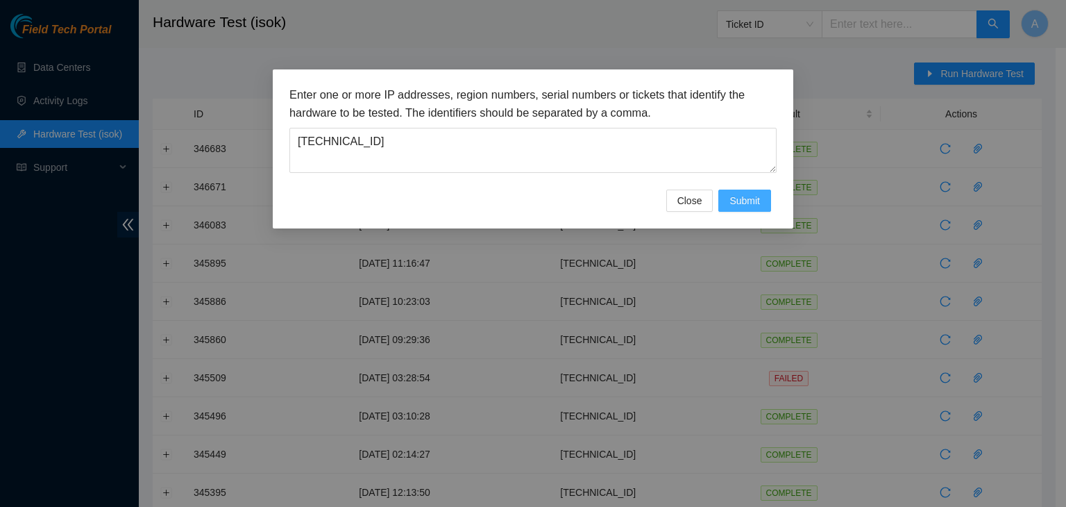
click at [739, 202] on span "Submit" at bounding box center [744, 200] width 31 height 15
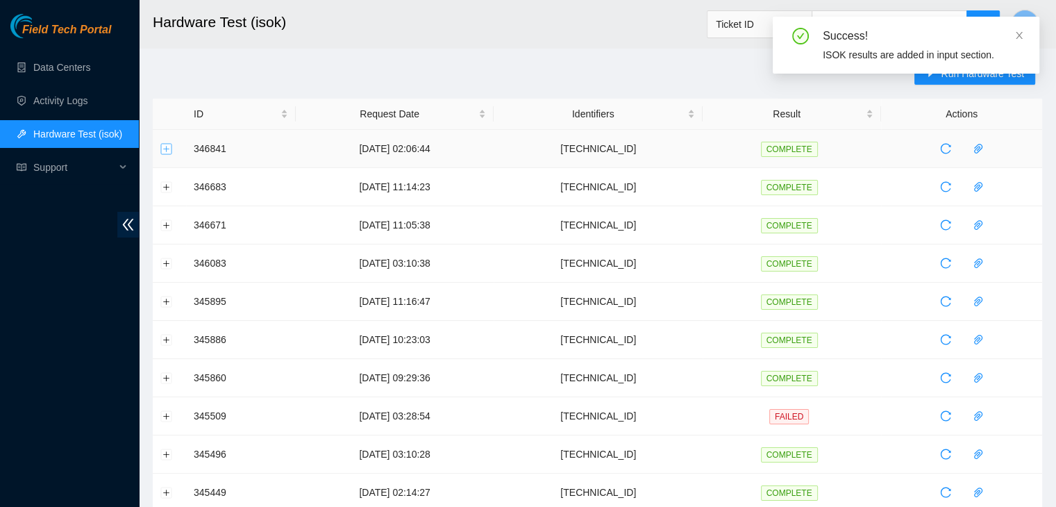
click at [167, 146] on button "Expand row" at bounding box center [166, 148] width 11 height 11
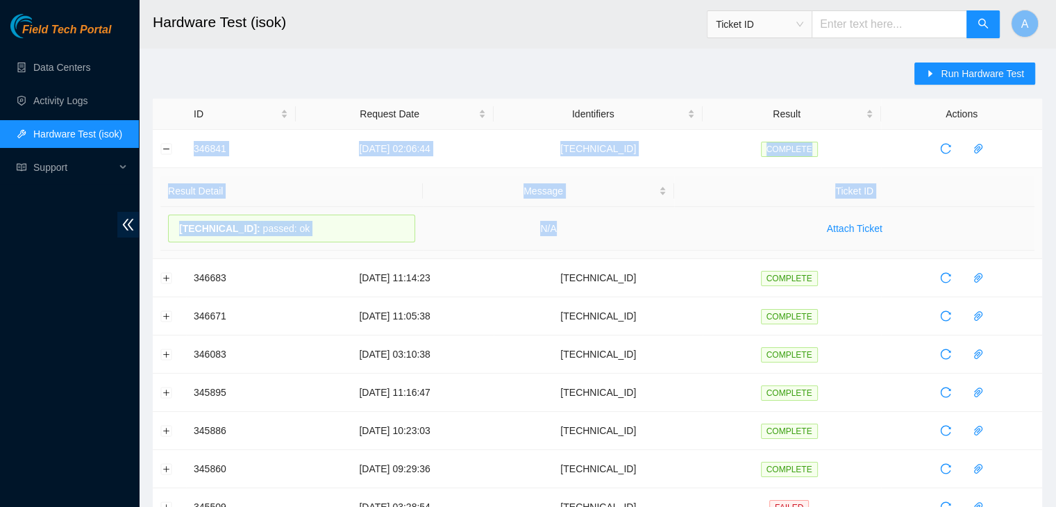
drag, startPoint x: 183, startPoint y: 146, endPoint x: 616, endPoint y: 223, distance: 439.7
copy tbody "346841 06-10-2025 02:06:44 23.205.69.38 COMPLETE Result Detail Message Ticket I…"
click at [616, 223] on td "N/A" at bounding box center [549, 229] width 252 height 44
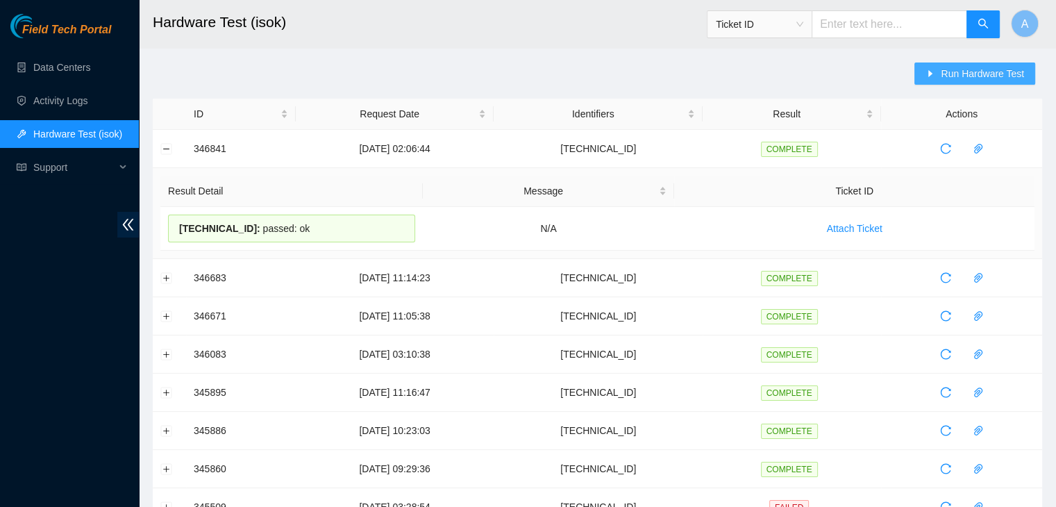
click at [931, 67] on button "Run Hardware Test" at bounding box center [974, 73] width 121 height 22
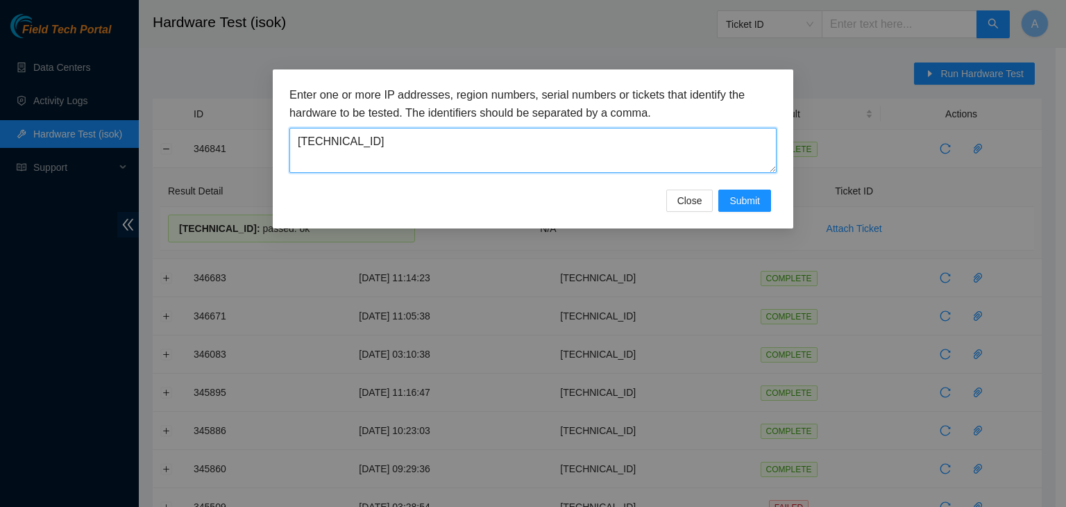
click at [722, 139] on textarea "[TECHNICAL_ID]" at bounding box center [532, 150] width 487 height 45
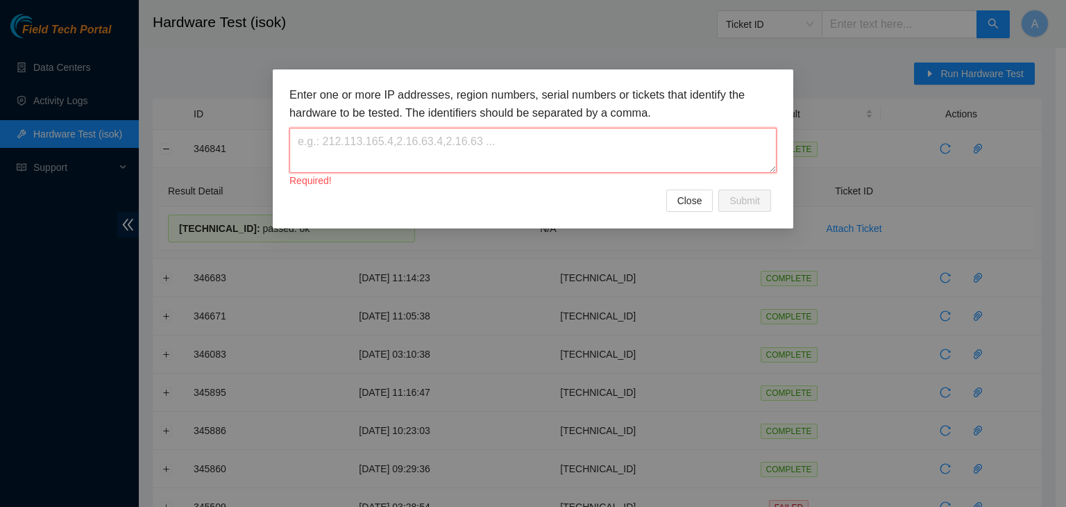
paste textarea "[TECHNICAL_ID]"
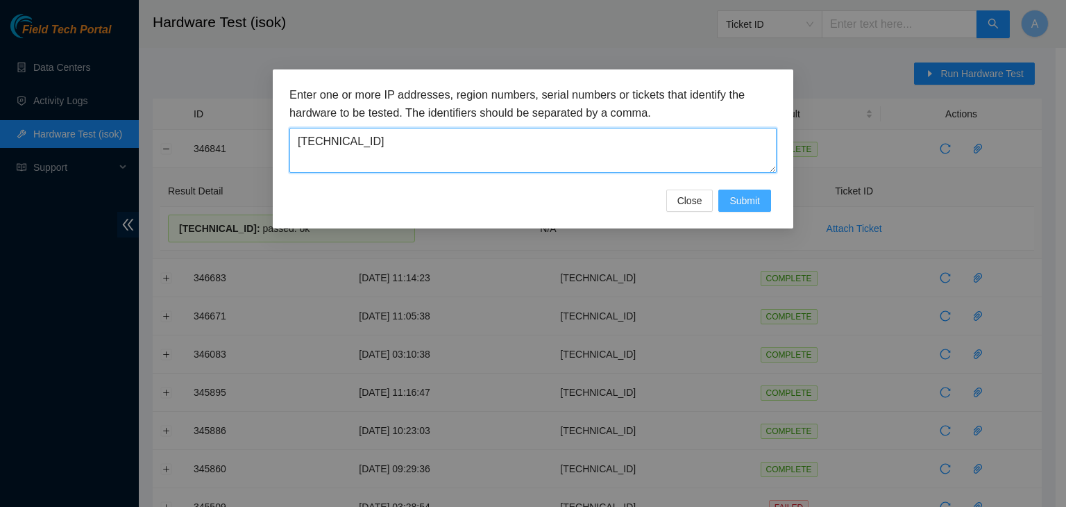
type textarea "23.73.204.75"
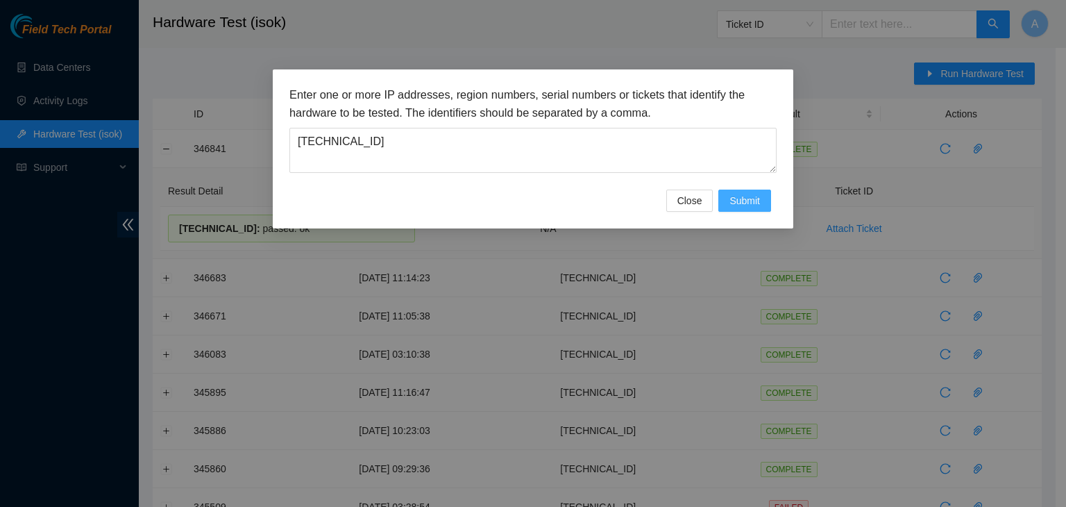
click at [748, 196] on span "Submit" at bounding box center [744, 200] width 31 height 15
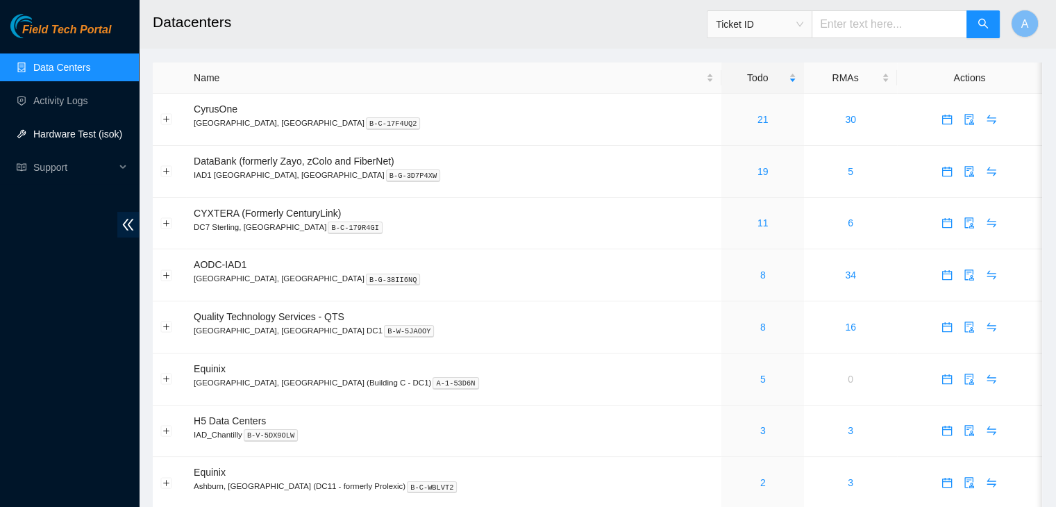
click at [94, 128] on link "Hardware Test (isok)" at bounding box center [77, 133] width 89 height 11
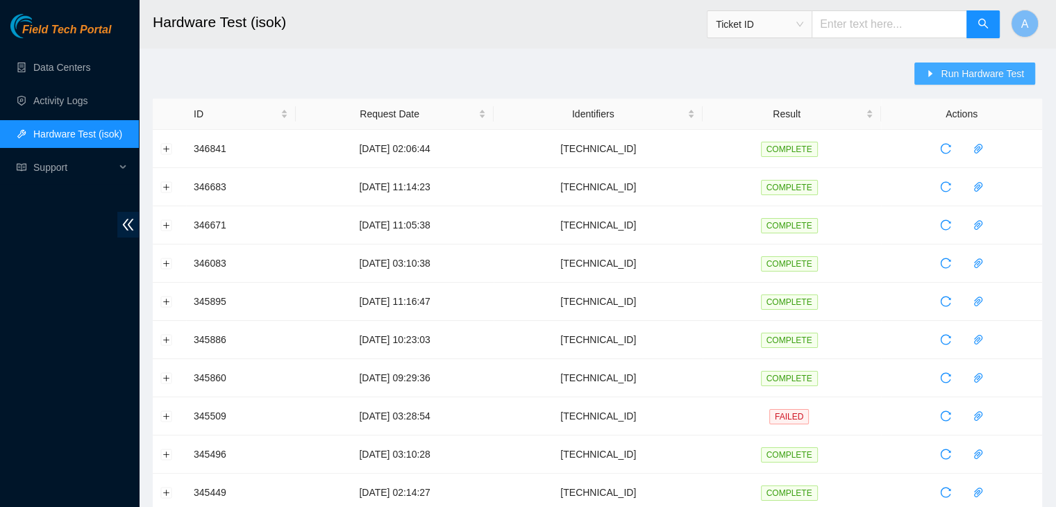
click at [949, 72] on span "Run Hardware Test" at bounding box center [981, 73] width 83 height 15
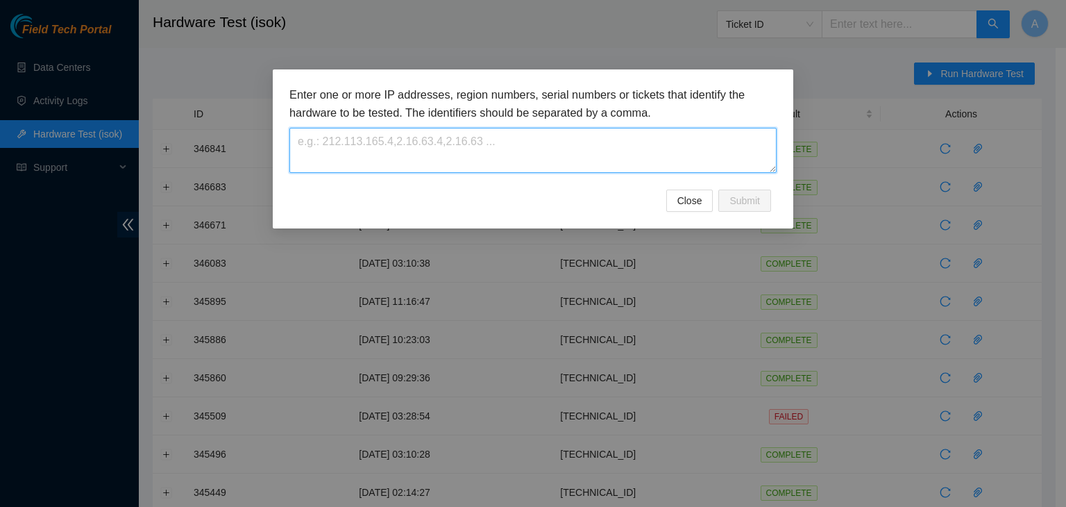
click at [745, 144] on textarea at bounding box center [532, 150] width 487 height 45
paste textarea "[TECHNICAL_ID]"
type textarea "[TECHNICAL_ID]"
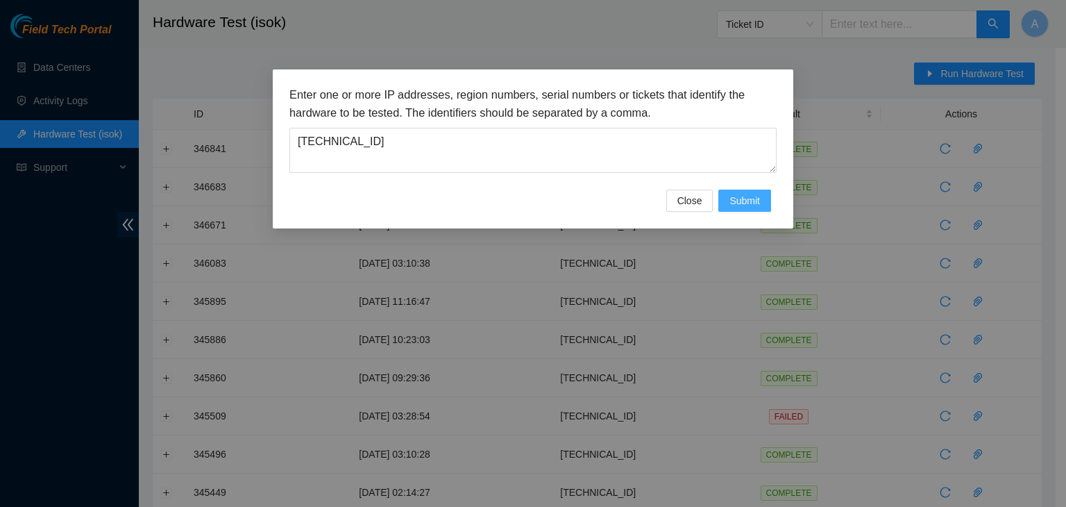
click at [752, 206] on span "Submit" at bounding box center [744, 200] width 31 height 15
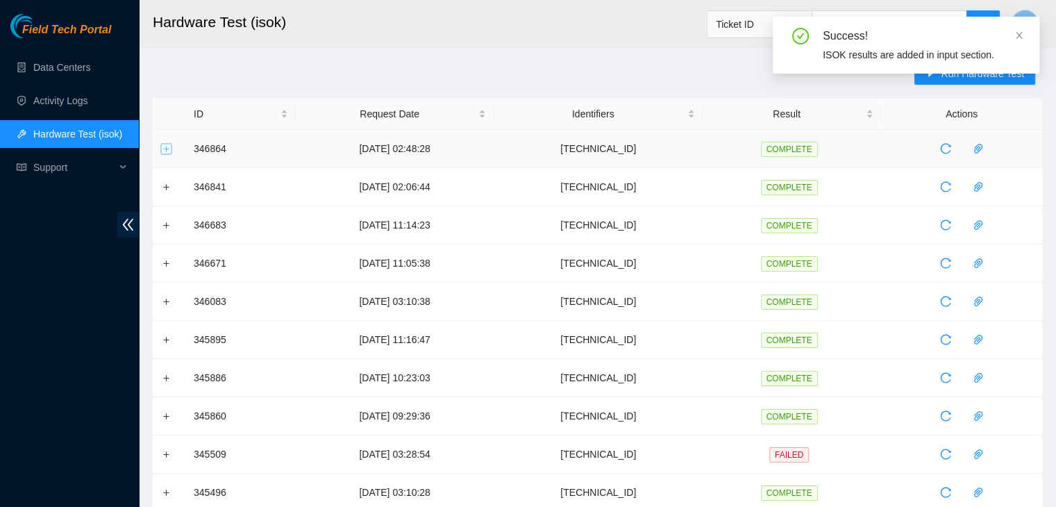
click at [161, 151] on button "Expand row" at bounding box center [166, 148] width 11 height 11
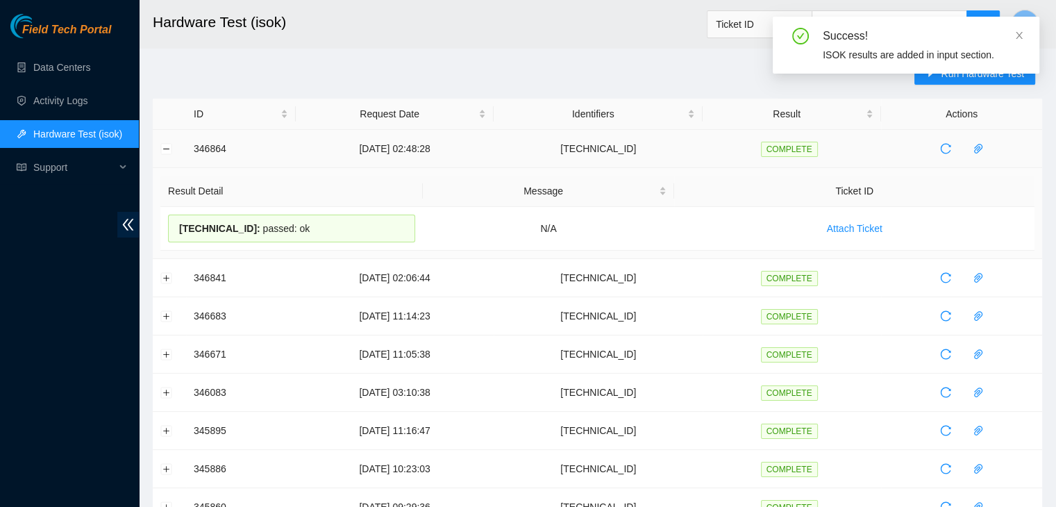
click at [202, 143] on td "346864" at bounding box center [241, 149] width 110 height 38
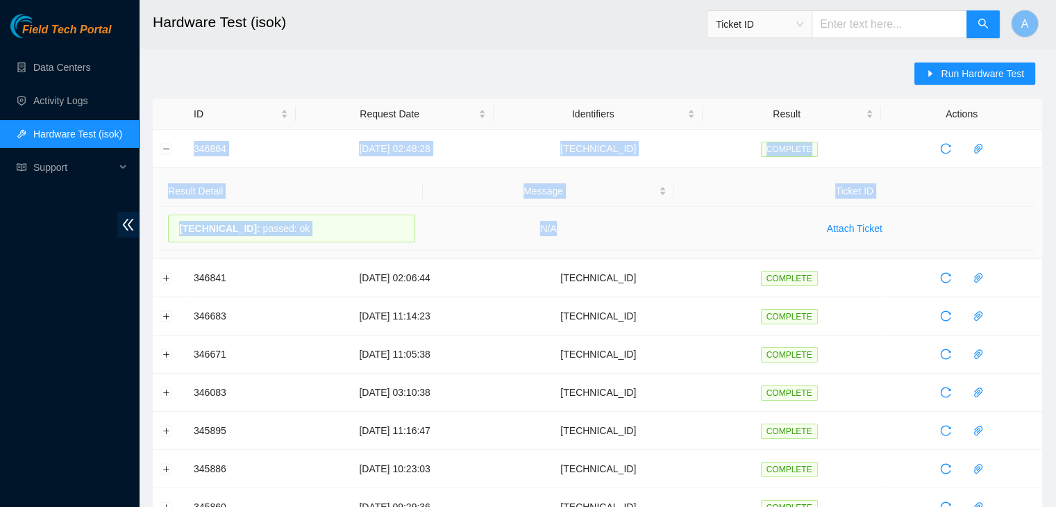
drag, startPoint x: 186, startPoint y: 143, endPoint x: 636, endPoint y: 218, distance: 456.6
copy tbody "346864 06-10-2025 02:48:28 23.73.204.75 COMPLETE Result Detail Message Ticket I…"
click at [636, 218] on td "N/A" at bounding box center [549, 229] width 252 height 44
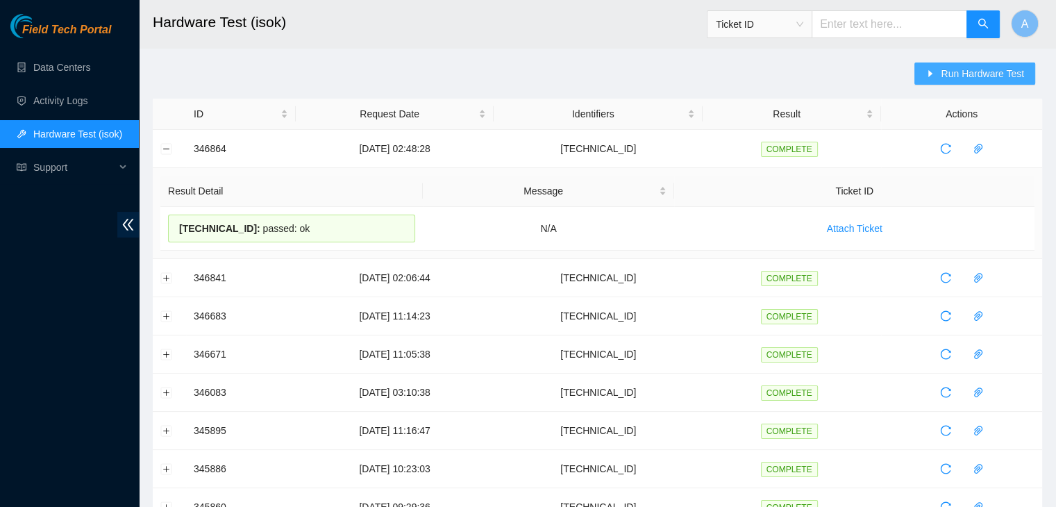
click at [952, 67] on span "Run Hardware Test" at bounding box center [981, 73] width 83 height 15
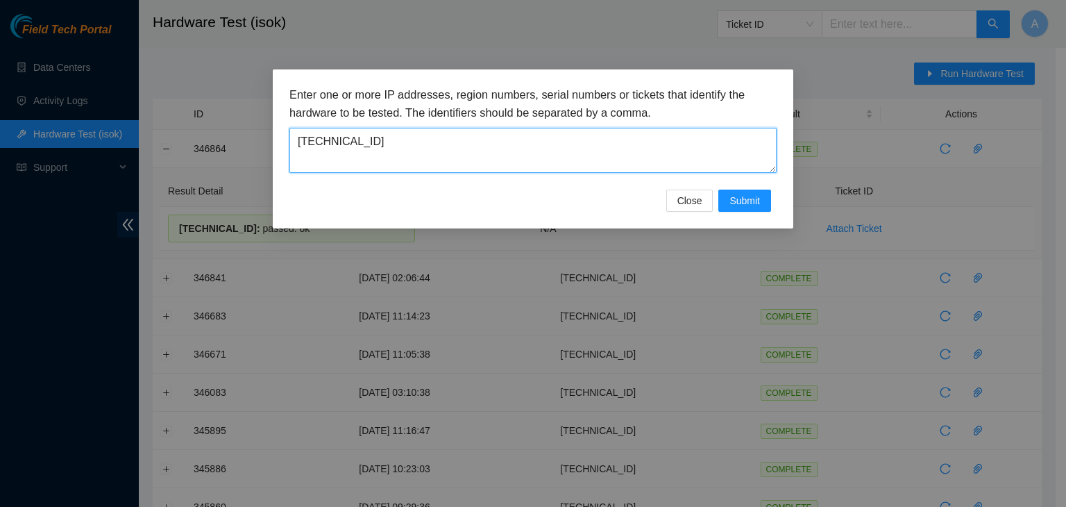
click at [734, 144] on textarea "[TECHNICAL_ID]" at bounding box center [532, 150] width 487 height 45
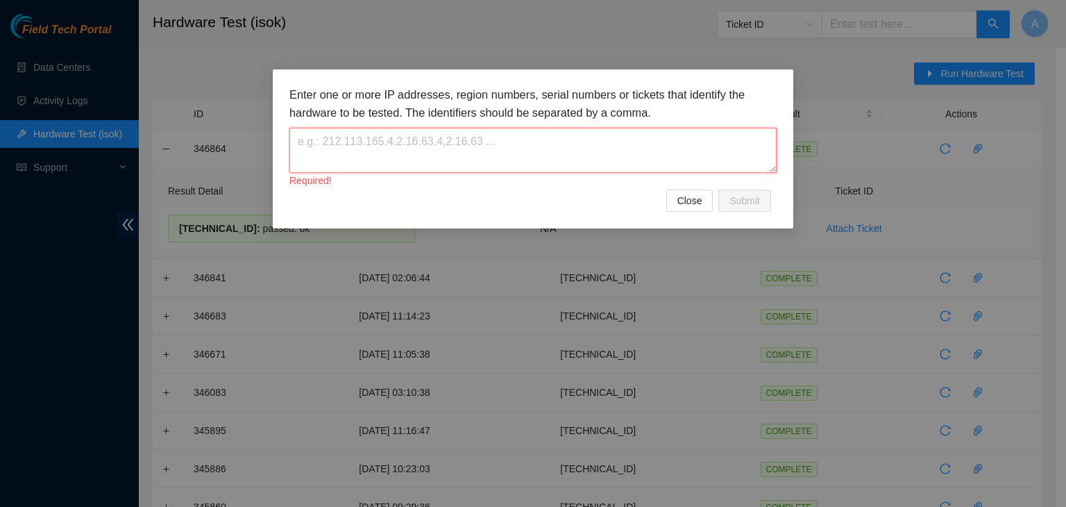
paste textarea "[TECHNICAL_ID]"
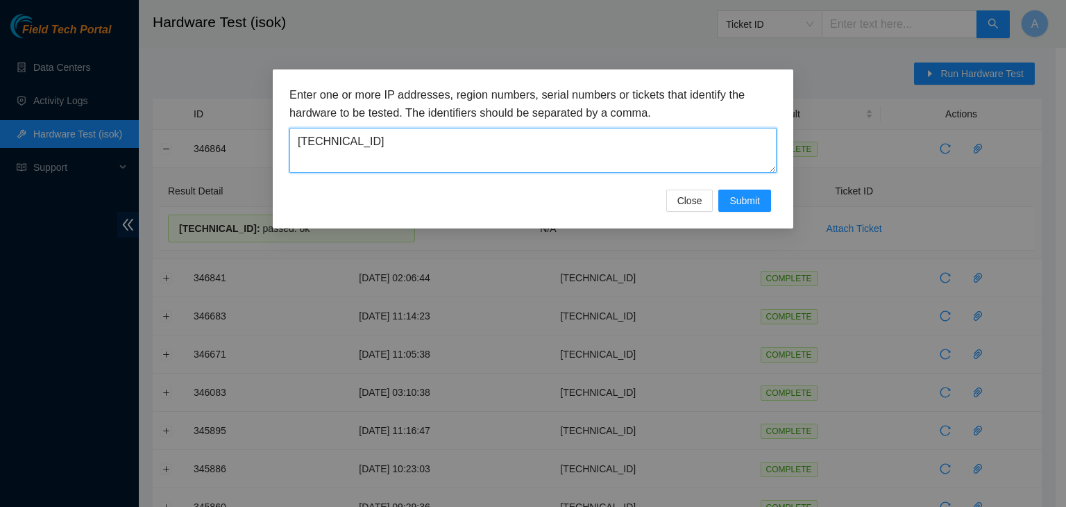
type textarea "[TECHNICAL_ID]"
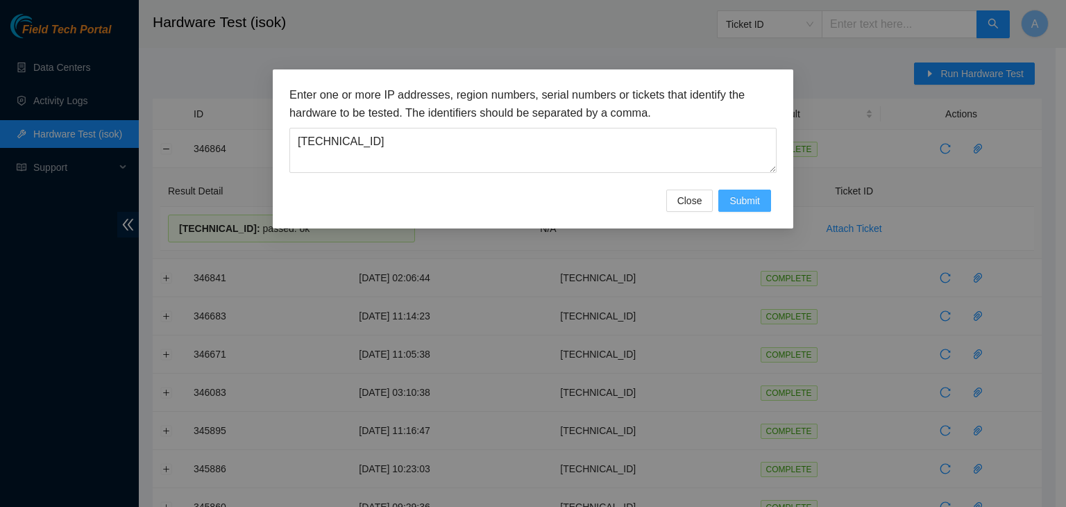
click at [734, 200] on span "Submit" at bounding box center [744, 200] width 31 height 15
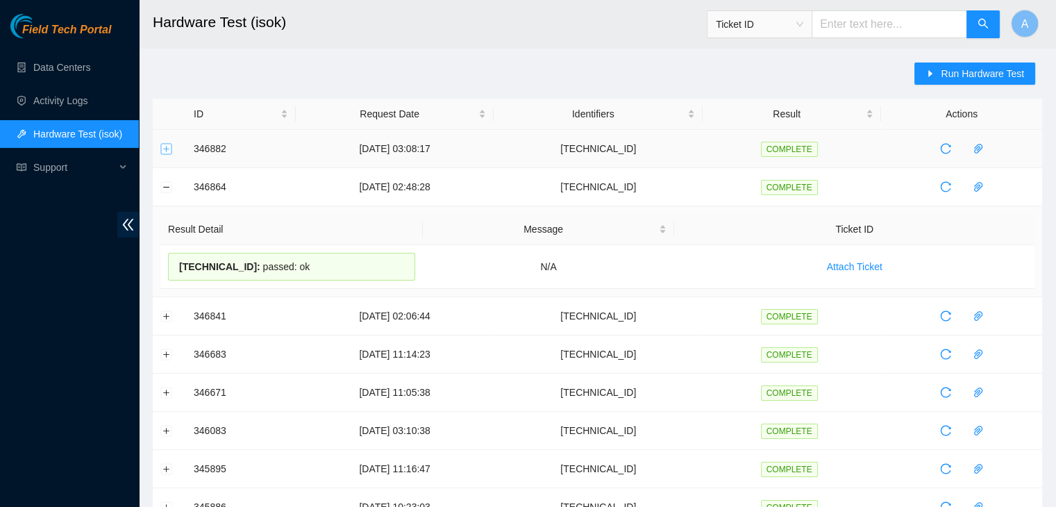
click at [164, 153] on button "Expand row" at bounding box center [166, 148] width 11 height 11
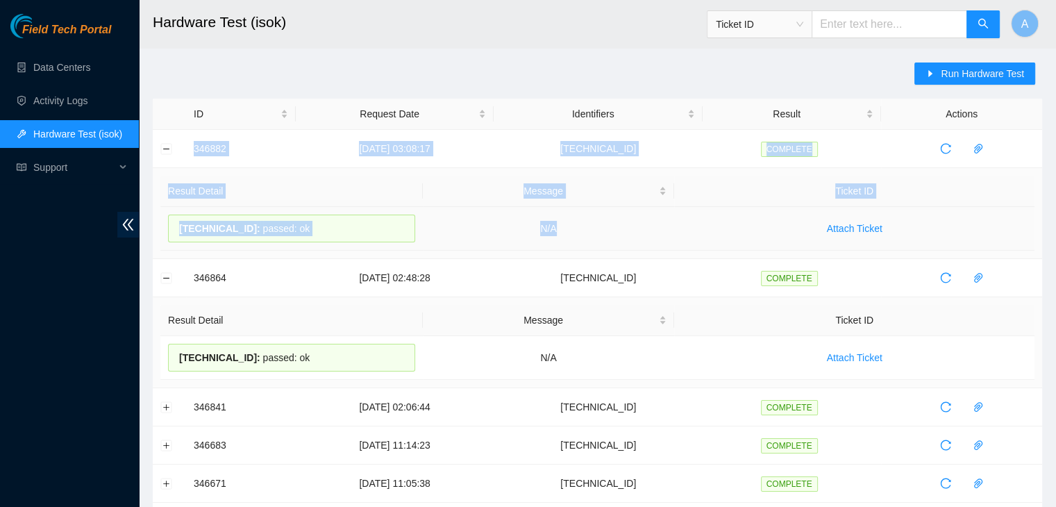
drag, startPoint x: 175, startPoint y: 151, endPoint x: 626, endPoint y: 235, distance: 459.0
copy tbody "346882 06-10-2025 03:08:17 23.202.158.134 COMPLETE Result Detail Message Ticket…"
click at [626, 235] on td "N/A" at bounding box center [549, 229] width 252 height 44
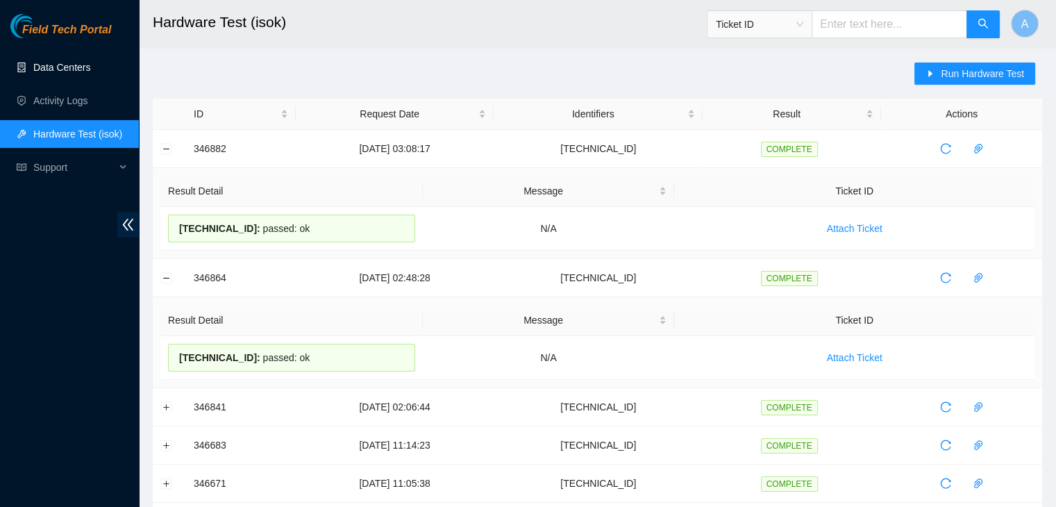
click at [90, 66] on link "Data Centers" at bounding box center [61, 67] width 57 height 11
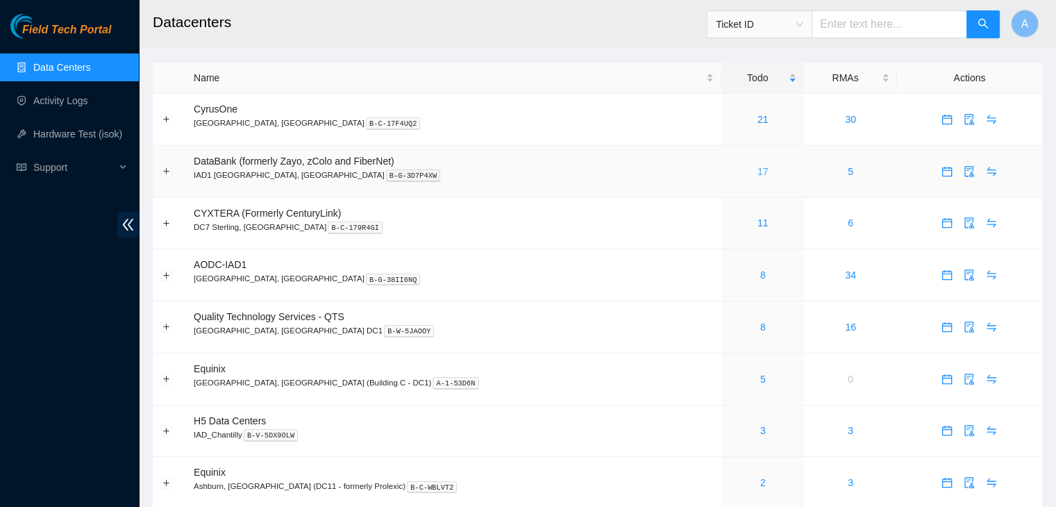
click at [757, 169] on link "17" at bounding box center [762, 171] width 11 height 11
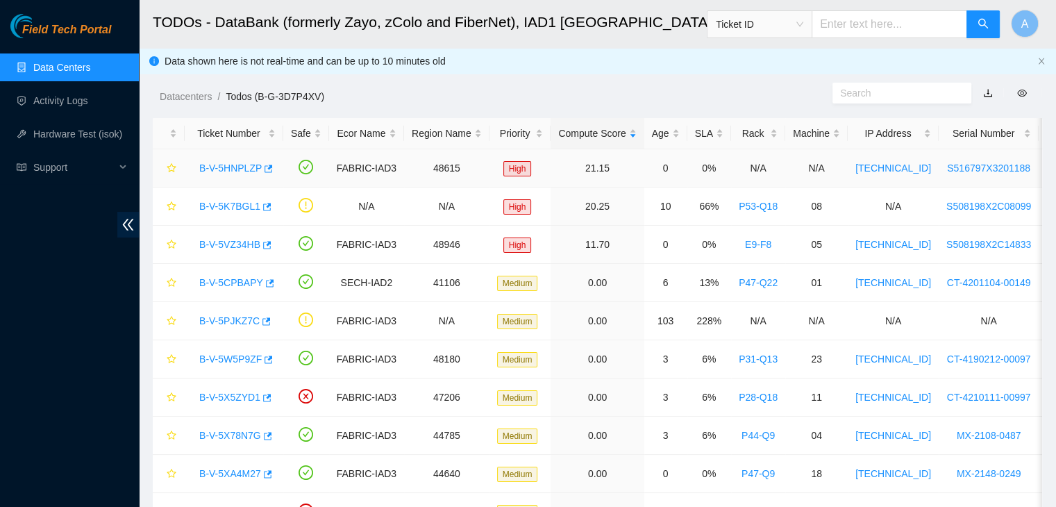
click at [221, 163] on link "B-V-5HNPLZP" at bounding box center [230, 167] width 62 height 11
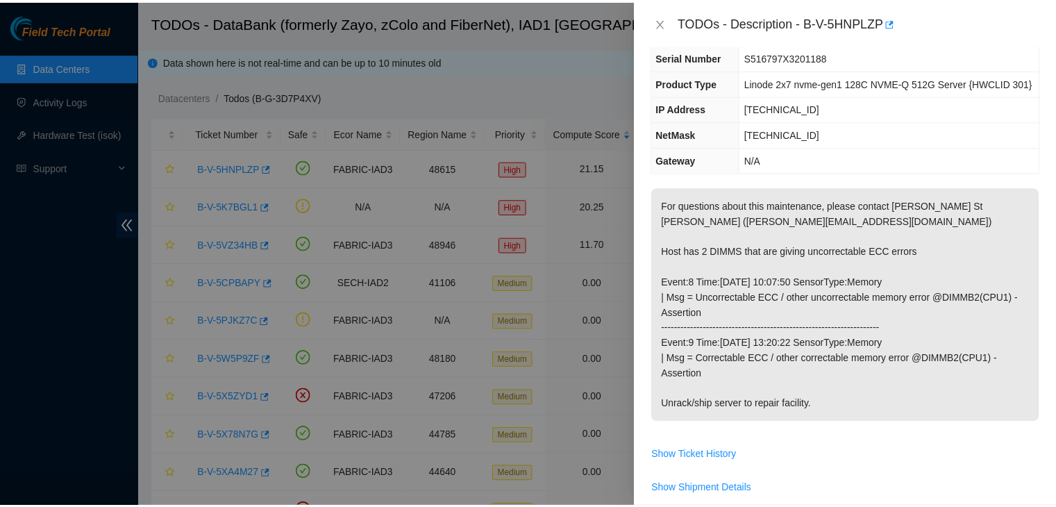
scroll to position [69, 0]
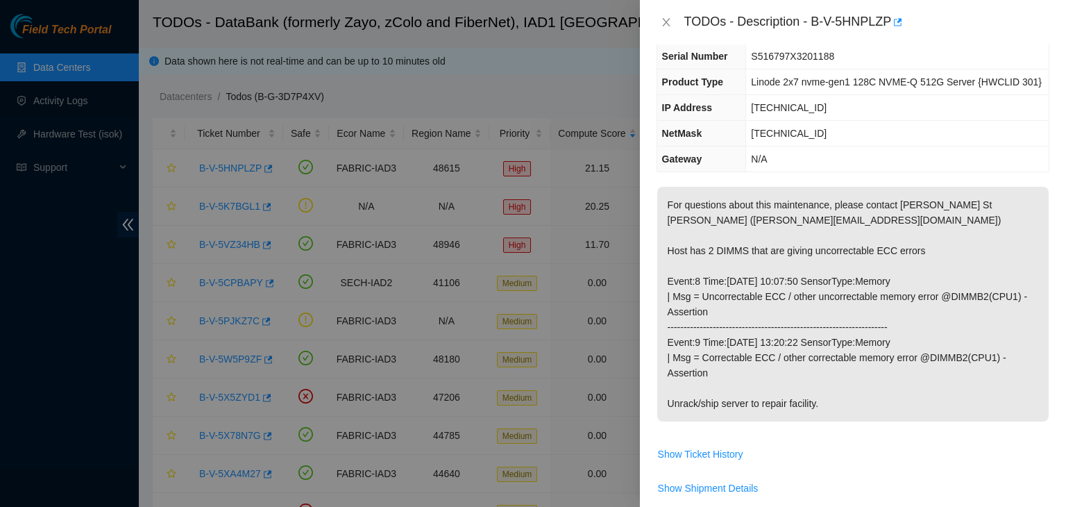
click at [666, 13] on div "TODOs - Description - B-V-5HNPLZP" at bounding box center [852, 22] width 393 height 22
click at [666, 19] on icon "close" at bounding box center [666, 22] width 11 height 11
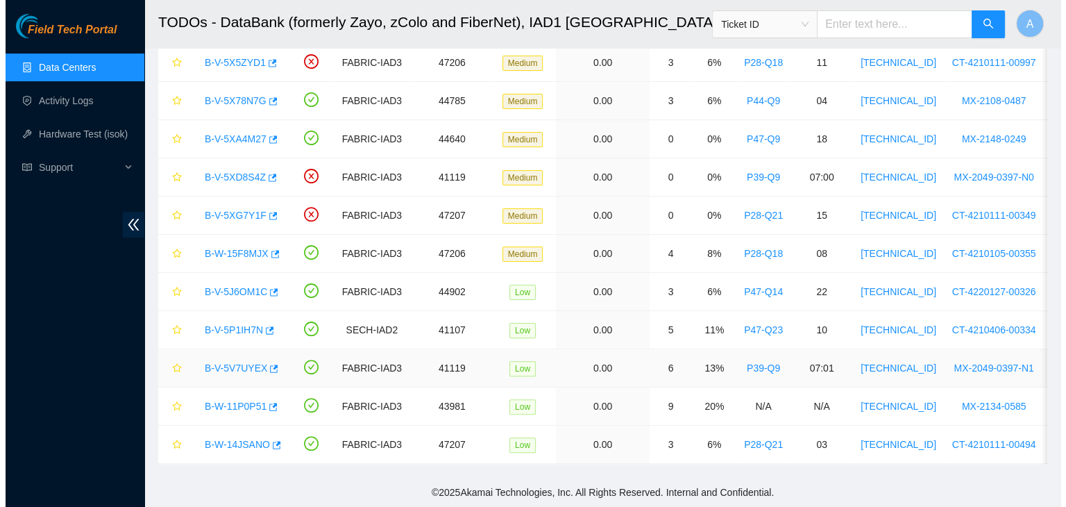
scroll to position [0, 0]
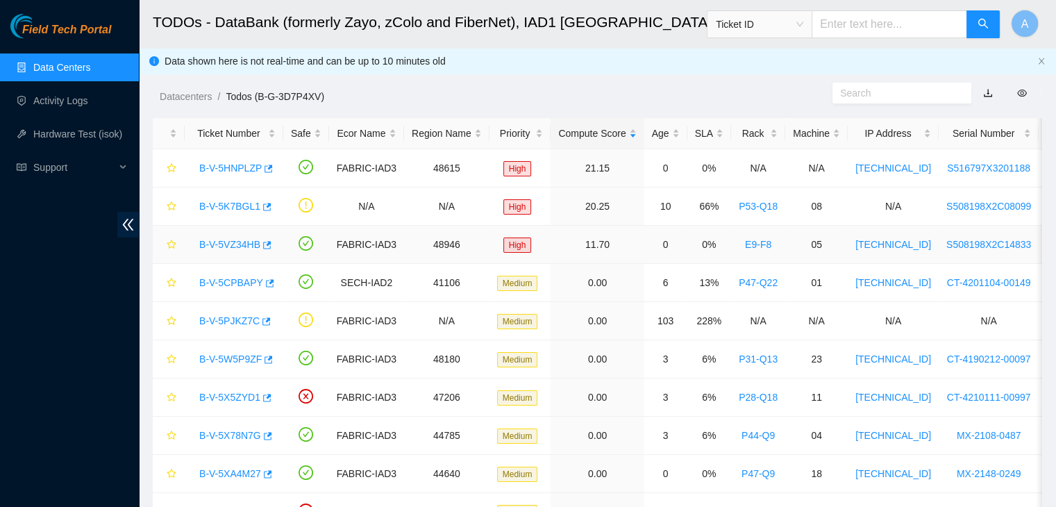
click at [239, 240] on link "B-V-5VZ34HB" at bounding box center [229, 244] width 61 height 11
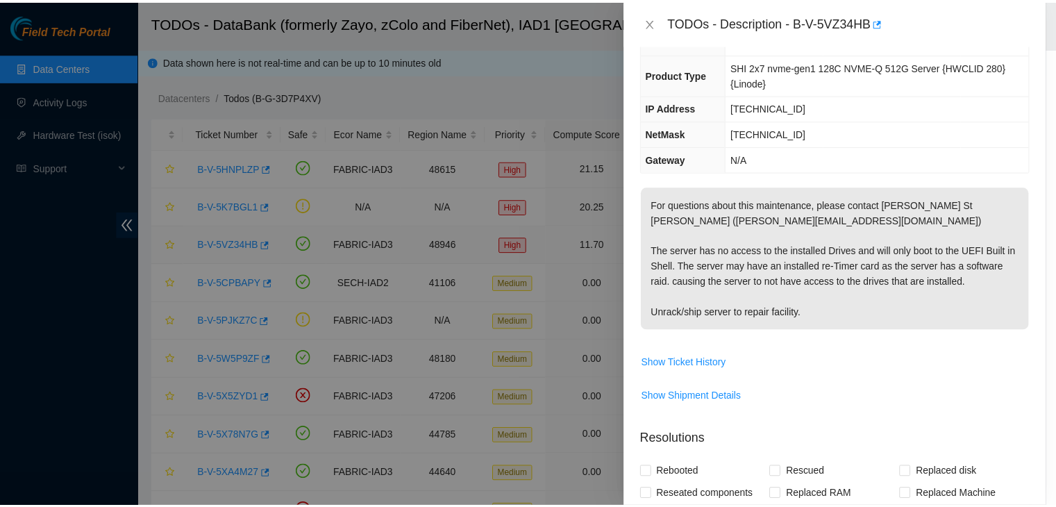
scroll to position [84, 0]
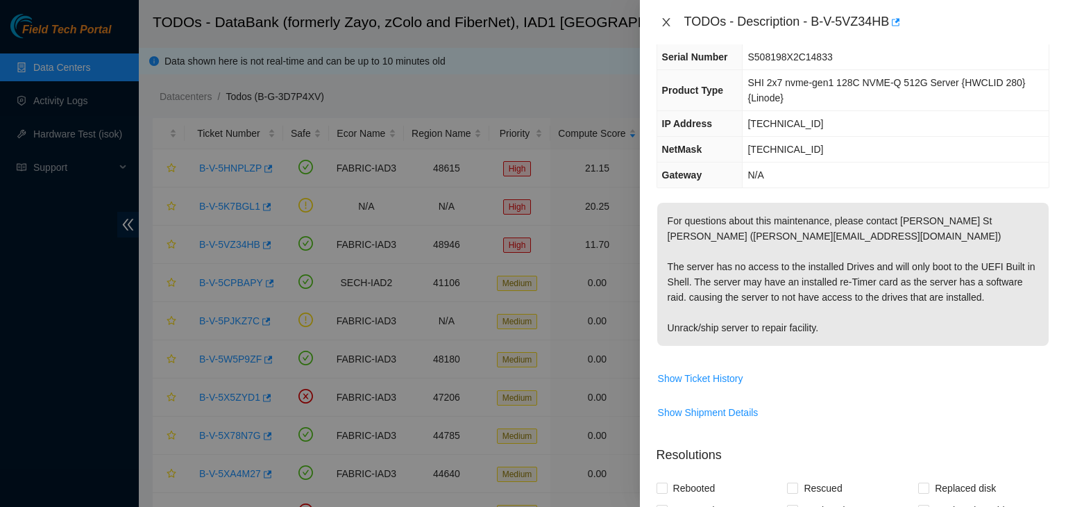
click at [664, 27] on icon "close" at bounding box center [666, 22] width 11 height 11
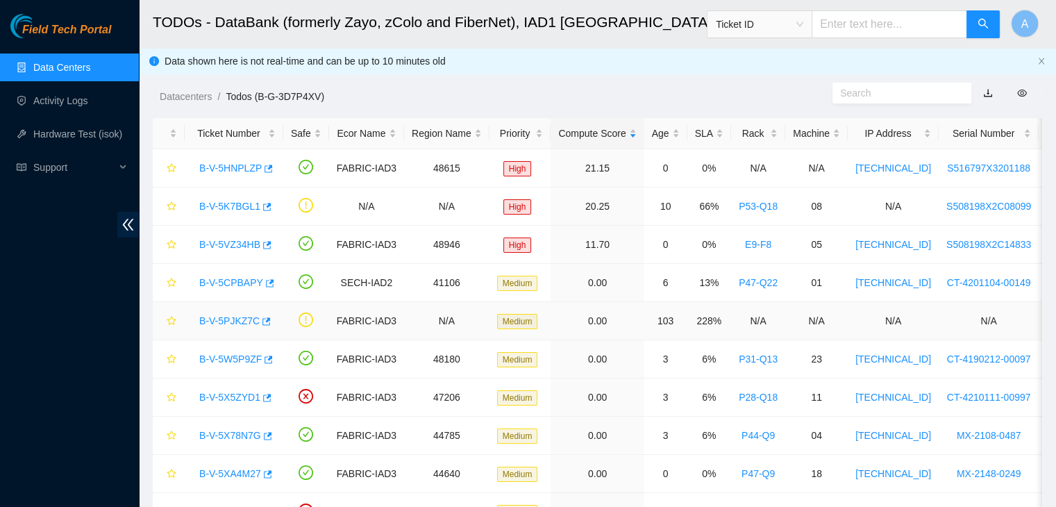
scroll to position [100, 0]
click at [67, 139] on link "Hardware Test (isok)" at bounding box center [77, 133] width 89 height 11
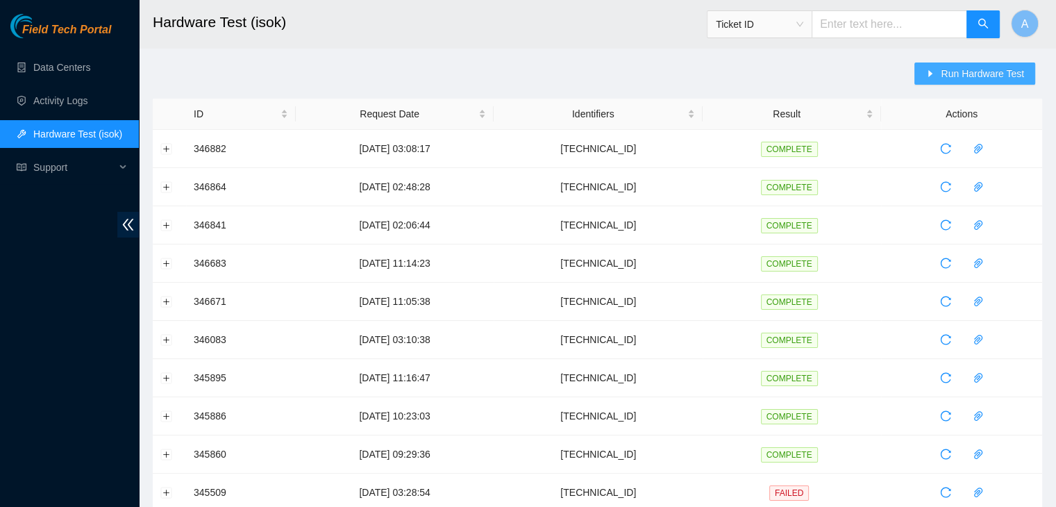
click at [935, 71] on icon "caret-right" at bounding box center [930, 74] width 10 height 10
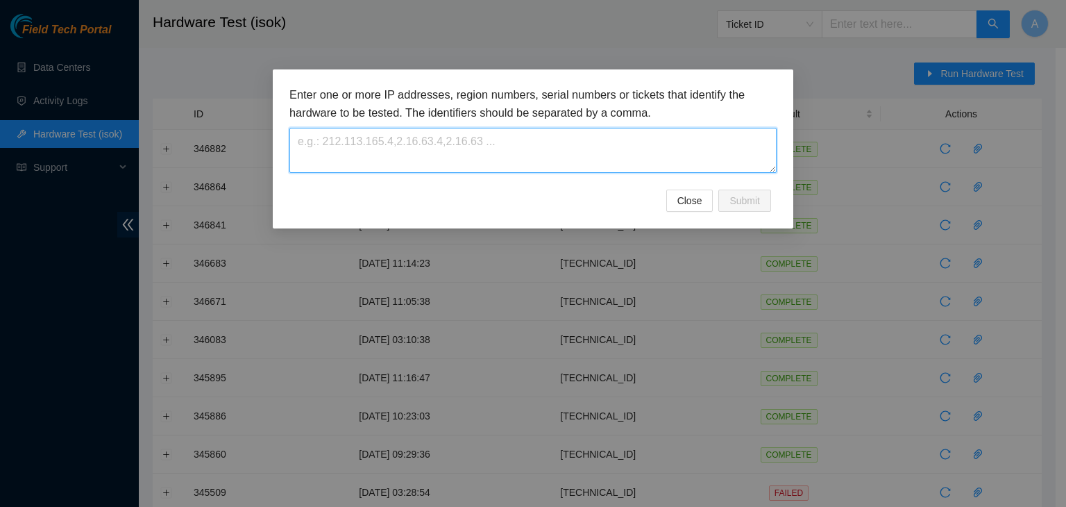
click at [709, 131] on textarea at bounding box center [532, 150] width 487 height 45
paste textarea "23.193.39.217"
type textarea "23.193.39.217"
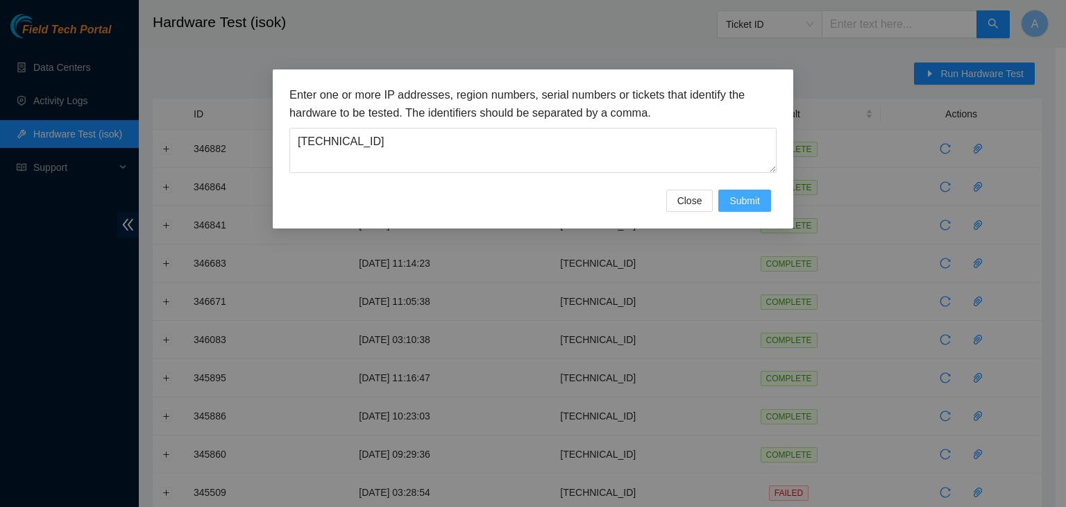
click at [732, 203] on span "Submit" at bounding box center [744, 200] width 31 height 15
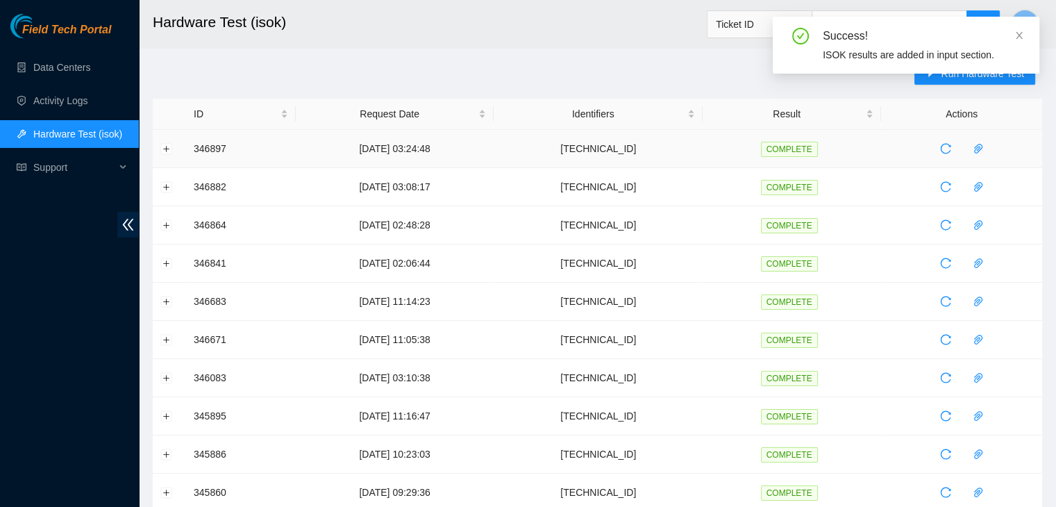
click at [160, 145] on td at bounding box center [169, 149] width 33 height 38
click at [162, 146] on button "Expand row" at bounding box center [166, 148] width 11 height 11
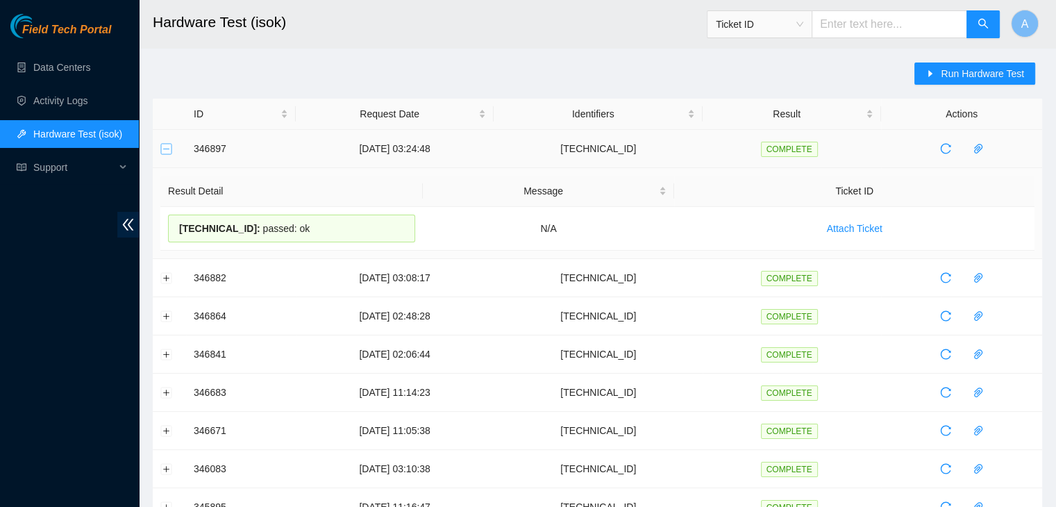
drag, startPoint x: 170, startPoint y: 146, endPoint x: 192, endPoint y: 144, distance: 21.6
click at [192, 144] on tr "346897 06-10-2025 03:24:48 23.193.39.217 COMPLETE" at bounding box center [597, 149] width 889 height 38
drag, startPoint x: 192, startPoint y: 144, endPoint x: 719, endPoint y: 228, distance: 534.1
copy tr "346897 06-10-2025 03:24:48 23.193.39.217 COMPLETE"
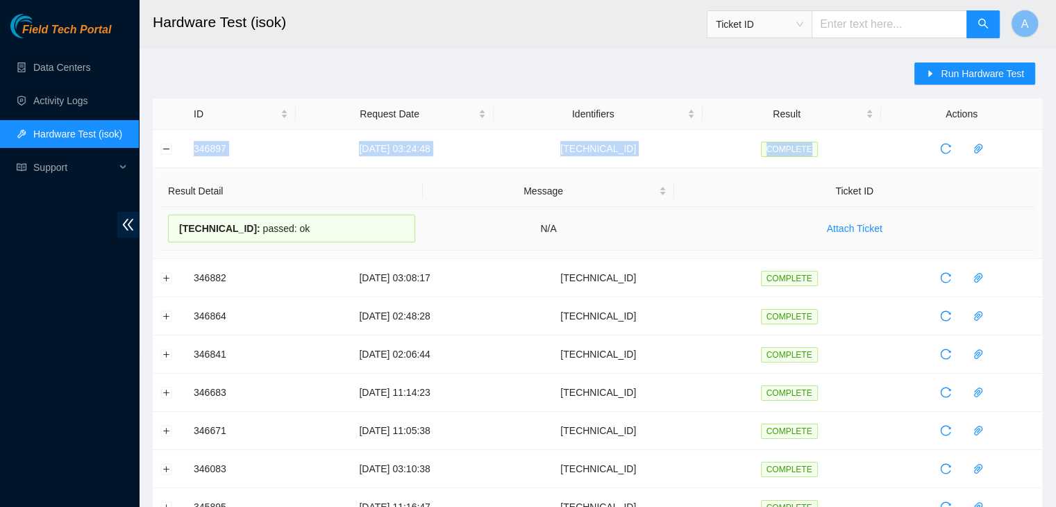
click at [719, 228] on td "Attach Ticket" at bounding box center [854, 229] width 360 height 44
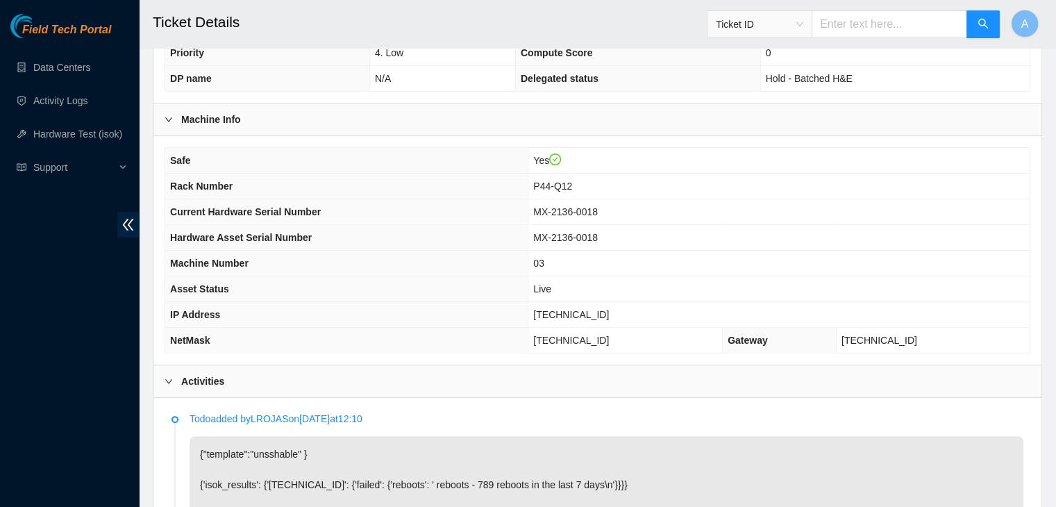
scroll to position [357, 0]
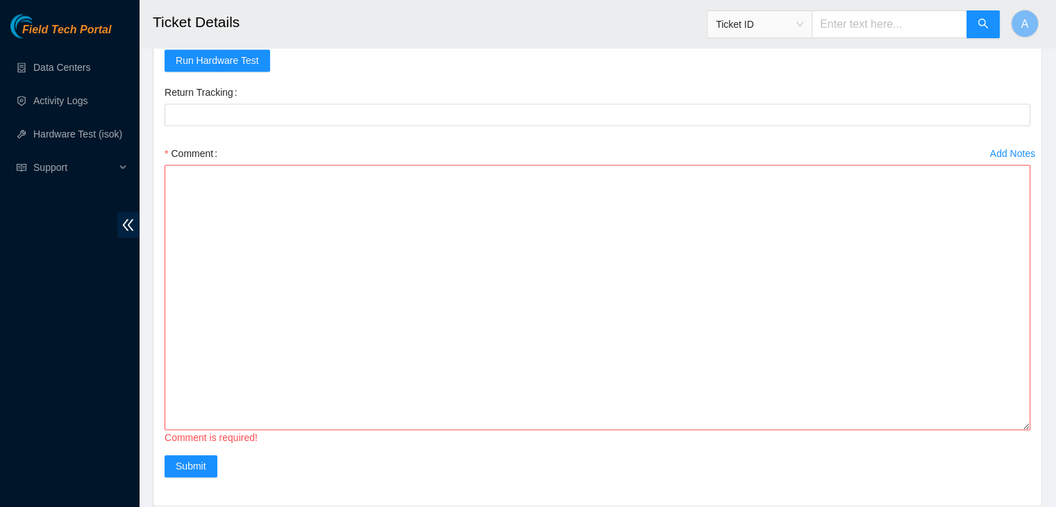
scroll to position [1945, 0]
click at [459, 430] on textarea "Comment" at bounding box center [596, 297] width 865 height 265
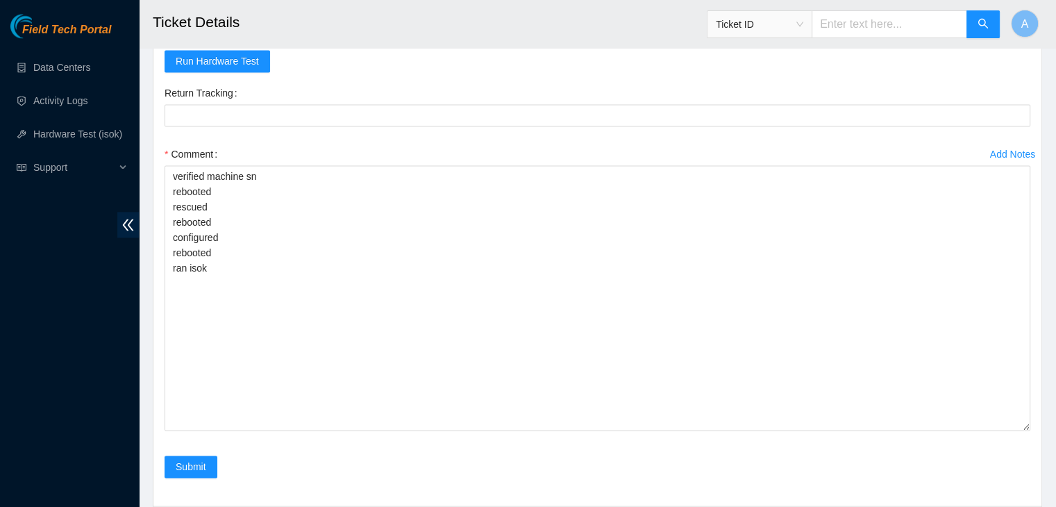
click at [785, 86] on form "Rebooted Rescued Replaced disk Reseated components Replaced RAM Replaced Machin…" at bounding box center [596, 220] width 865 height 547
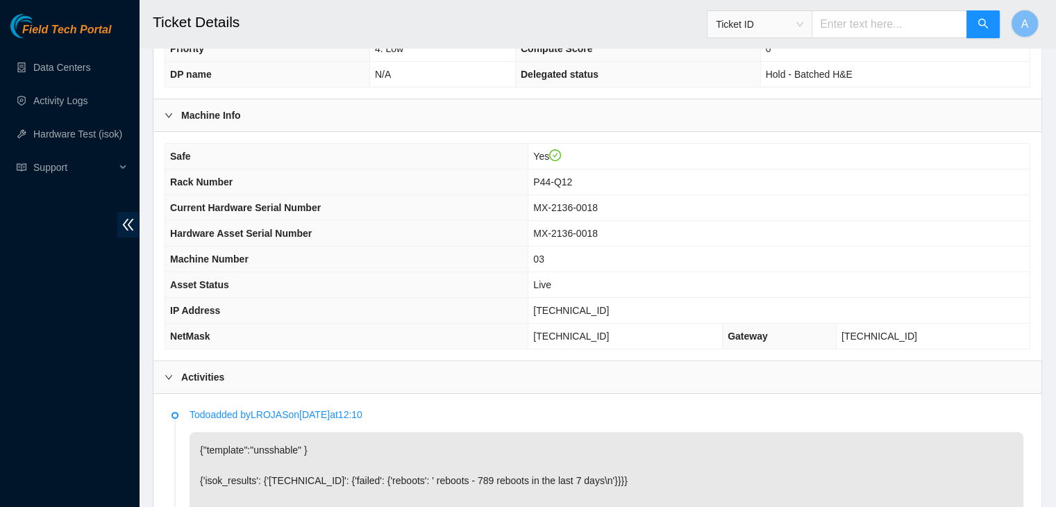
scroll to position [373, 0]
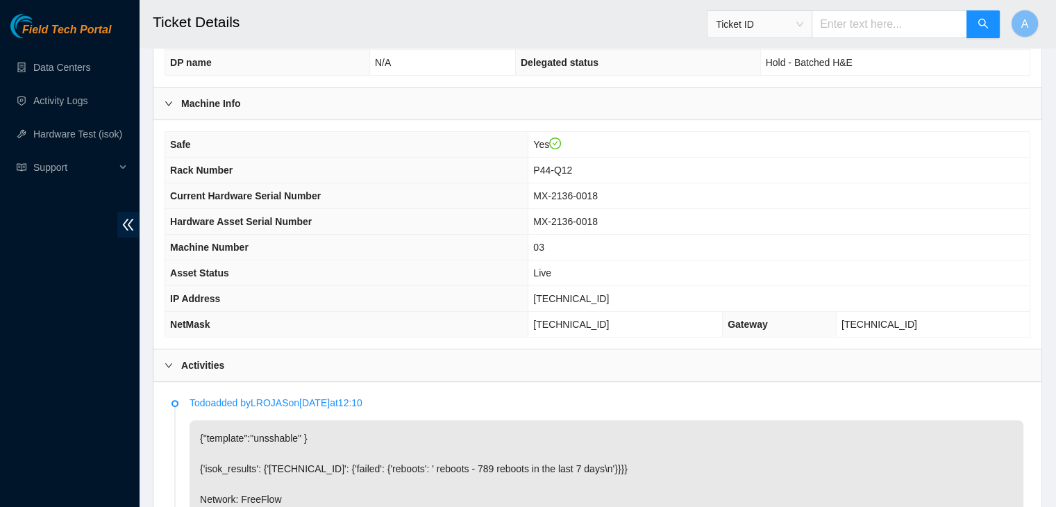
click at [575, 293] on span "[TECHNICAL_ID]" at bounding box center [571, 298] width 76 height 11
copy span "[TECHNICAL_ID]"
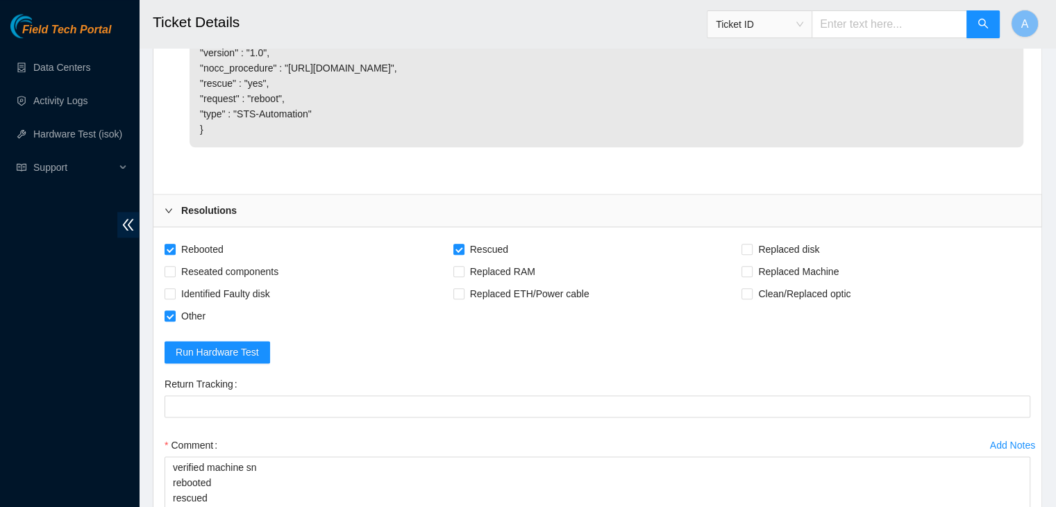
scroll to position [2078, 0]
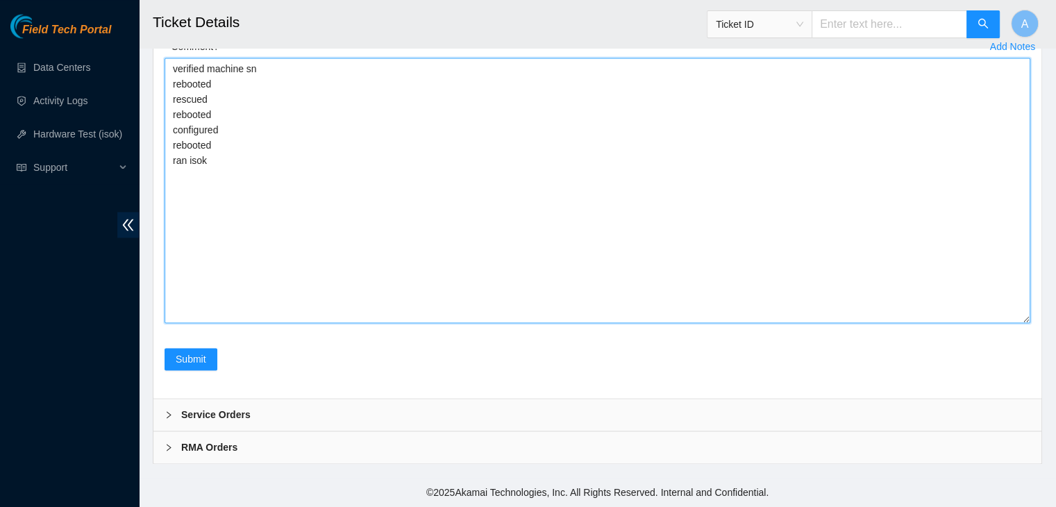
click at [539, 256] on textarea "verified machine sn rebooted rescued rebooted configured rebooted ran isok" at bounding box center [596, 190] width 865 height 265
paste textarea "346882 [DATE] 03:08:17 [TECHNICAL_ID] COMPLETE Result Detail Message Ticket ID …"
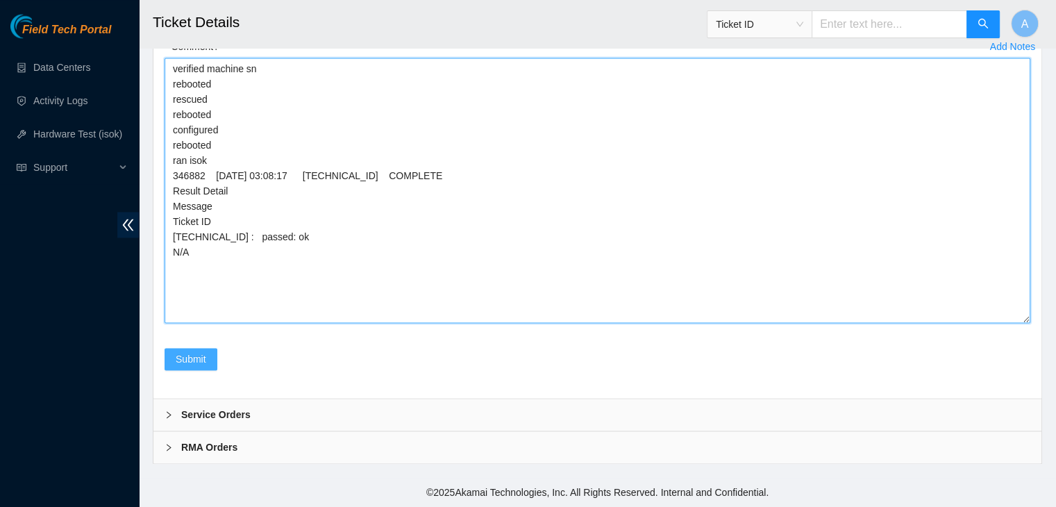
type textarea "verified machine sn rebooted rescued rebooted configured rebooted ran isok 3468…"
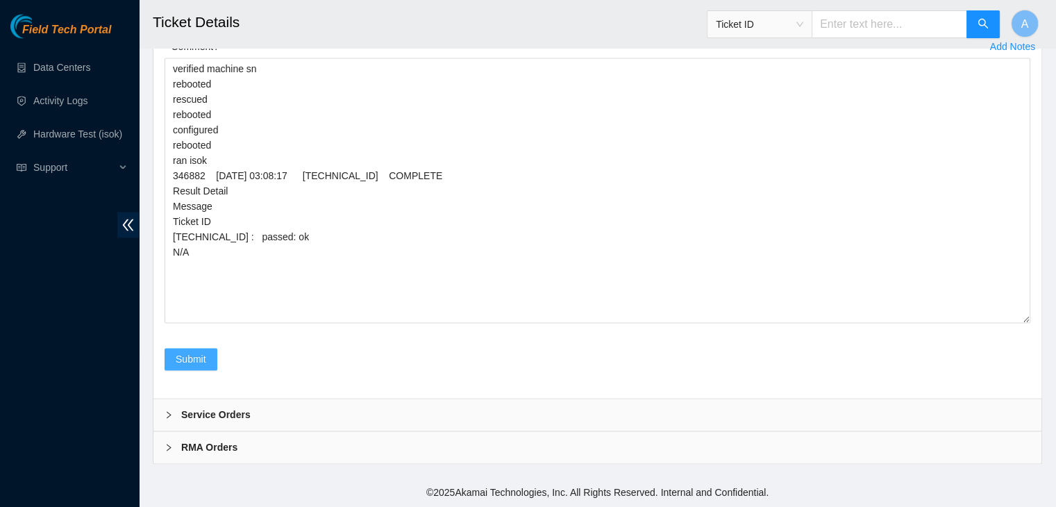
click at [211, 353] on button "Submit" at bounding box center [190, 359] width 53 height 22
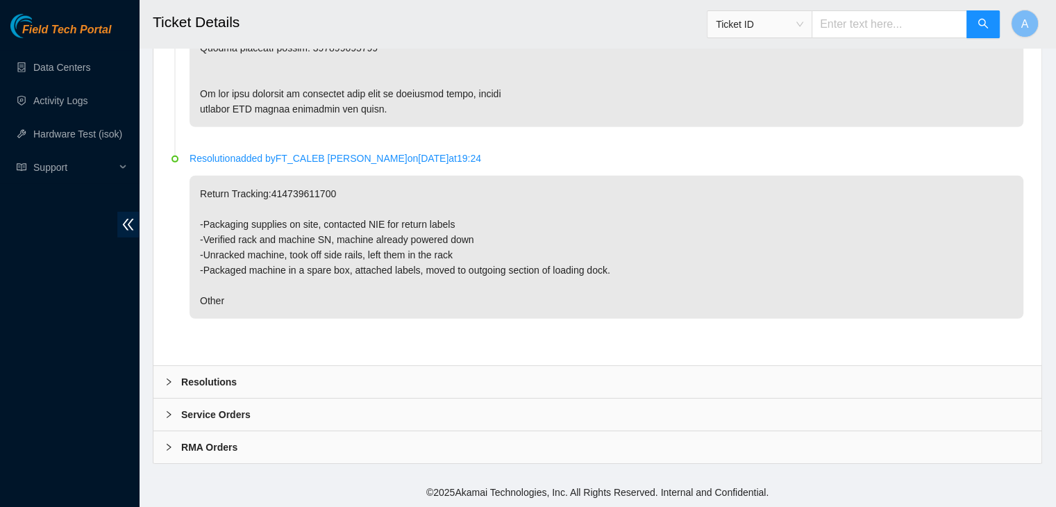
scroll to position [4505, 0]
click at [300, 384] on div "Resolutions" at bounding box center [597, 382] width 888 height 32
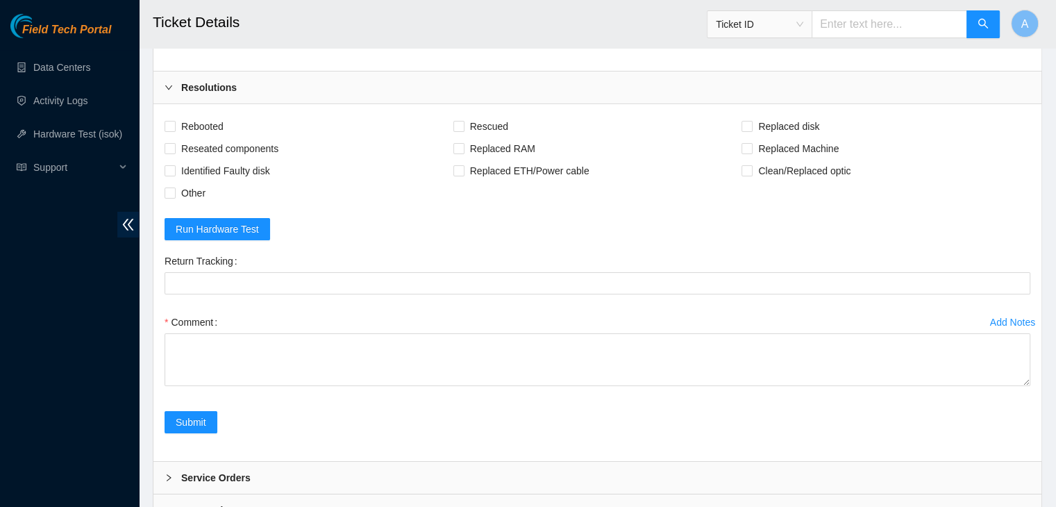
scroll to position [4575, 0]
click at [214, 137] on span "Rebooted" at bounding box center [202, 126] width 53 height 22
click at [174, 130] on input "Rebooted" at bounding box center [169, 126] width 10 height 10
checkbox input "true"
click at [495, 137] on span "Rescued" at bounding box center [488, 126] width 49 height 22
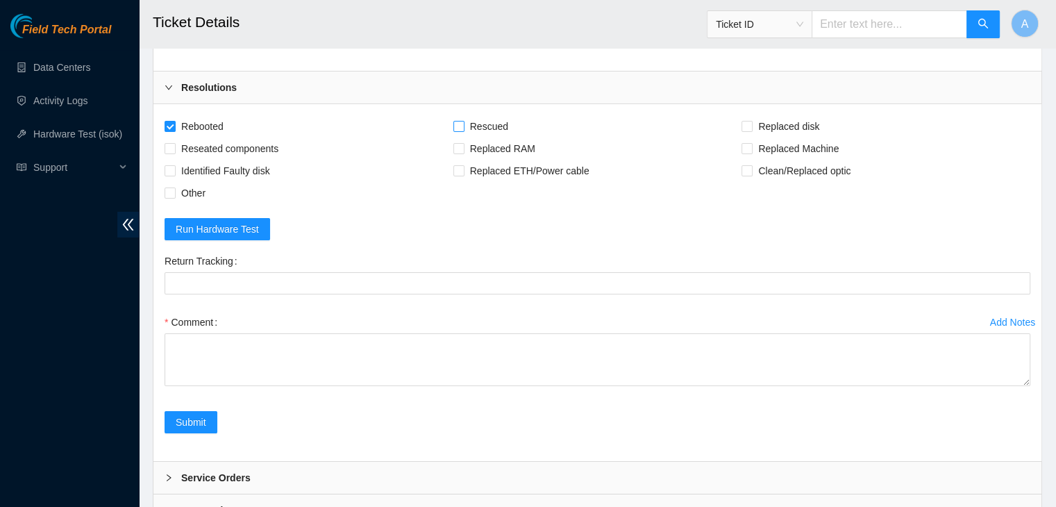
click at [463, 130] on input "Rescued" at bounding box center [458, 126] width 10 height 10
checkbox input "true"
click at [184, 430] on form "Rebooted Rescued Replaced disk Reseated components Replaced RAM Replaced Machin…" at bounding box center [596, 282] width 865 height 334
click at [183, 204] on span "Other" at bounding box center [193, 193] width 35 height 22
click at [174, 197] on input "Other" at bounding box center [169, 192] width 10 height 10
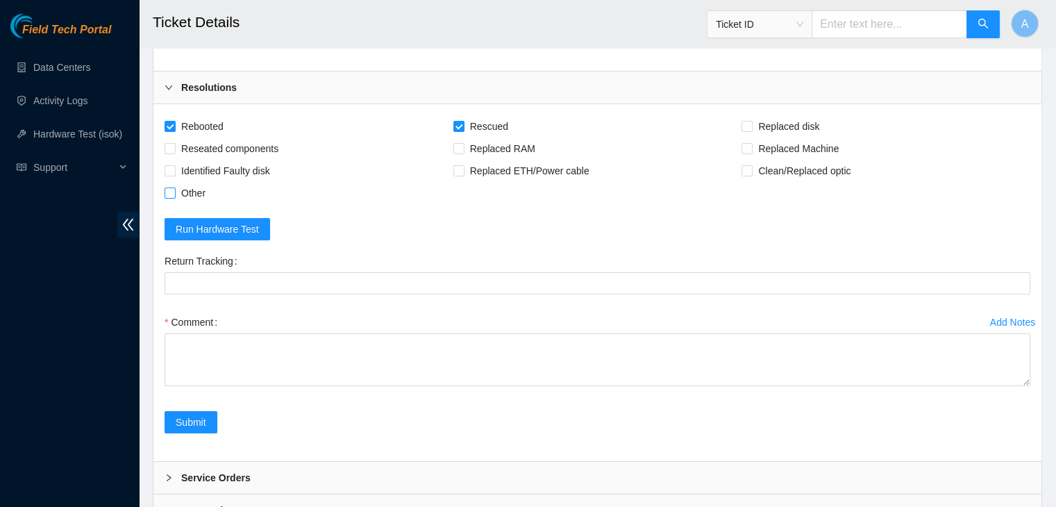
checkbox input "true"
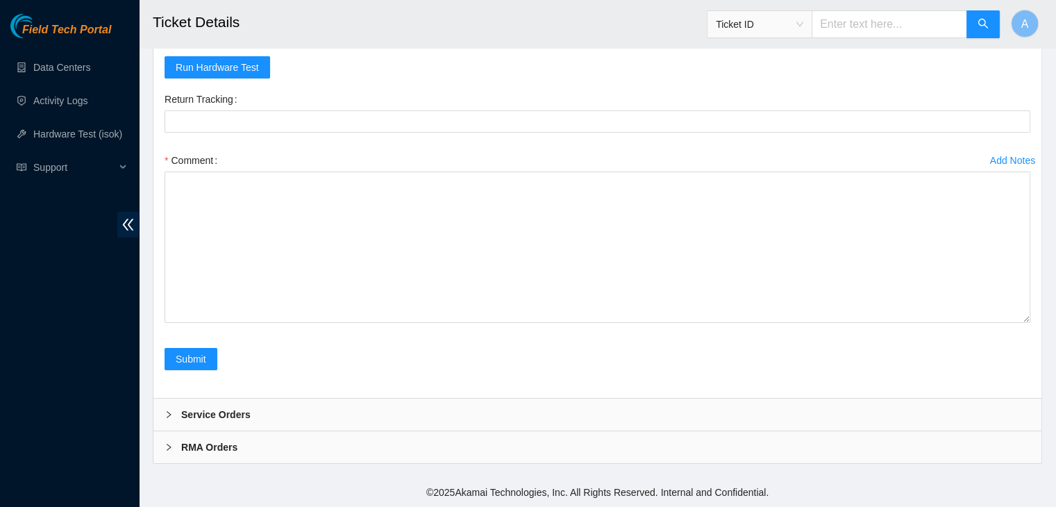
drag, startPoint x: 1026, startPoint y: 319, endPoint x: 1043, endPoint y: 495, distance: 176.4
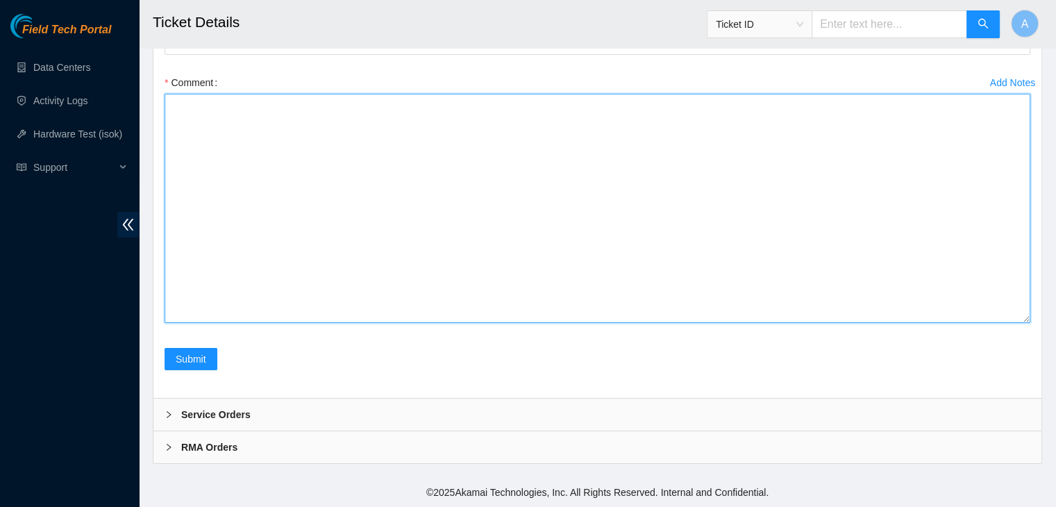
click at [935, 323] on textarea "Comment" at bounding box center [596, 208] width 865 height 229
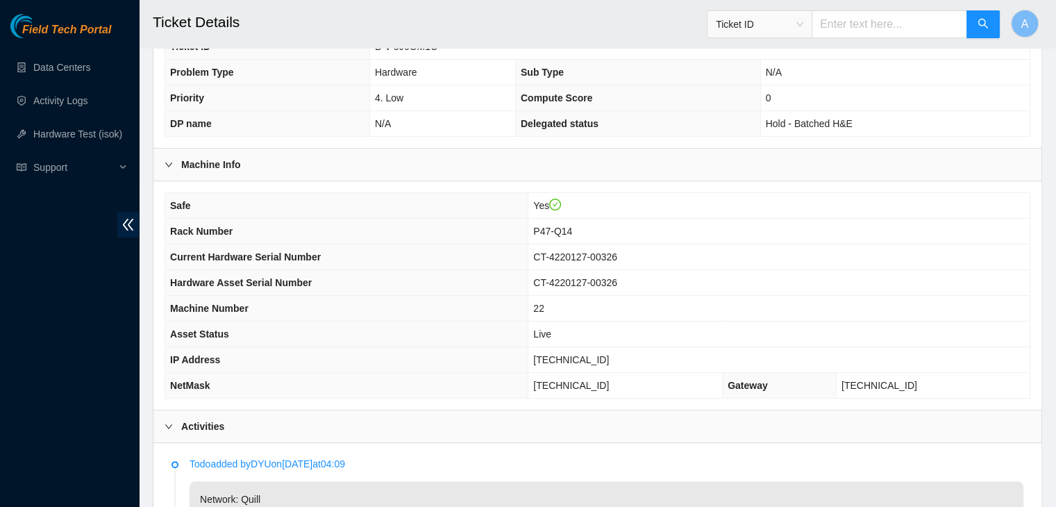
scroll to position [316, 0]
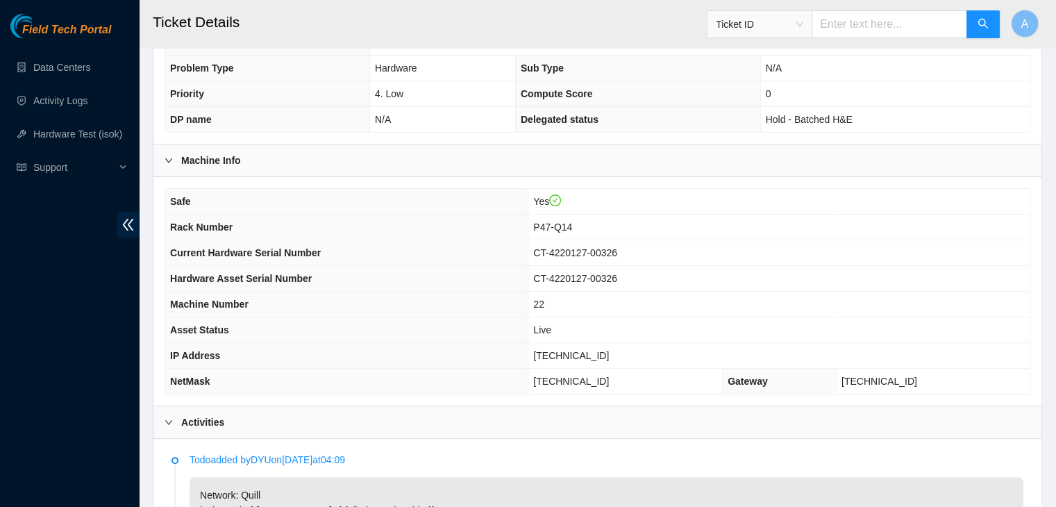
click at [582, 350] on span "[TECHNICAL_ID]" at bounding box center [571, 355] width 76 height 11
copy span "[TECHNICAL_ID]"
click at [582, 350] on span "23.193.39.217" at bounding box center [571, 355] width 76 height 11
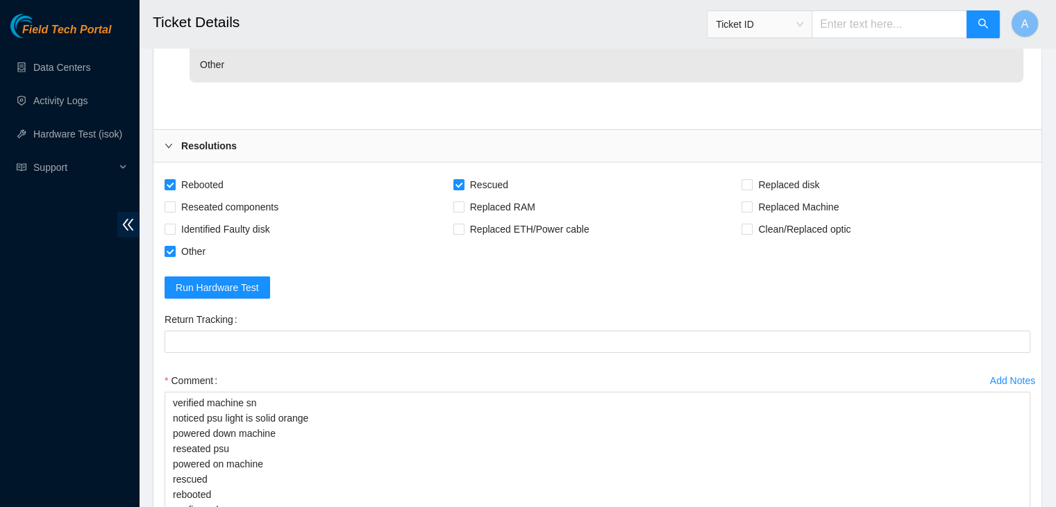
scroll to position [5038, 0]
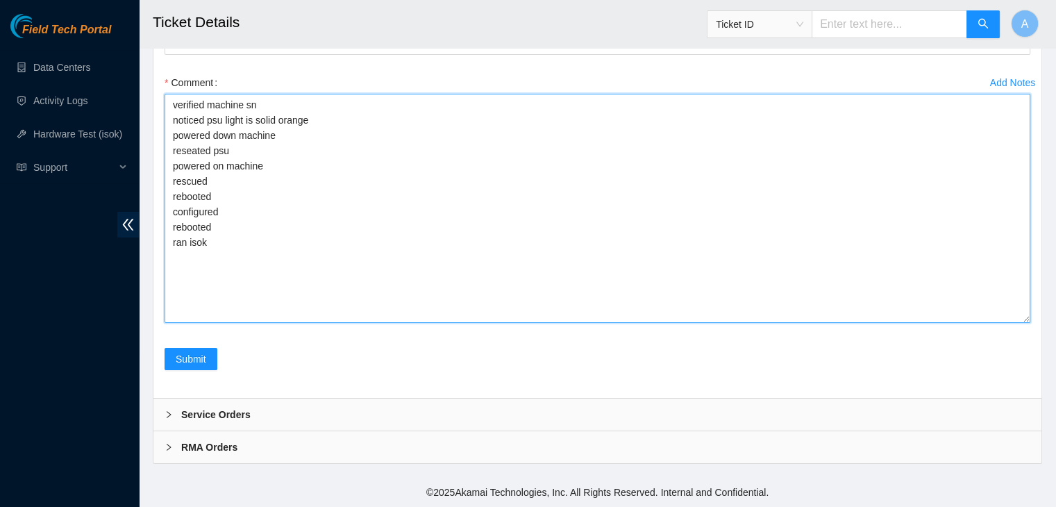
click at [452, 262] on textarea "verified machine sn noticed psu light is solid orange powered down machine rese…" at bounding box center [596, 208] width 865 height 229
paste textarea "346897 06-10-2025 03:24:48 23.193.39.217 COMPLETE Result Detail Message Ticket …"
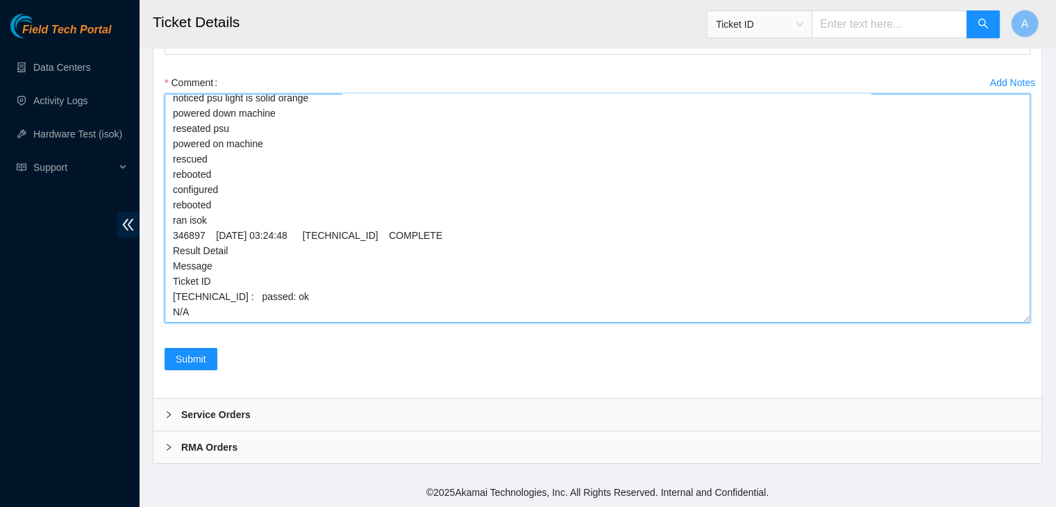
scroll to position [0, 0]
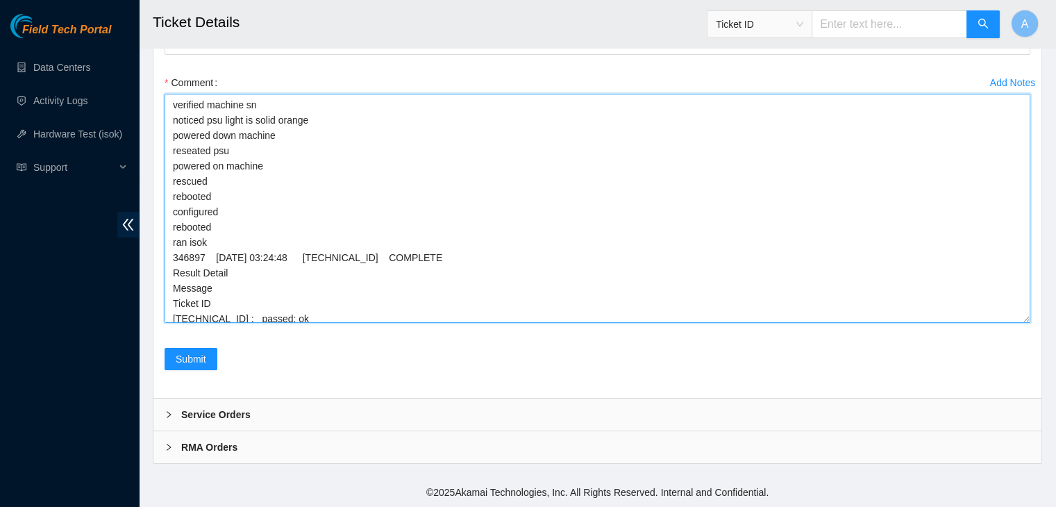
drag, startPoint x: 1025, startPoint y: 319, endPoint x: 1035, endPoint y: 421, distance: 102.5
click at [1035, 348] on div "Add Notes Comment verified machine sn noticed psu light is solid orange powered…" at bounding box center [597, 209] width 876 height 276
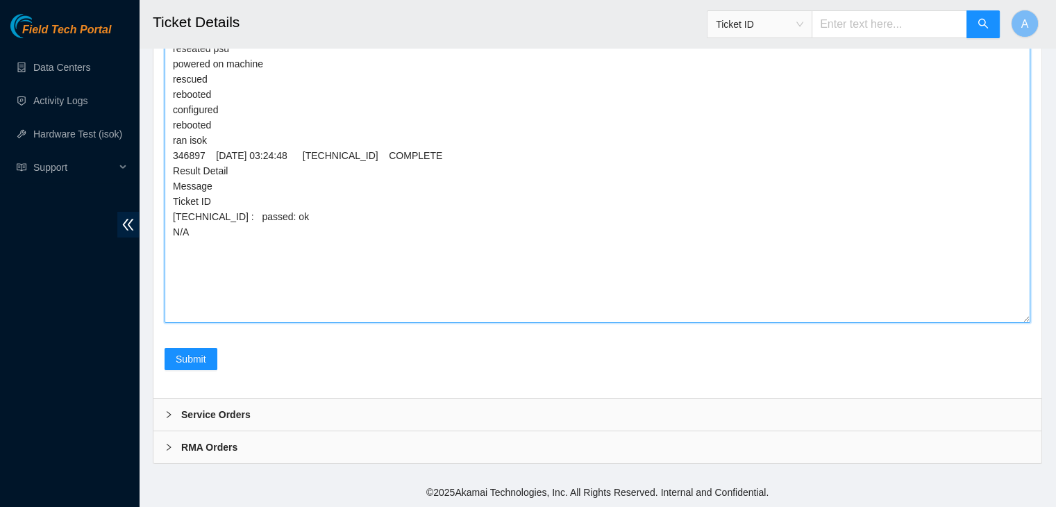
scroll to position [4828, 0]
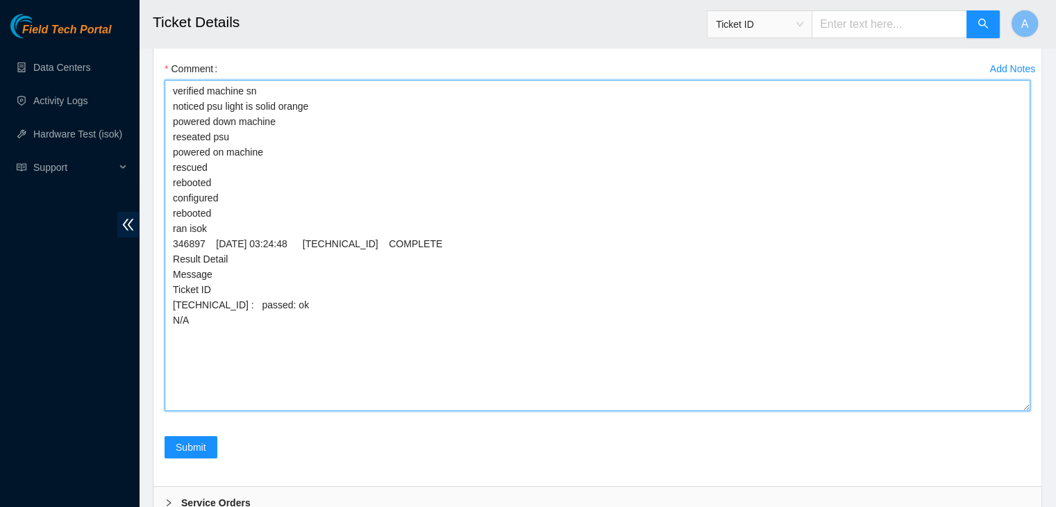
type textarea "verified machine sn noticed psu light is solid orange powered down machine rese…"
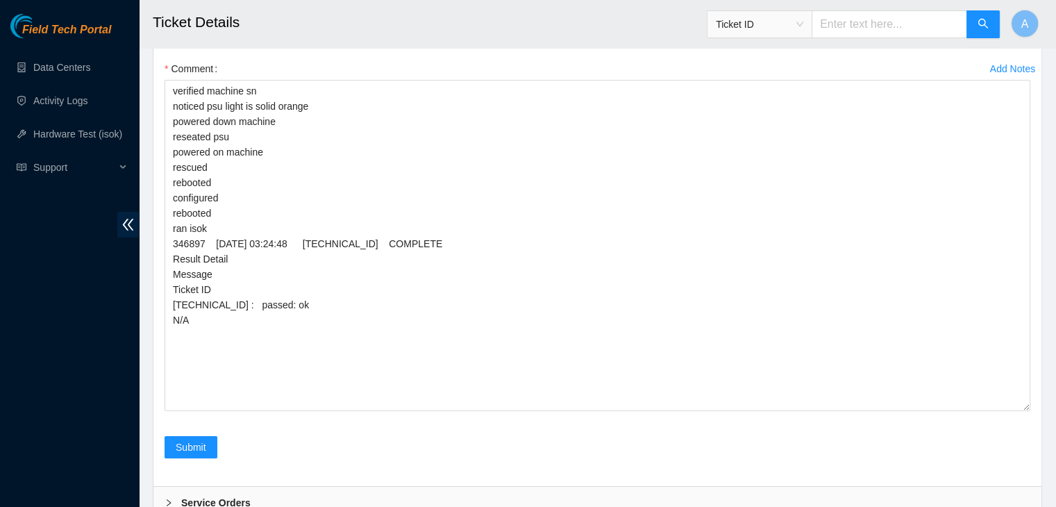
checkbox input "true"
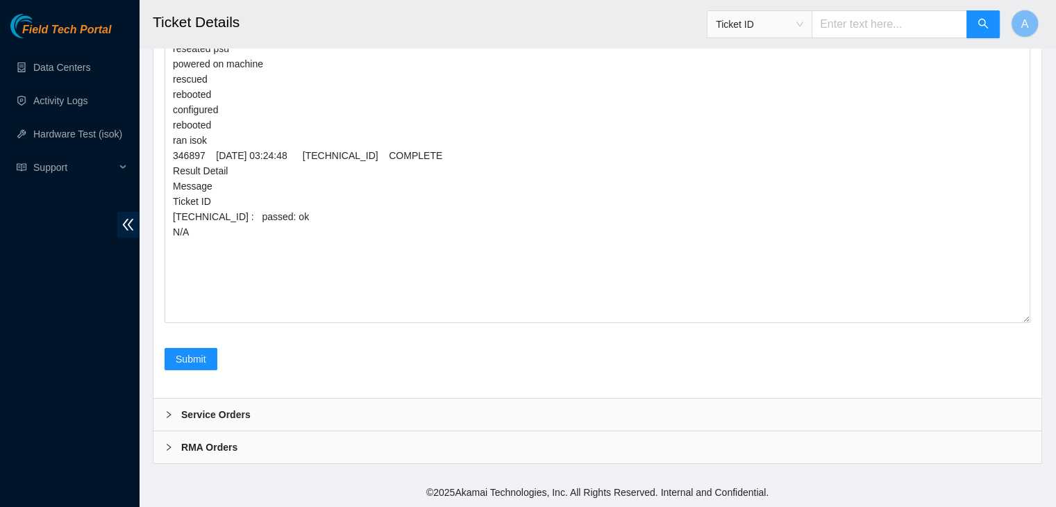
scroll to position [5141, 0]
click at [201, 359] on span "Submit" at bounding box center [191, 358] width 31 height 15
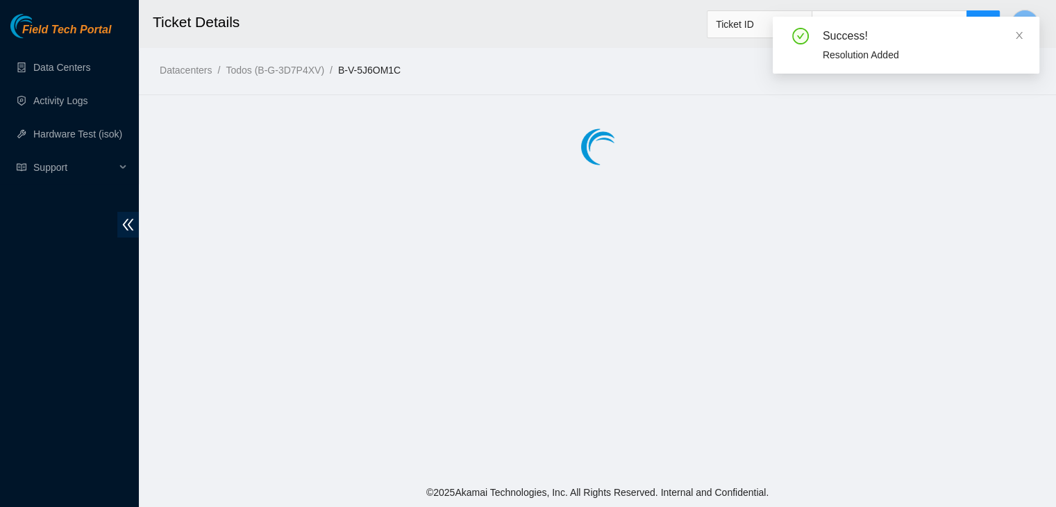
scroll to position [0, 0]
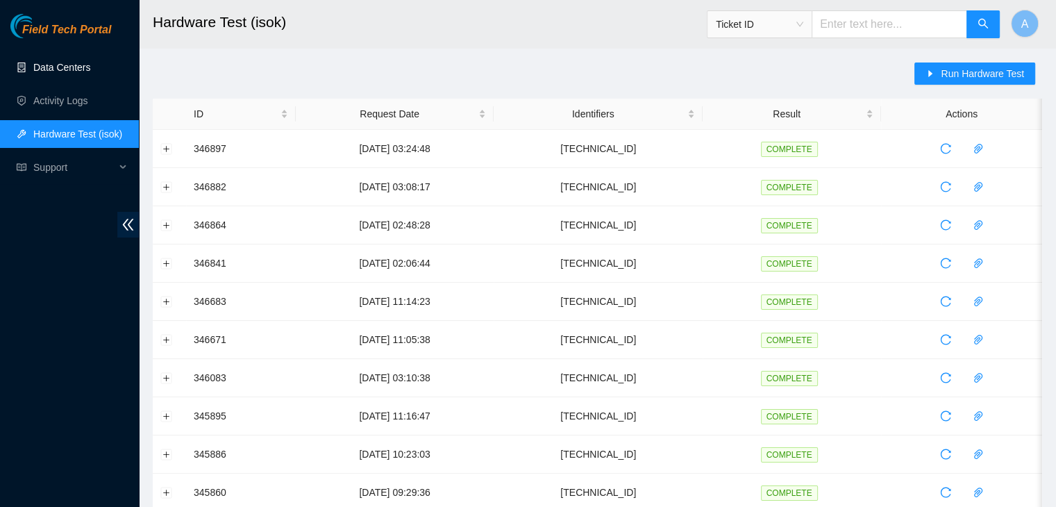
click at [76, 70] on link "Data Centers" at bounding box center [61, 67] width 57 height 11
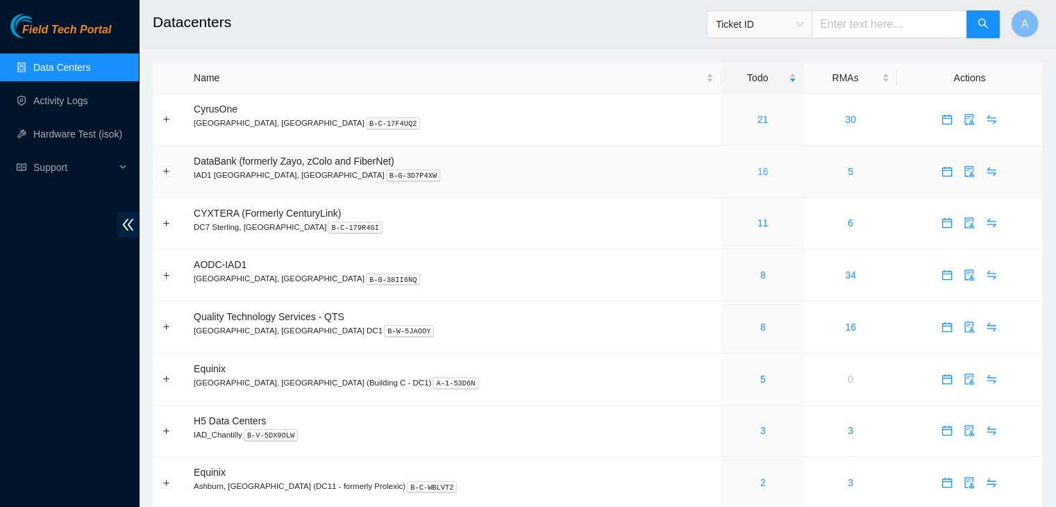
click at [757, 169] on link "16" at bounding box center [762, 171] width 11 height 11
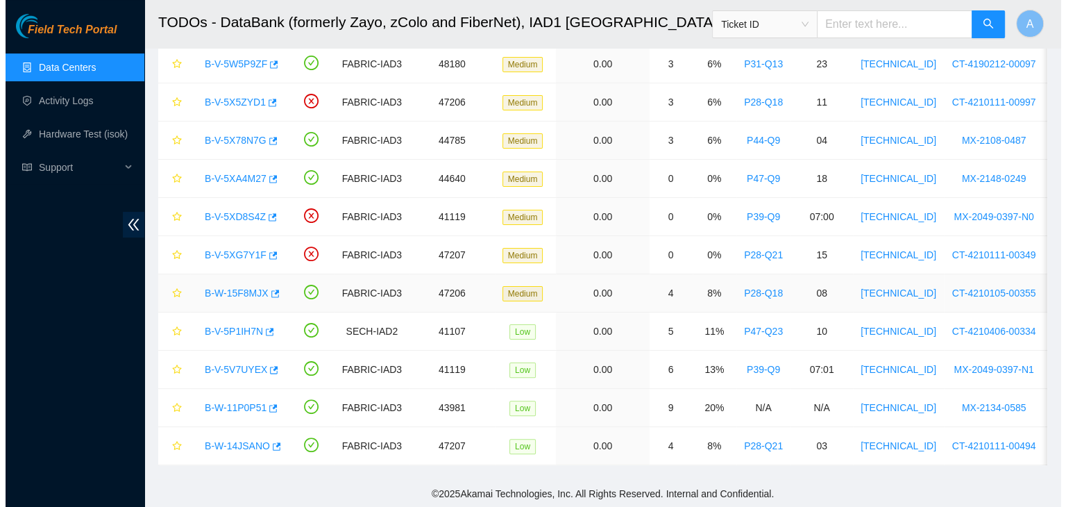
scroll to position [305, 0]
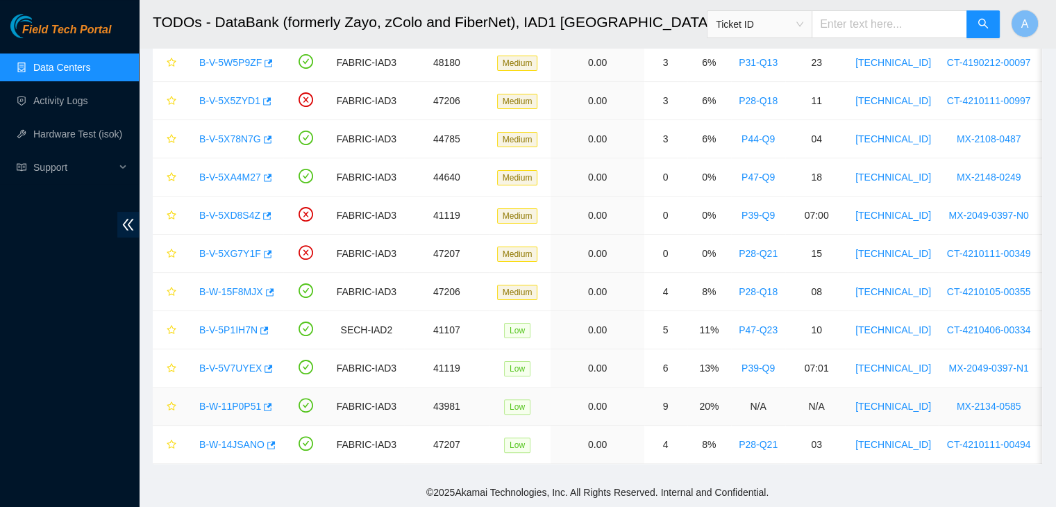
click at [235, 400] on link "B-W-11P0P51" at bounding box center [230, 405] width 62 height 11
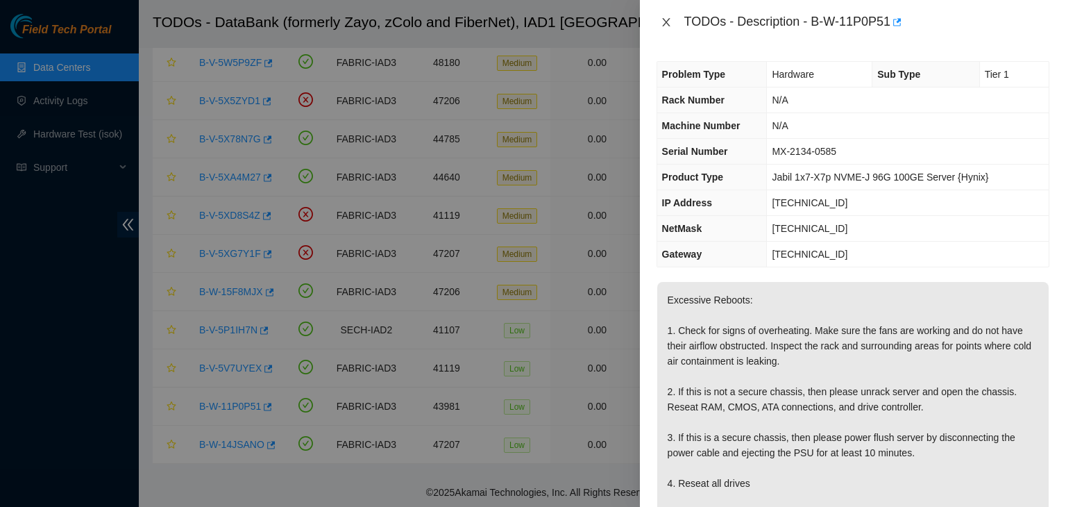
click at [666, 24] on icon "close" at bounding box center [666, 22] width 8 height 8
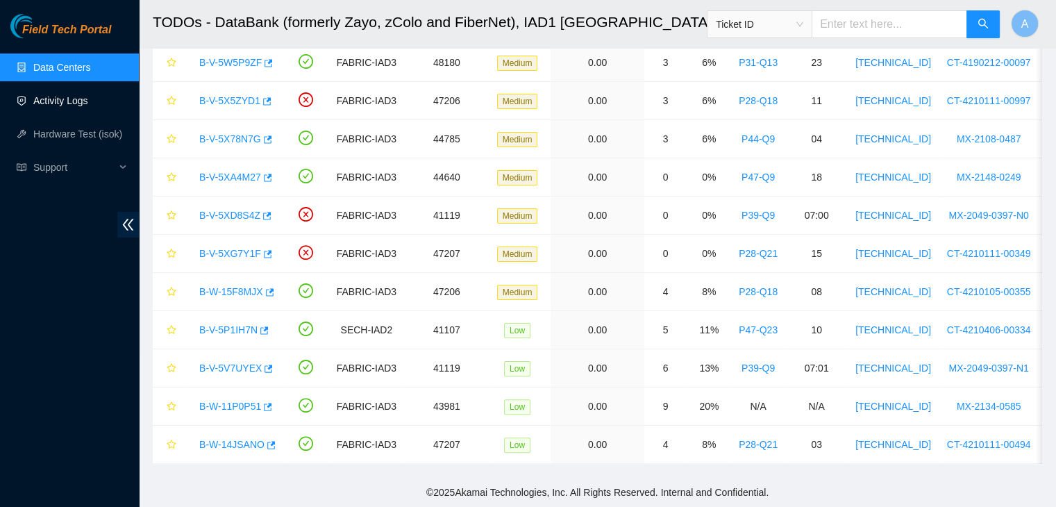
click at [88, 100] on link "Activity Logs" at bounding box center [60, 100] width 55 height 11
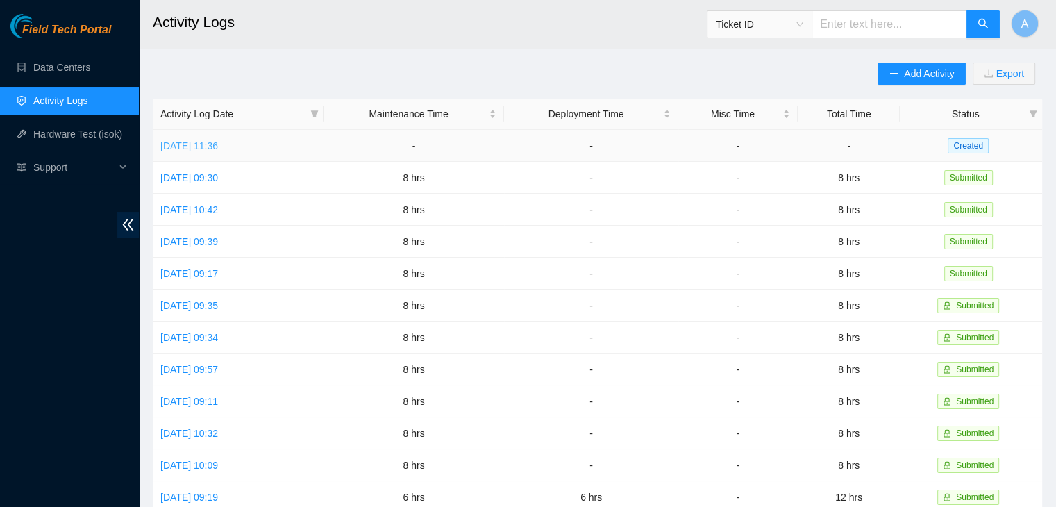
click at [218, 144] on link "Mon, 06 Oct 2025 11:36" at bounding box center [189, 145] width 58 height 11
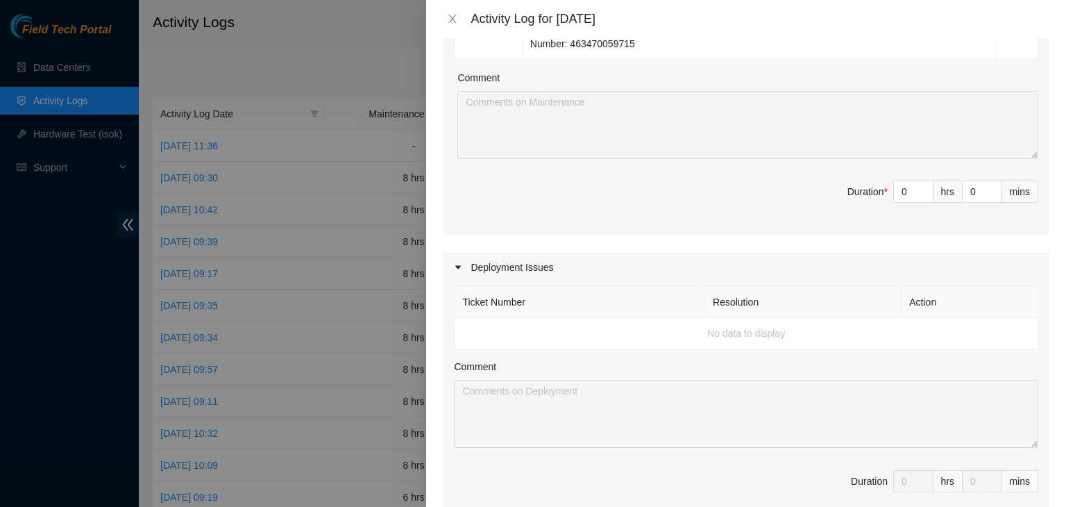
scroll to position [432, 0]
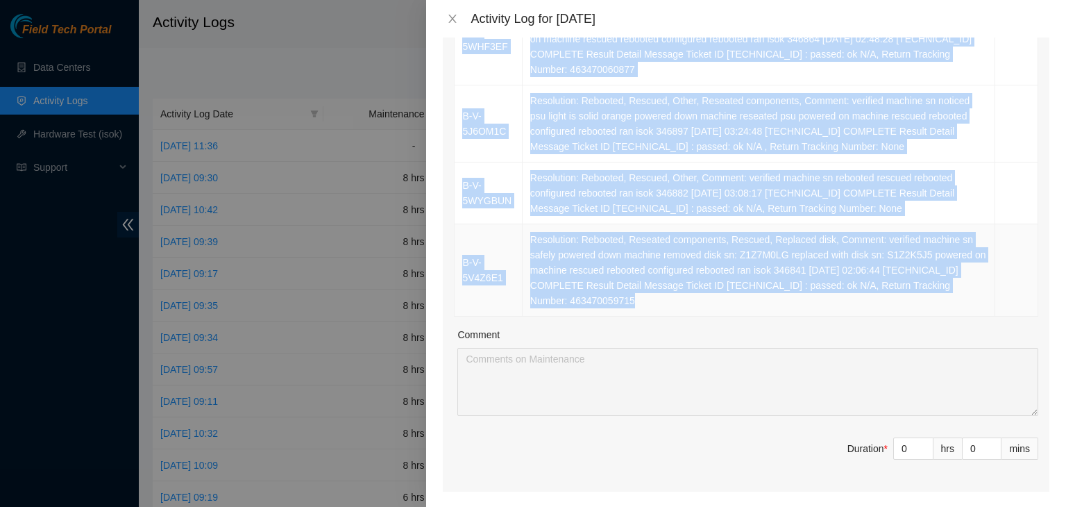
drag, startPoint x: 458, startPoint y: 76, endPoint x: 995, endPoint y: 295, distance: 580.2
click at [995, 295] on table "Ticket Number Resolution Action B-V-5XI9OVU Resolution: Rebooted, Other, Reseat…" at bounding box center [747, 69] width 584 height 493
copy table "Ticket Number Resolution Action B-V-5XI9OVU Resolution: Rebooted, Other, Reseat…"
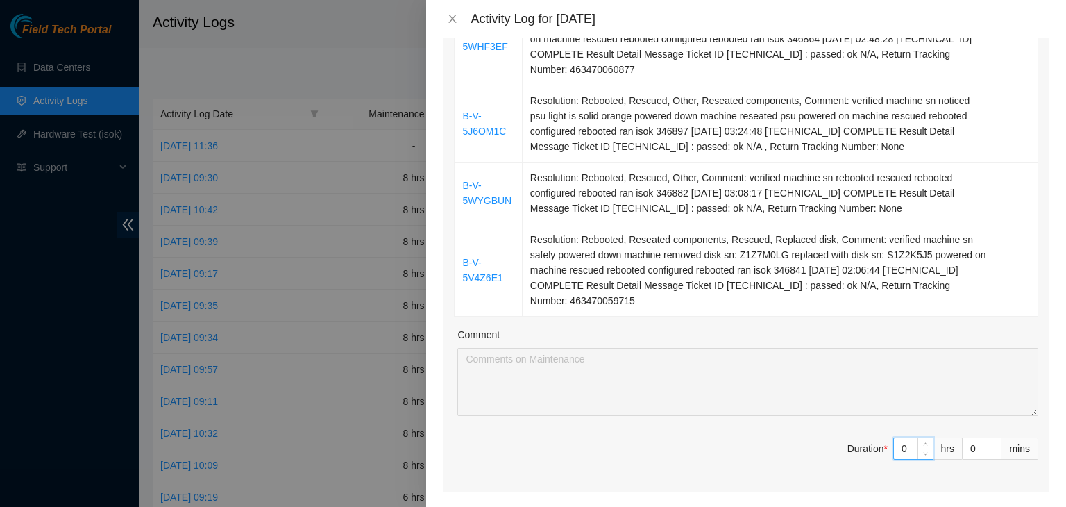
click at [904, 445] on input "0" at bounding box center [913, 448] width 39 height 21
type input "8"
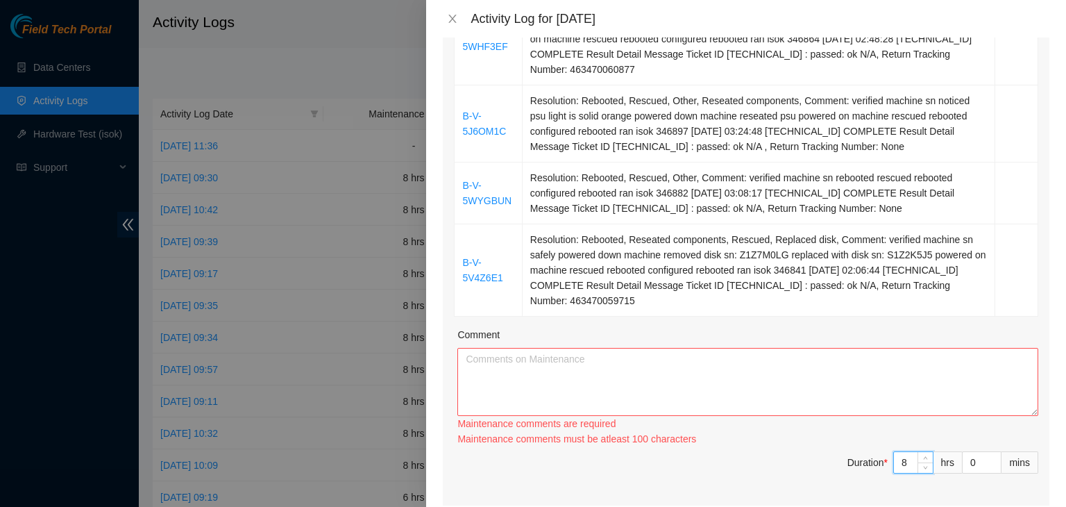
type input "8"
click at [846, 375] on textarea "Comment" at bounding box center [747, 382] width 581 height 68
paste textarea "Ticket Number Resolution Action B-V-5XI9OVU Resolution: Rebooted, Other, Reseat…"
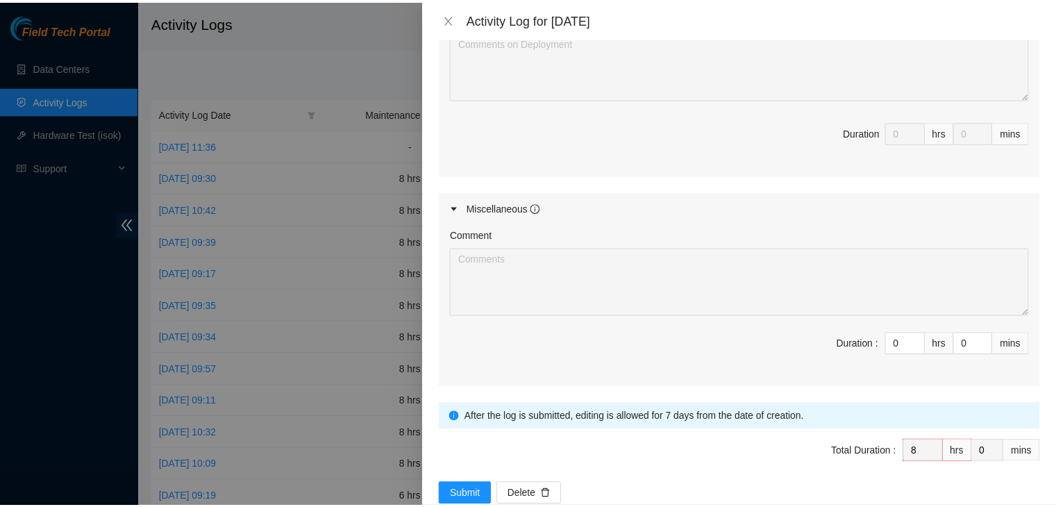
scroll to position [1065, 0]
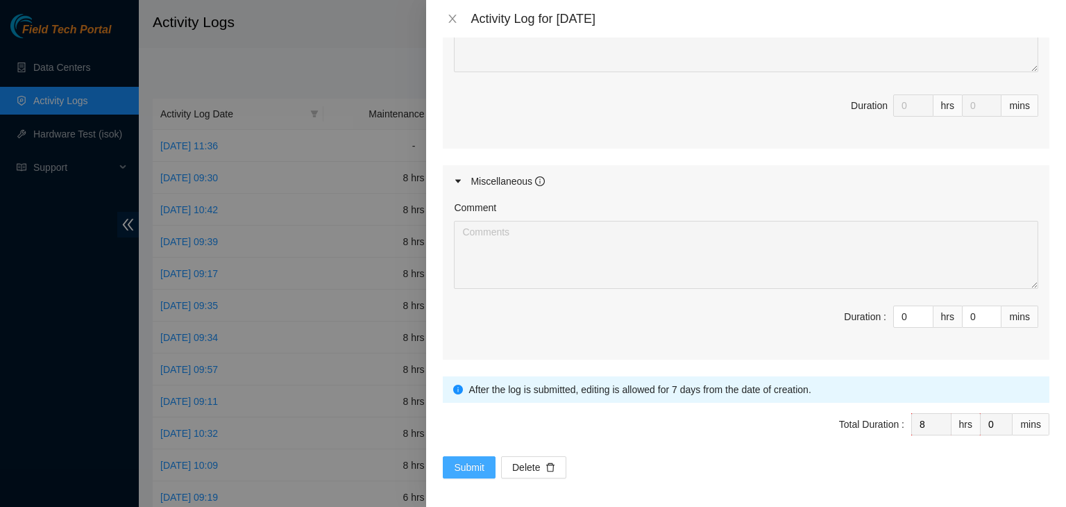
type textarea "Ticket Number Resolution Action B-V-5XI9OVU Resolution: Rebooted, Other, Reseat…"
click at [489, 457] on button "Submit" at bounding box center [469, 467] width 53 height 22
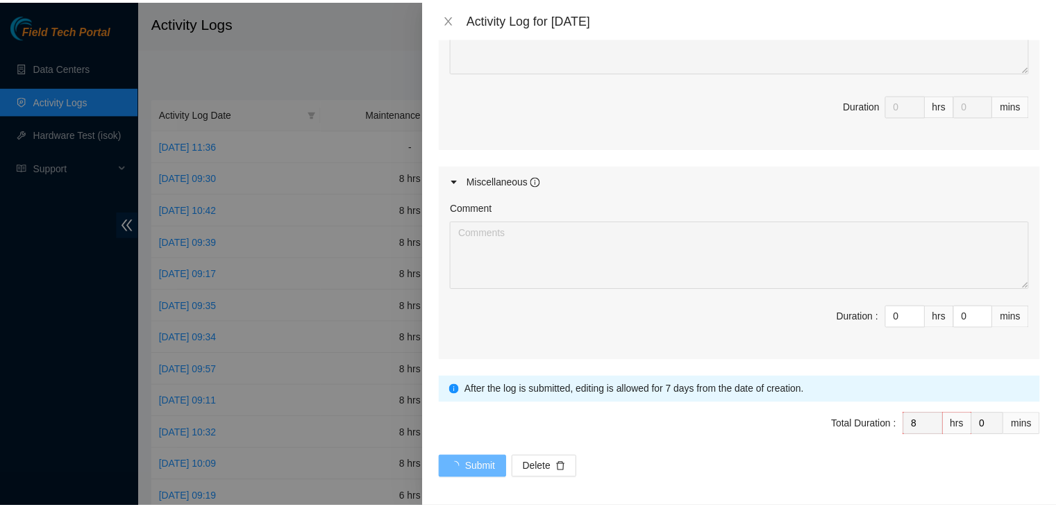
scroll to position [0, 0]
